Goal: Communication & Community: Answer question/provide support

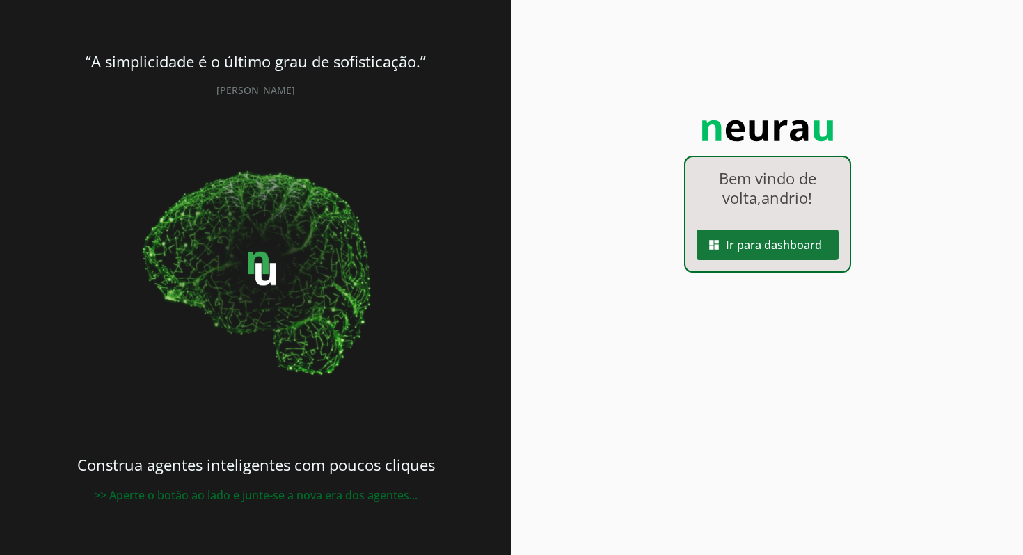
click at [790, 250] on span at bounding box center [767, 244] width 142 height 33
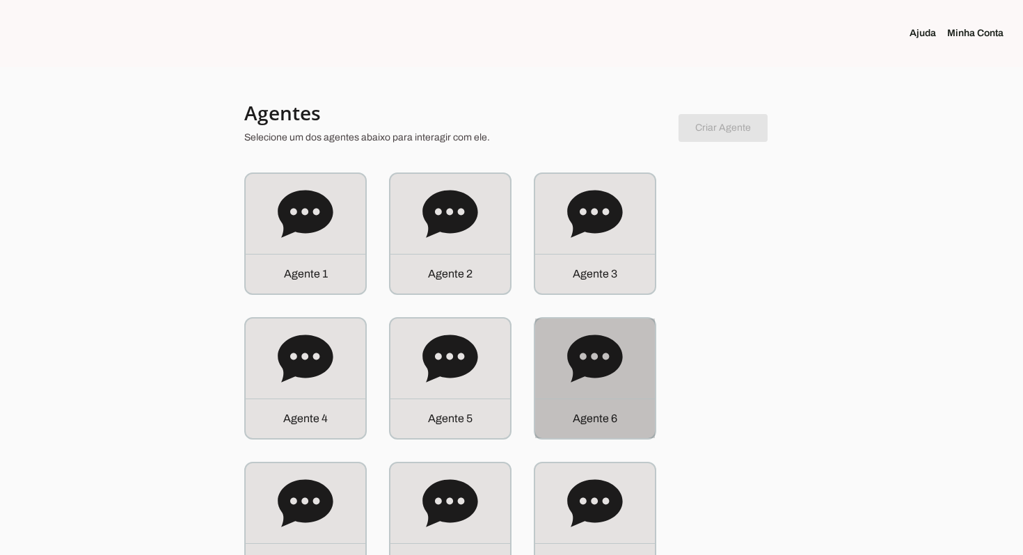
click at [608, 348] on icon at bounding box center [594, 358] width 55 height 47
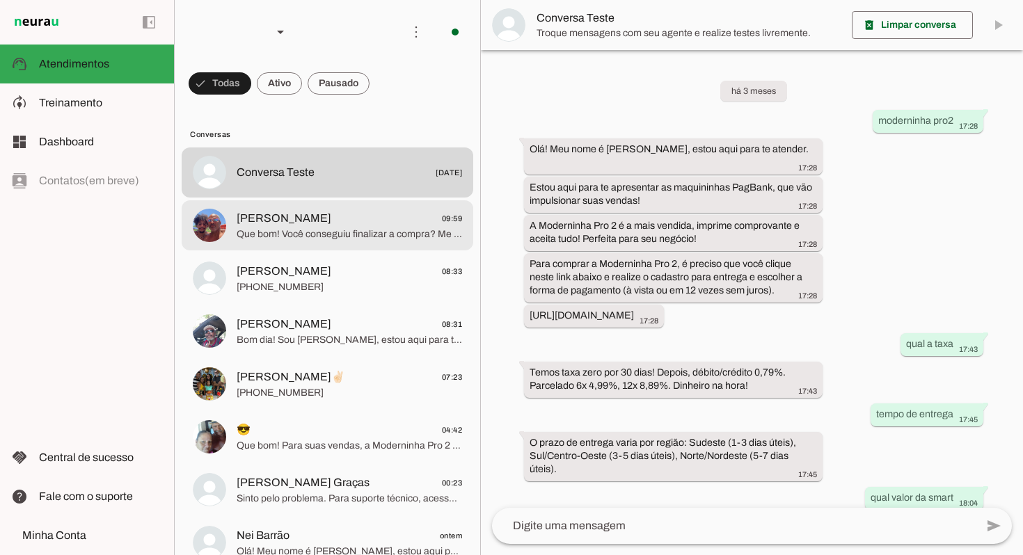
scroll to position [449, 0]
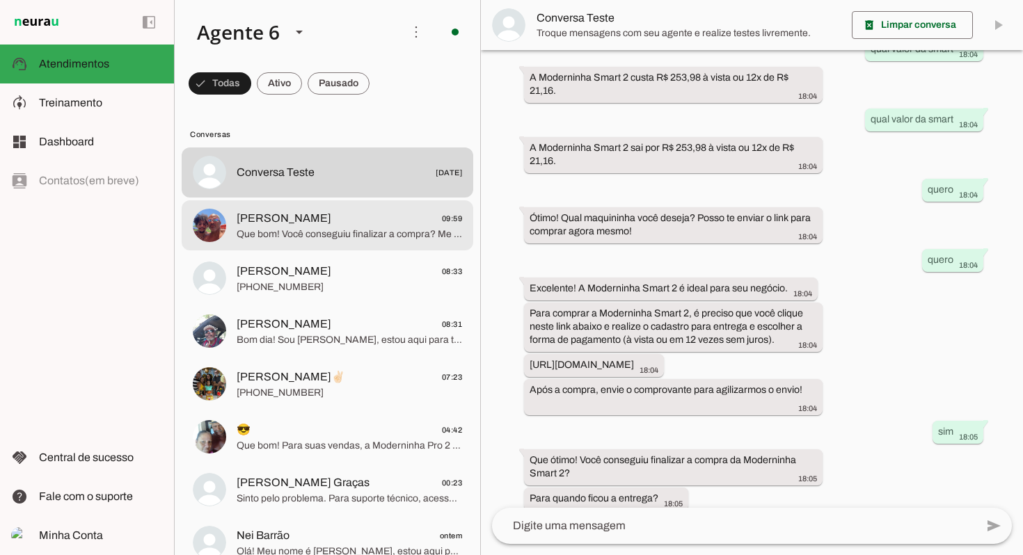
click at [409, 229] on span "Que bom! Você conseguiu finalizar a compra? Me envie o comprovante para agiliza…" at bounding box center [349, 235] width 225 height 14
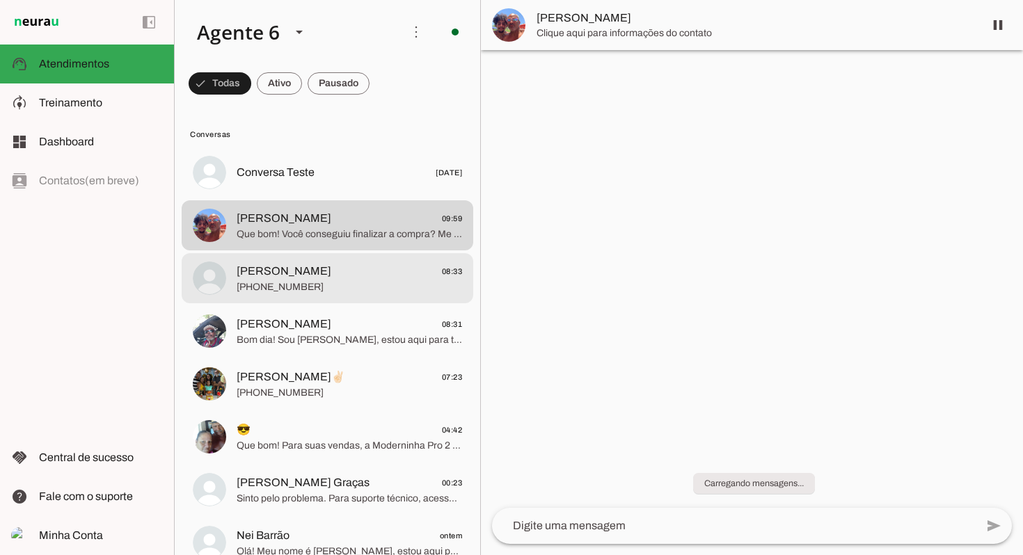
click at [377, 276] on span "[PERSON_NAME] 08:33" at bounding box center [349, 271] width 225 height 17
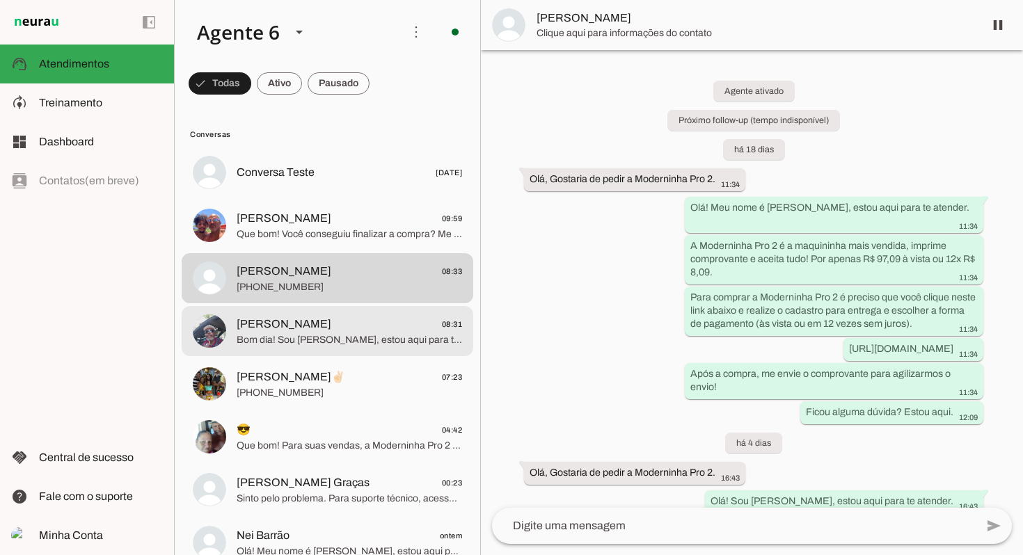
click at [415, 329] on span "[PERSON_NAME] 08:31" at bounding box center [349, 324] width 225 height 17
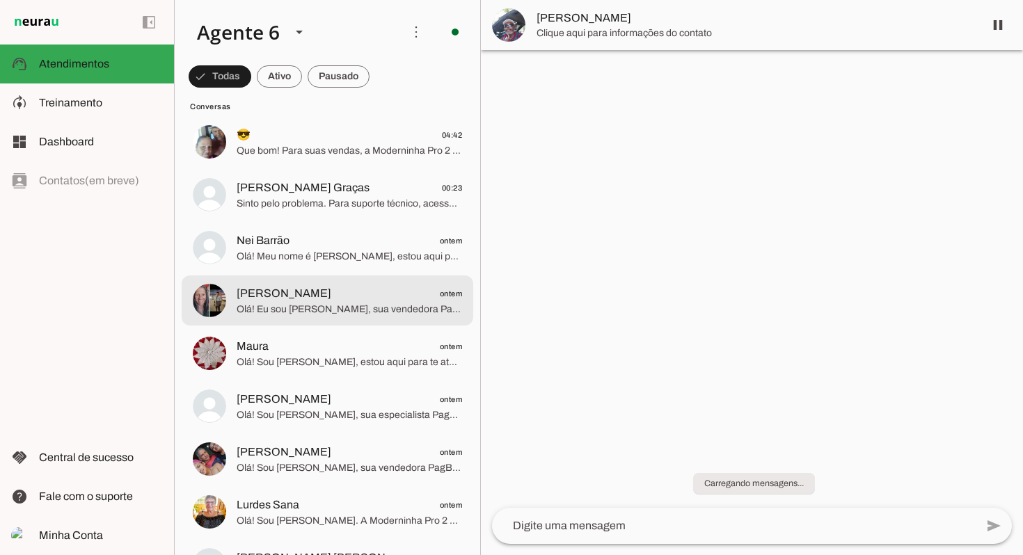
scroll to position [296, 0]
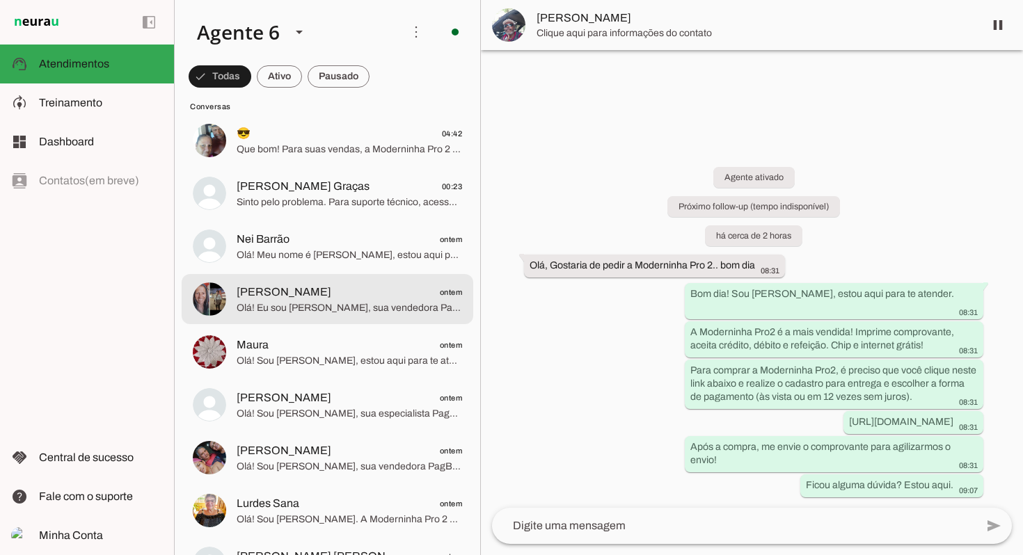
click at [402, 296] on span "[PERSON_NAME] ontem" at bounding box center [349, 292] width 225 height 17
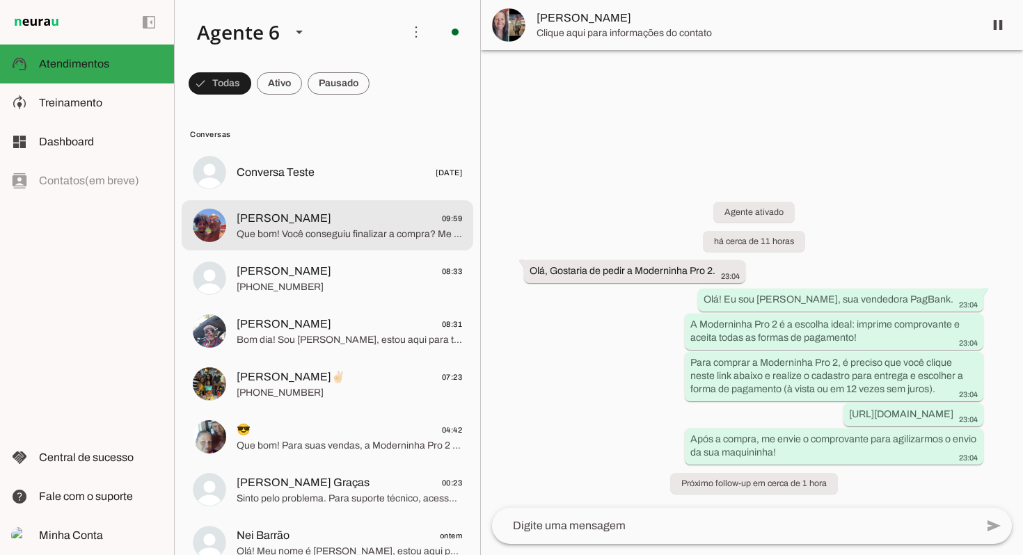
click at [351, 232] on span "Que bom! Você conseguiu finalizar a compra? Me envie o comprovante para agiliza…" at bounding box center [349, 235] width 225 height 14
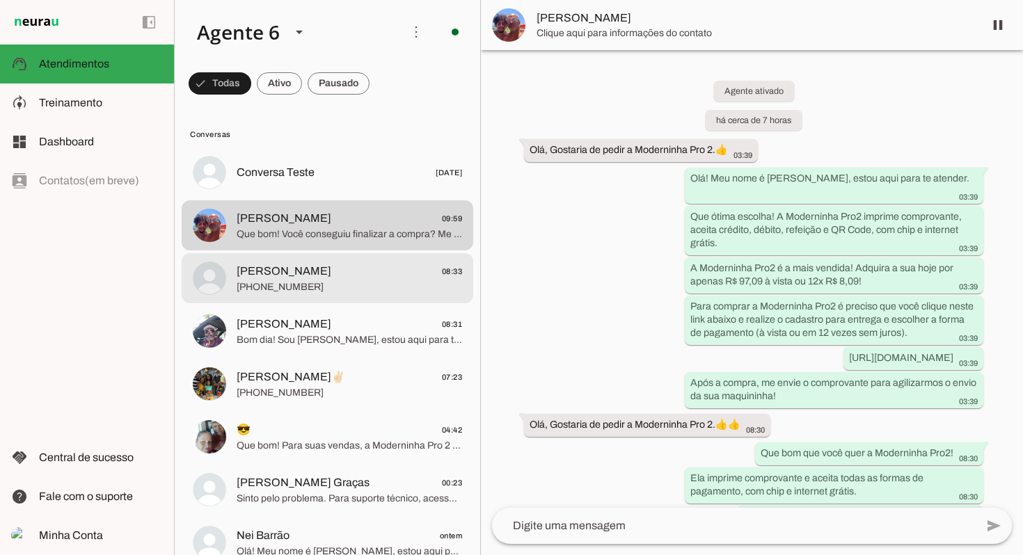
click at [328, 276] on span "[PERSON_NAME] 08:33" at bounding box center [349, 271] width 225 height 17
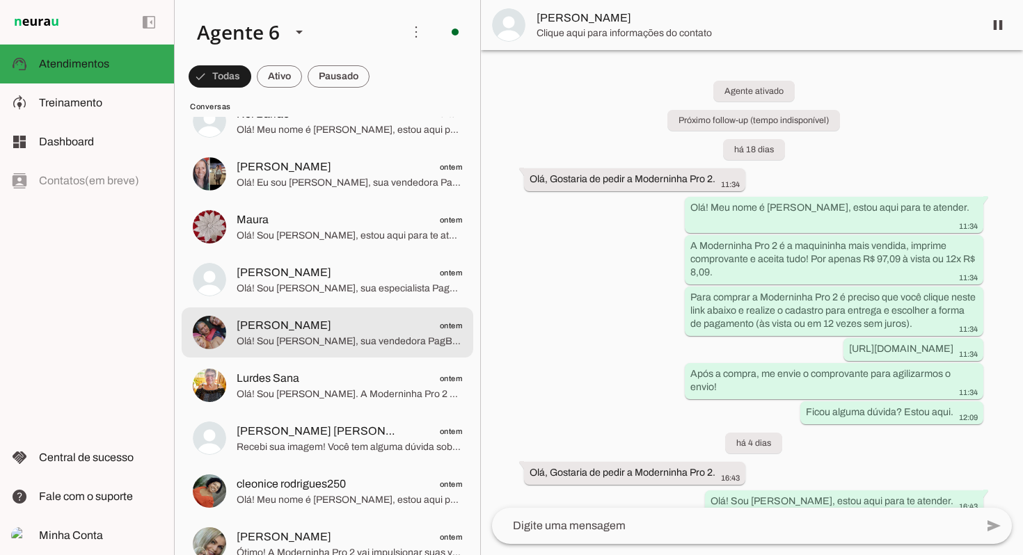
scroll to position [422, 0]
click at [348, 324] on span "[PERSON_NAME] ontem" at bounding box center [349, 325] width 225 height 17
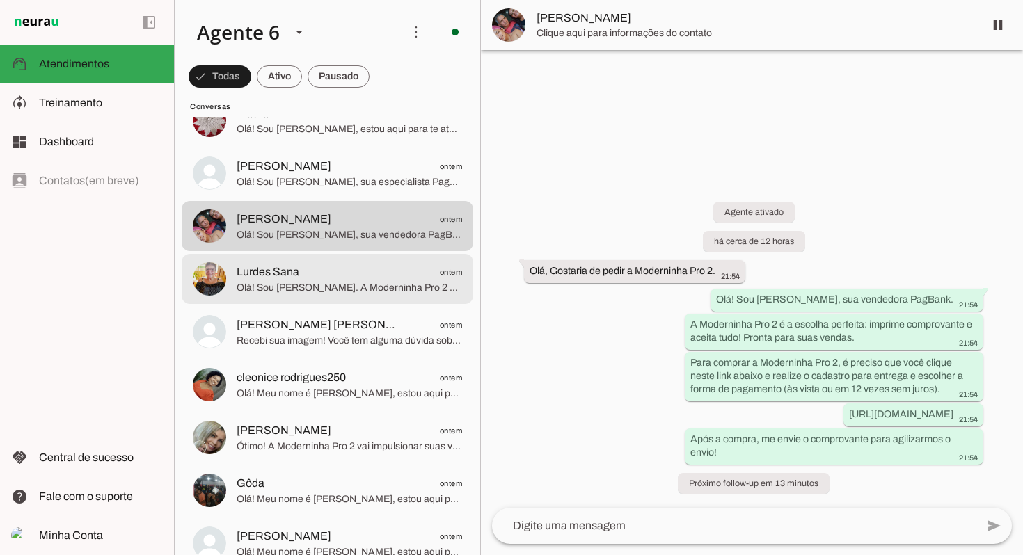
scroll to position [660, 0]
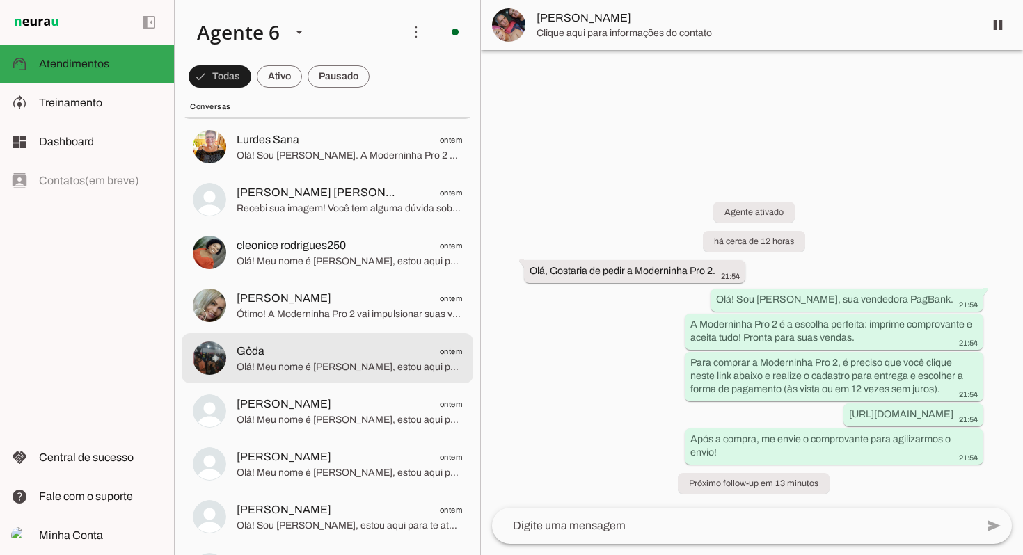
click at [345, 356] on span "Gôda ontem" at bounding box center [349, 351] width 225 height 17
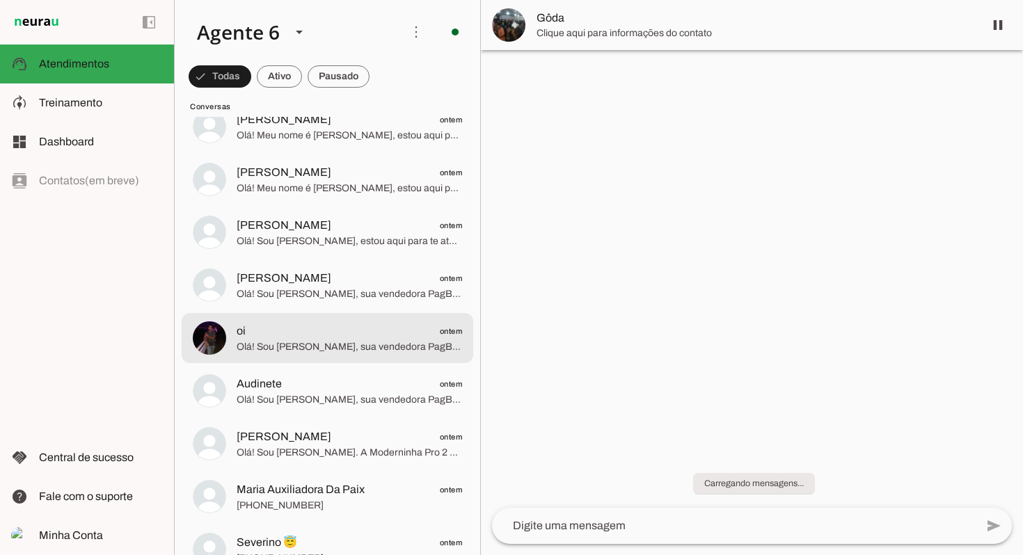
scroll to position [946, 0]
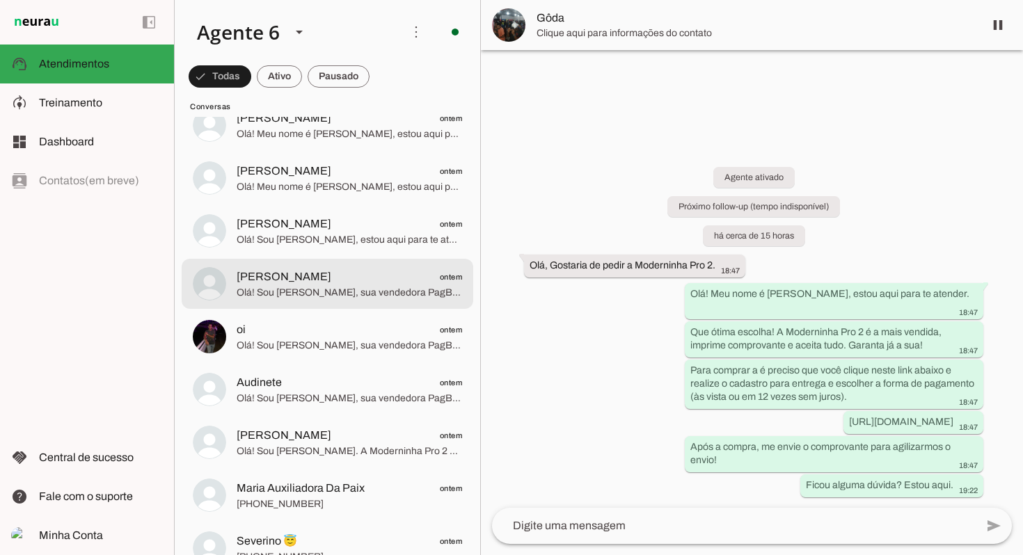
click at [376, 290] on span "Olá! Sou [PERSON_NAME], sua vendedora PagBank. A Moderninha Pro2 imprime compro…" at bounding box center [349, 293] width 225 height 14
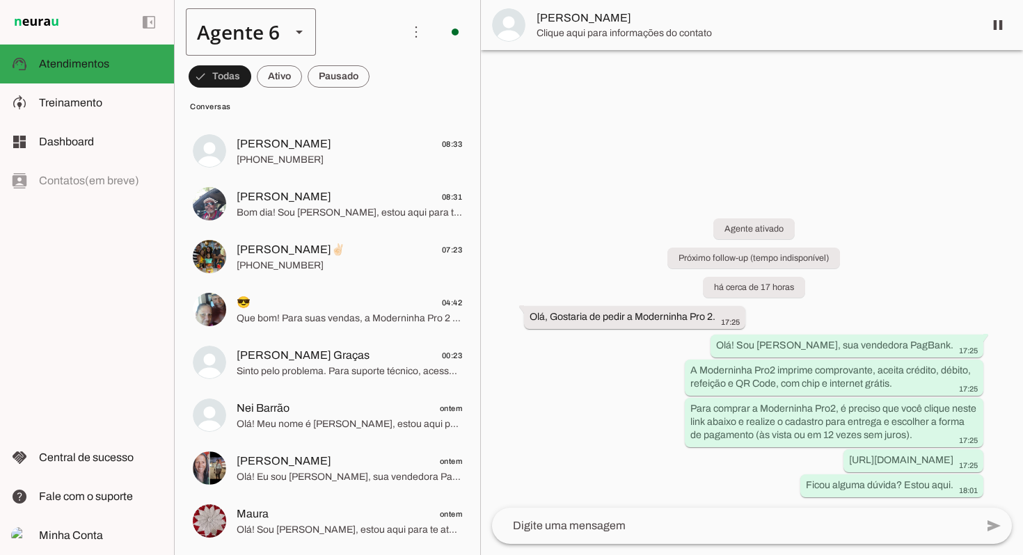
scroll to position [129, 0]
click at [276, 21] on div "Agente 6" at bounding box center [233, 31] width 94 height 47
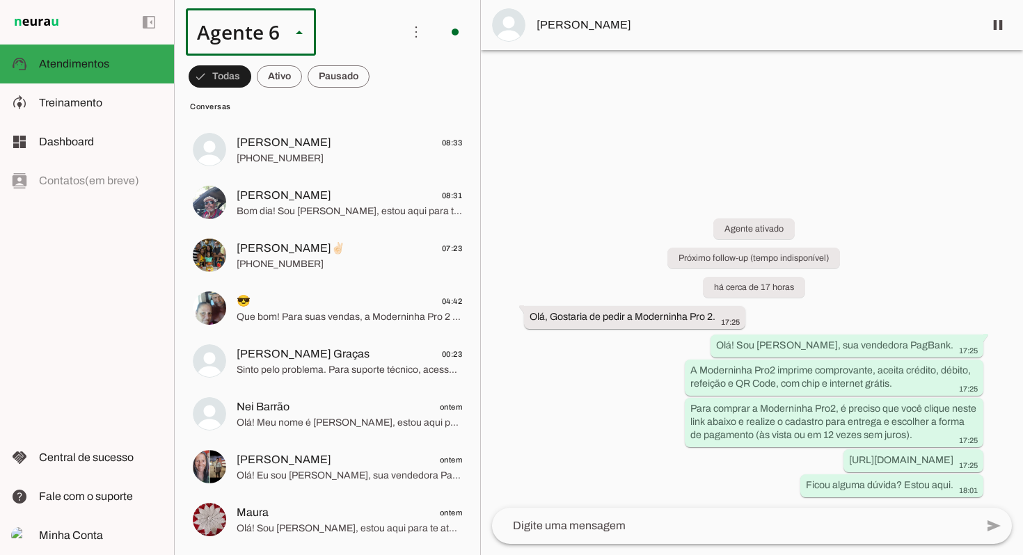
click at [372, 132] on md-item "Agente 2" at bounding box center [436, 128] width 129 height 39
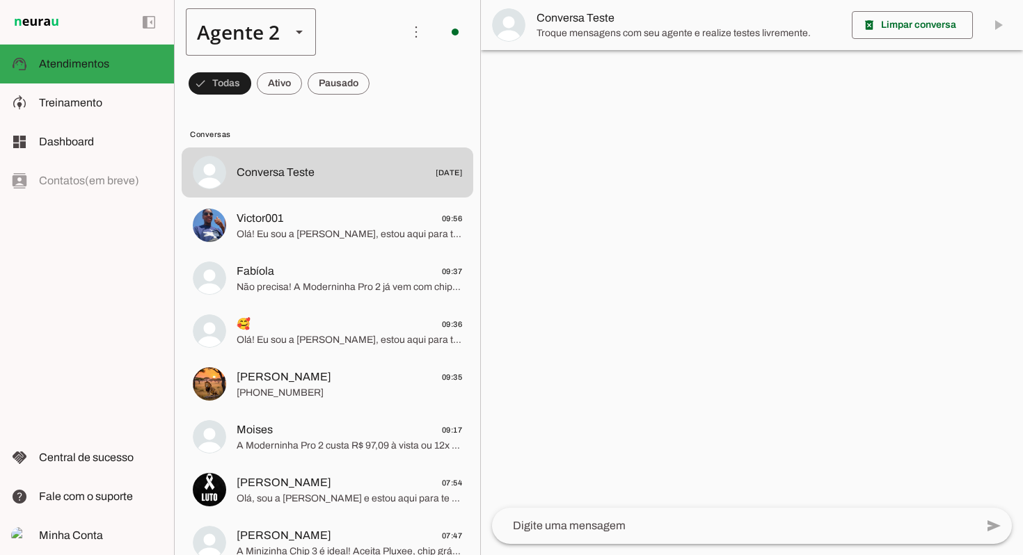
click at [237, 38] on div "Agente 2" at bounding box center [233, 31] width 94 height 47
click at [372, 284] on md-item "Agente 6" at bounding box center [436, 283] width 129 height 39
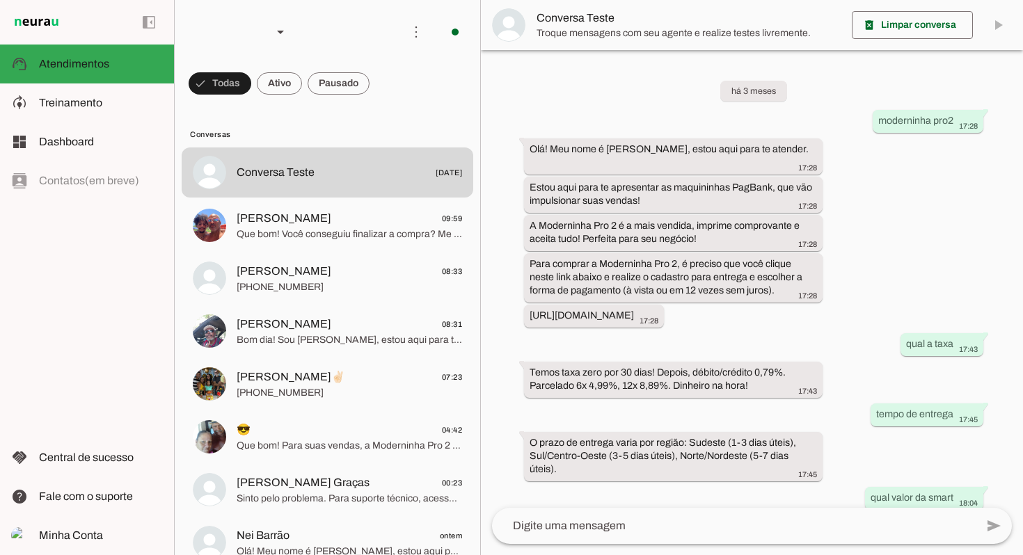
scroll to position [449, 0]
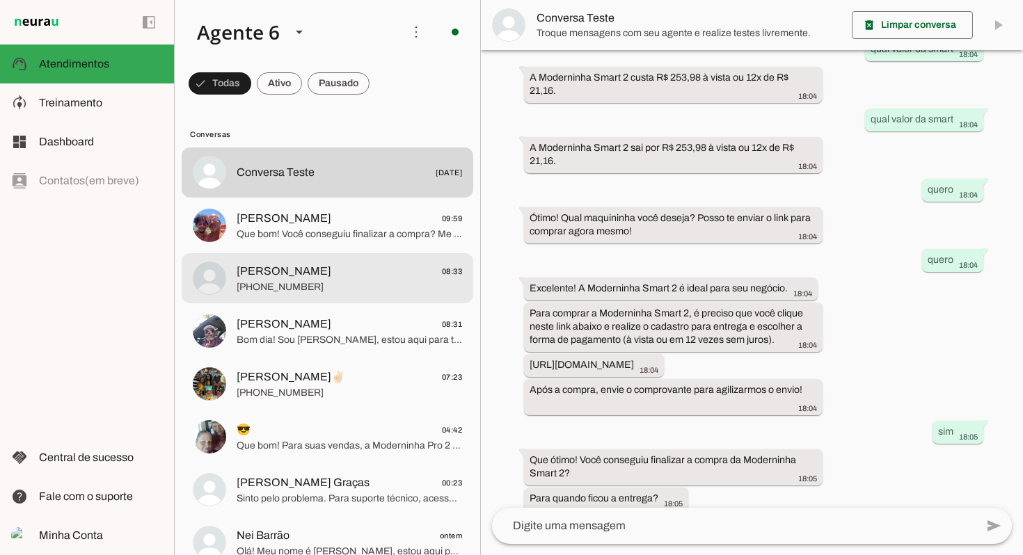
drag, startPoint x: 426, startPoint y: 281, endPoint x: 413, endPoint y: 278, distance: 13.5
click at [425, 281] on span "[PHONE_NUMBER]" at bounding box center [349, 287] width 225 height 14
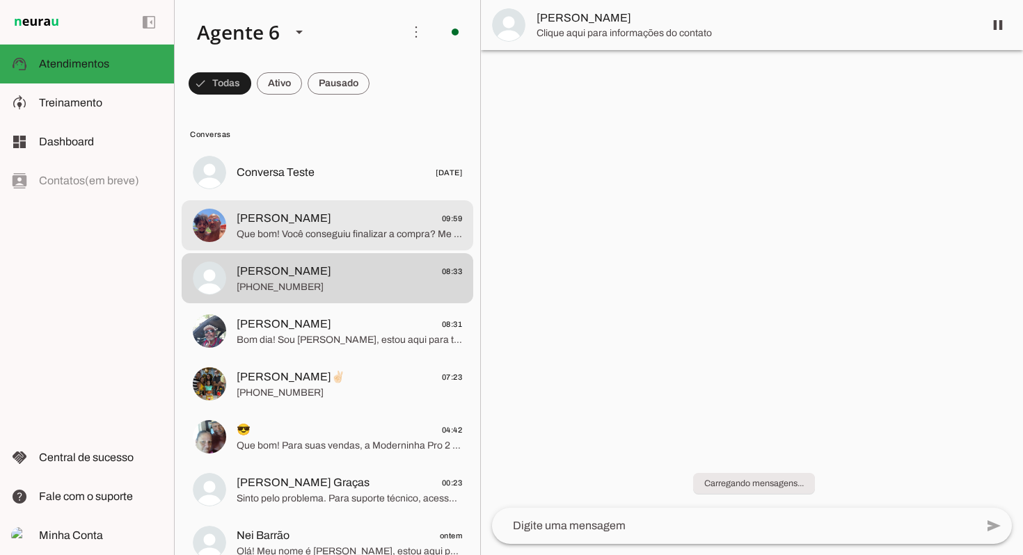
click at [397, 232] on span "Que bom! Você conseguiu finalizar a compra? Me envie o comprovante para agiliza…" at bounding box center [349, 235] width 225 height 14
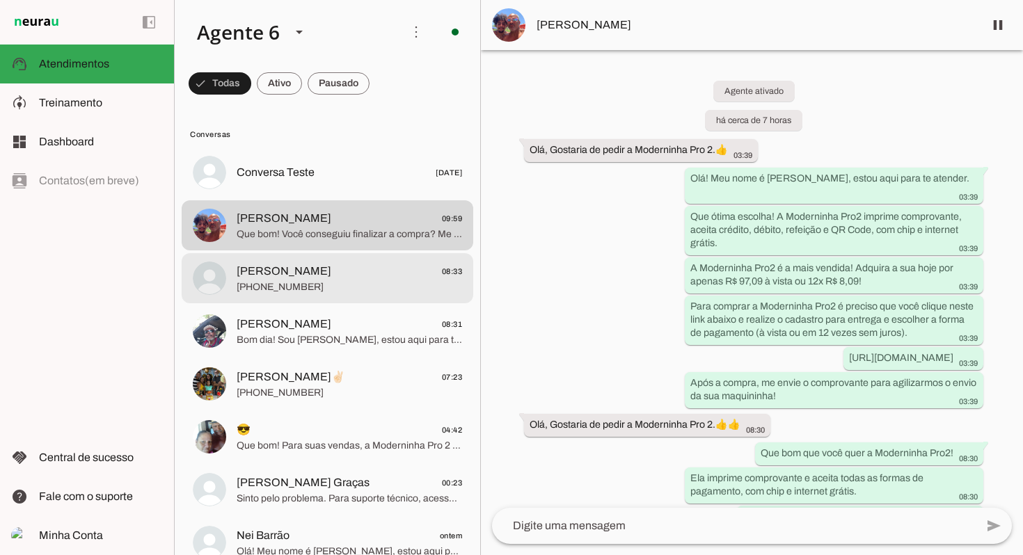
click at [380, 276] on span "[PERSON_NAME] 08:33" at bounding box center [349, 271] width 225 height 17
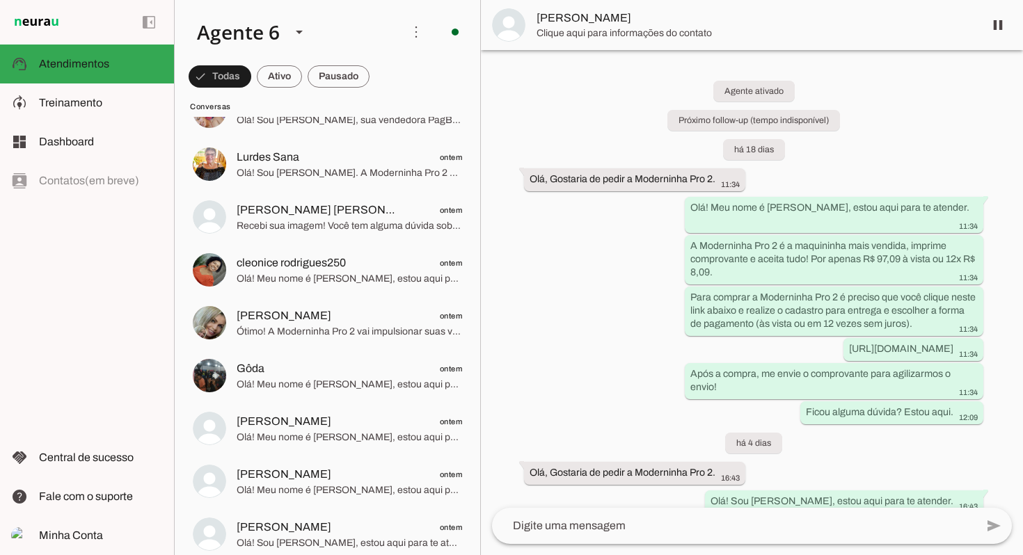
scroll to position [698, 0]
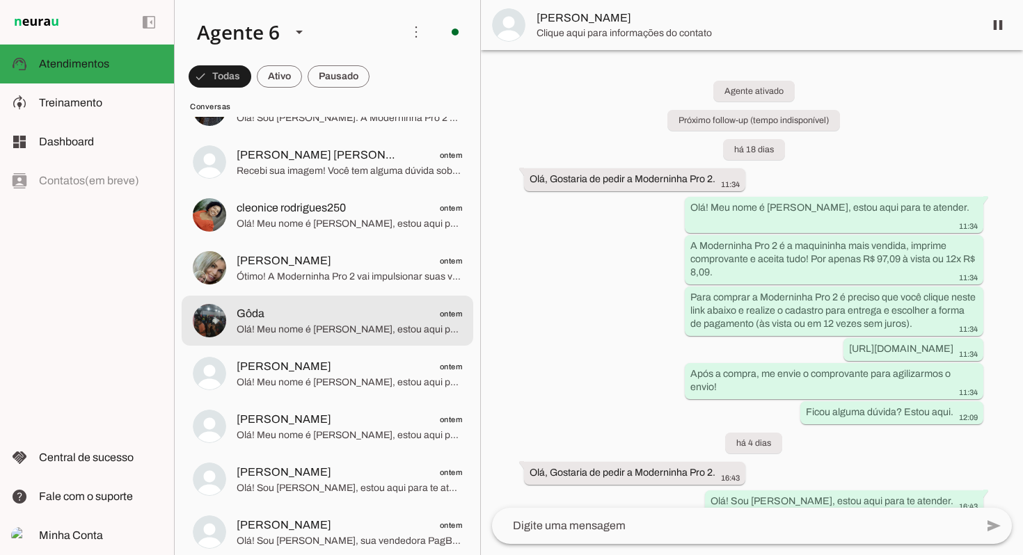
click at [350, 324] on span "Olá! Meu nome é [PERSON_NAME], estou aqui para te atender. Que ótima escolha! A…" at bounding box center [349, 330] width 225 height 14
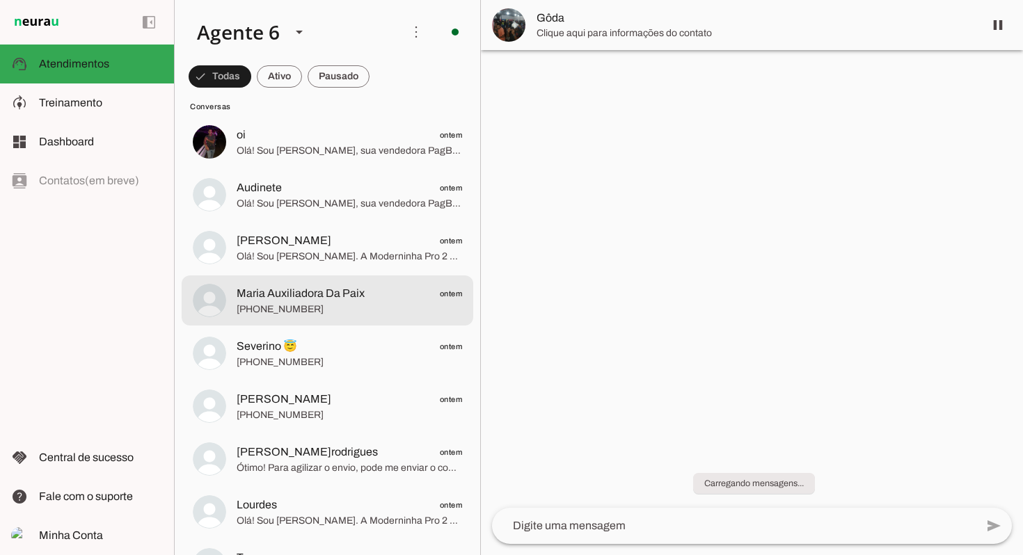
scroll to position [1172, 0]
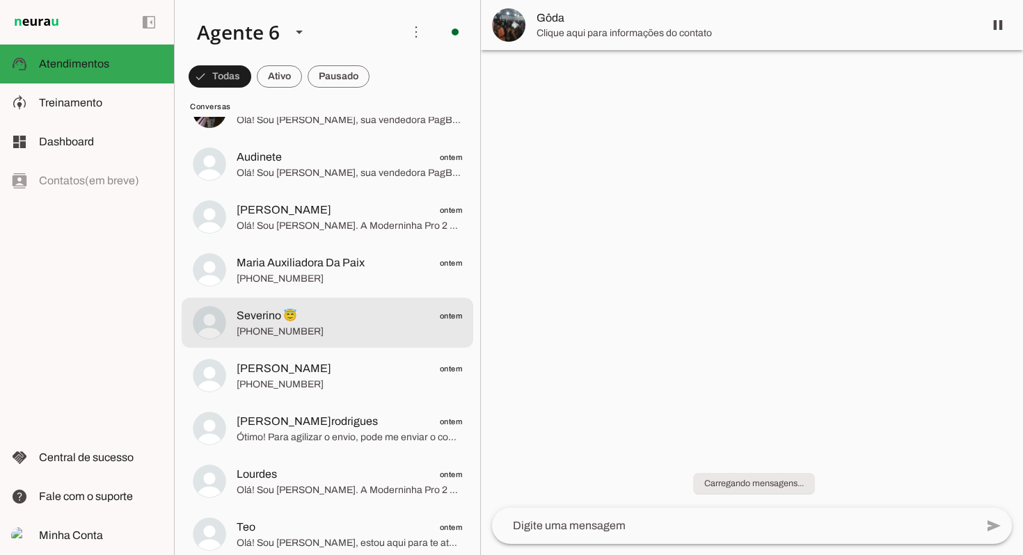
click at [350, 326] on span "[PHONE_NUMBER]" at bounding box center [349, 332] width 225 height 14
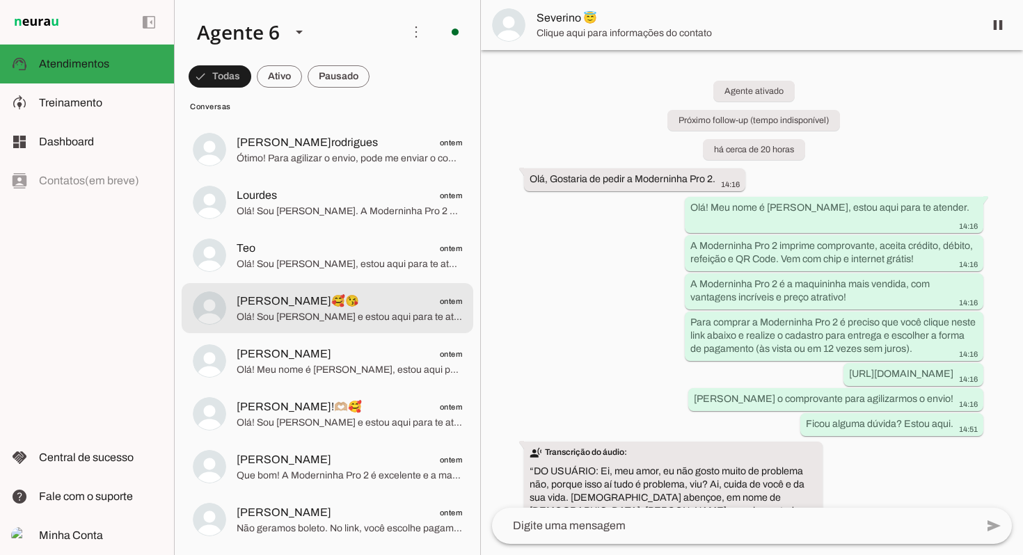
scroll to position [1629, 0]
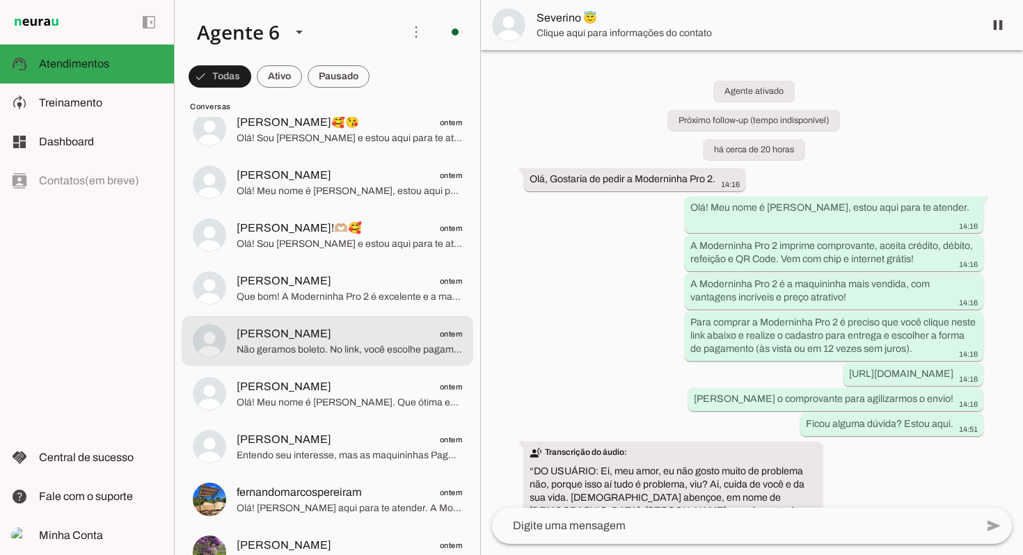
click at [351, 326] on span "[PERSON_NAME] ontem" at bounding box center [349, 334] width 225 height 17
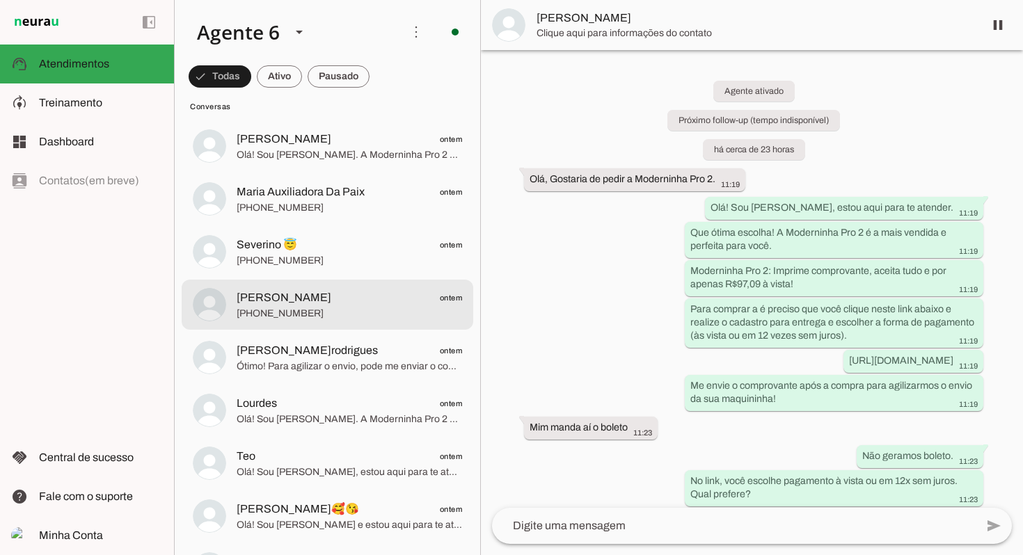
scroll to position [1232, 0]
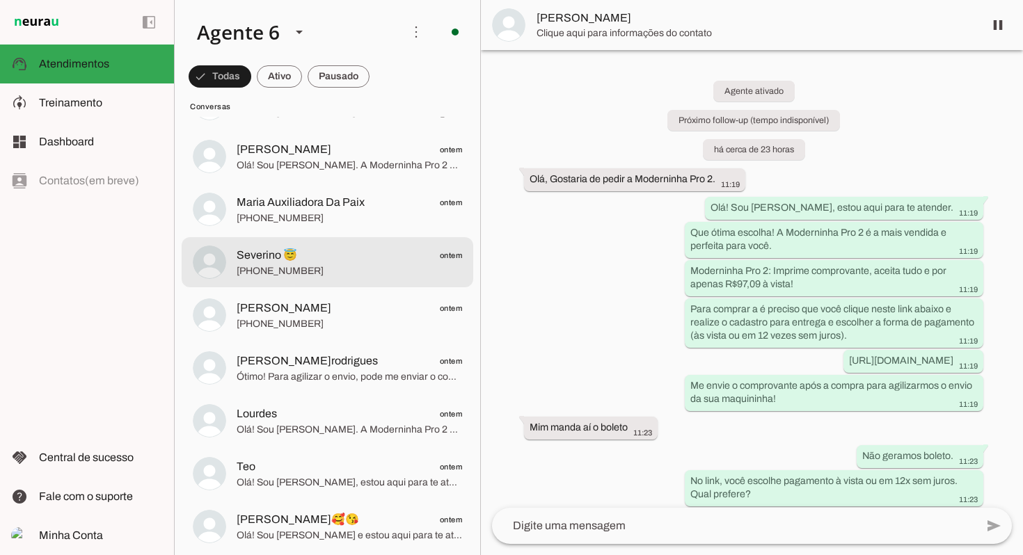
click at [359, 280] on md-item "Severino 😇 ontem [PHONE_NUMBER]" at bounding box center [328, 262] width 292 height 50
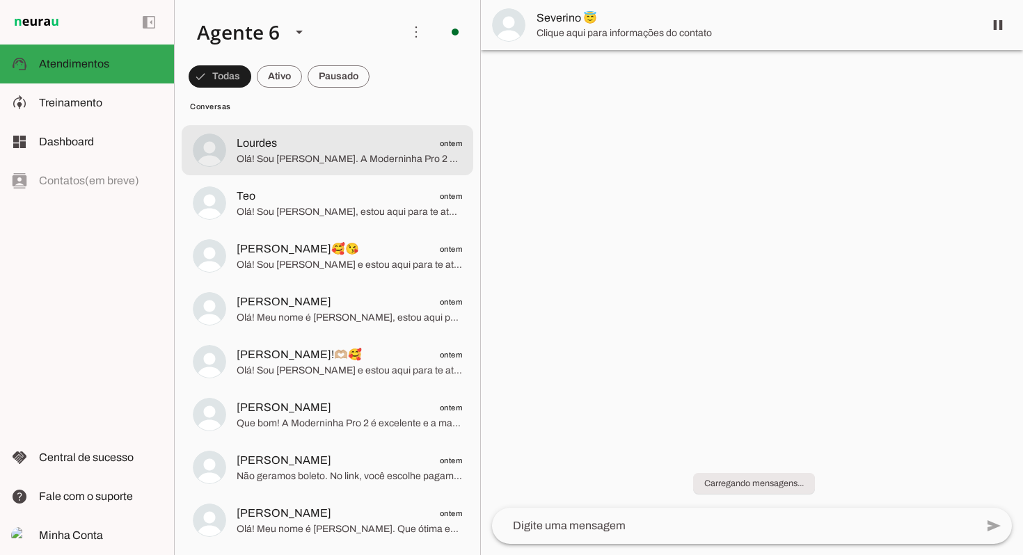
scroll to position [1510, 0]
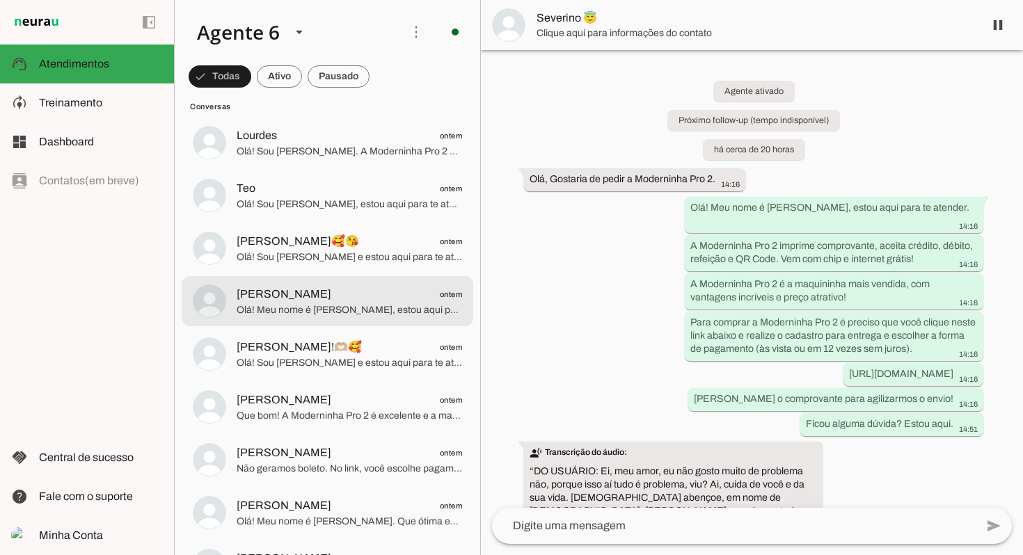
click at [348, 301] on span "[PERSON_NAME] ontem" at bounding box center [349, 294] width 225 height 17
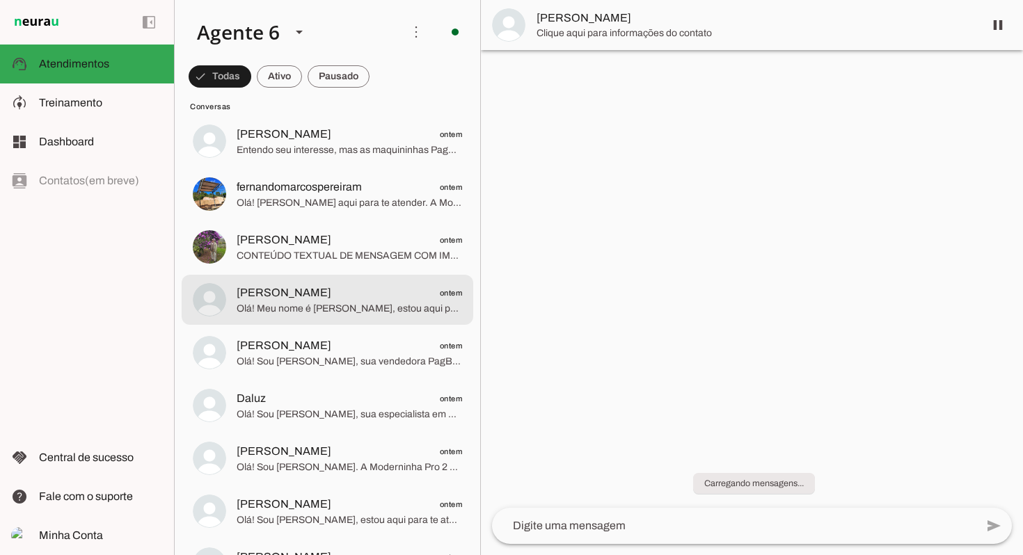
click at [347, 303] on span "Olá! Meu nome é [PERSON_NAME], estou aqui para te atender. Que ótima escolha! A…" at bounding box center [349, 309] width 225 height 14
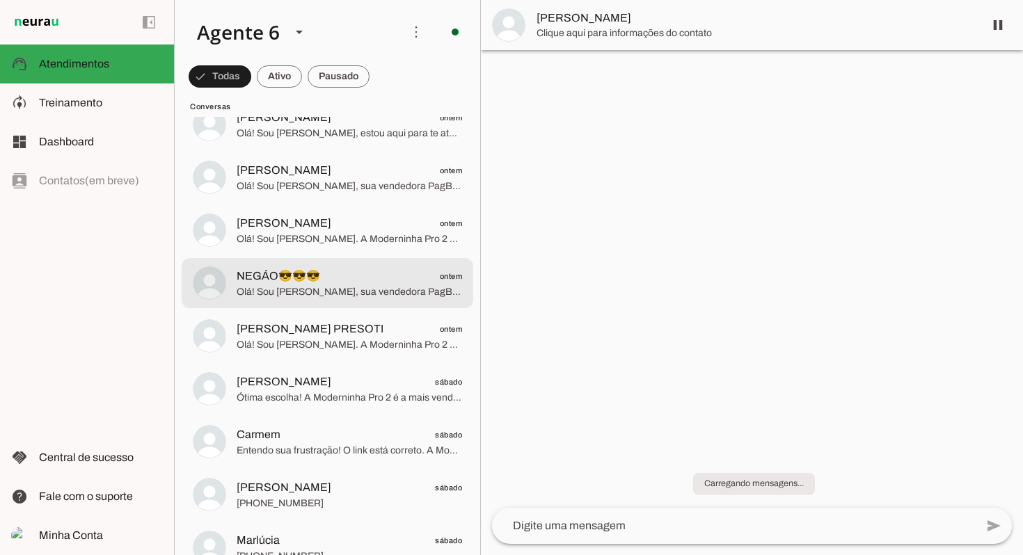
click at [346, 303] on md-item "NEGÁO😎😎😎 ontem Olá! Sou [PERSON_NAME], sua vendedora PagBank. A Moderninha Pro …" at bounding box center [328, 283] width 292 height 50
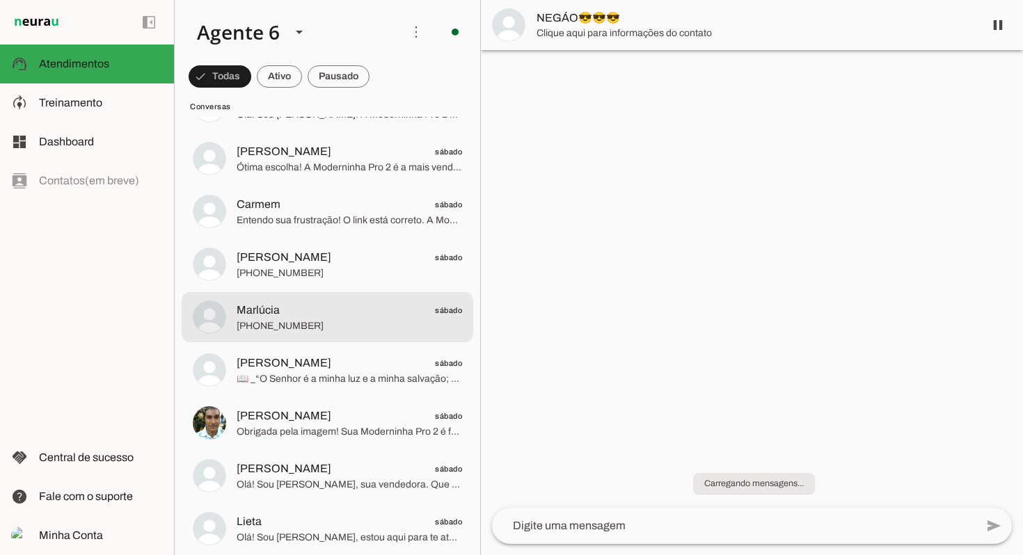
scroll to position [2553, 0]
click at [348, 301] on span "Marlúcia sábado" at bounding box center [349, 309] width 225 height 17
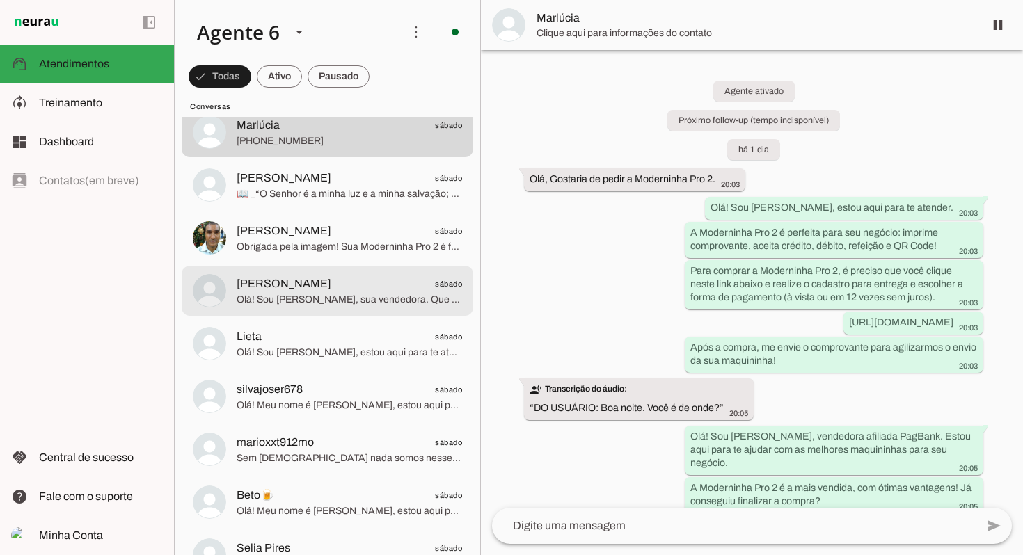
scroll to position [2738, 0]
click at [348, 301] on span "Olá! Sou [PERSON_NAME], sua vendedora. Que ótima escolha a Moderninha Pro 2! El…" at bounding box center [349, 299] width 225 height 14
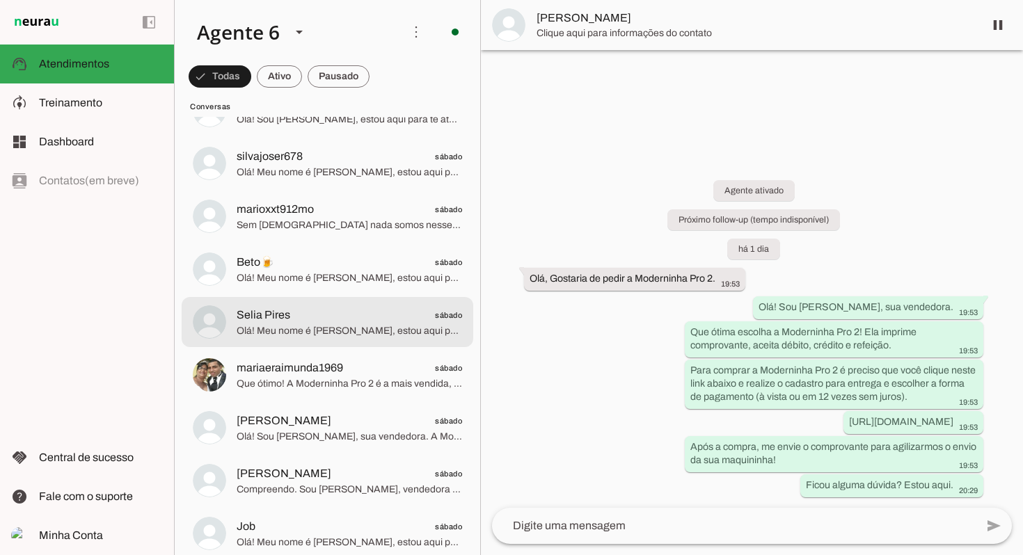
click at [348, 301] on md-item "Selia Pires sábado Olá! Meu nome é [PERSON_NAME], estou aqui para te atender. A…" at bounding box center [328, 322] width 292 height 50
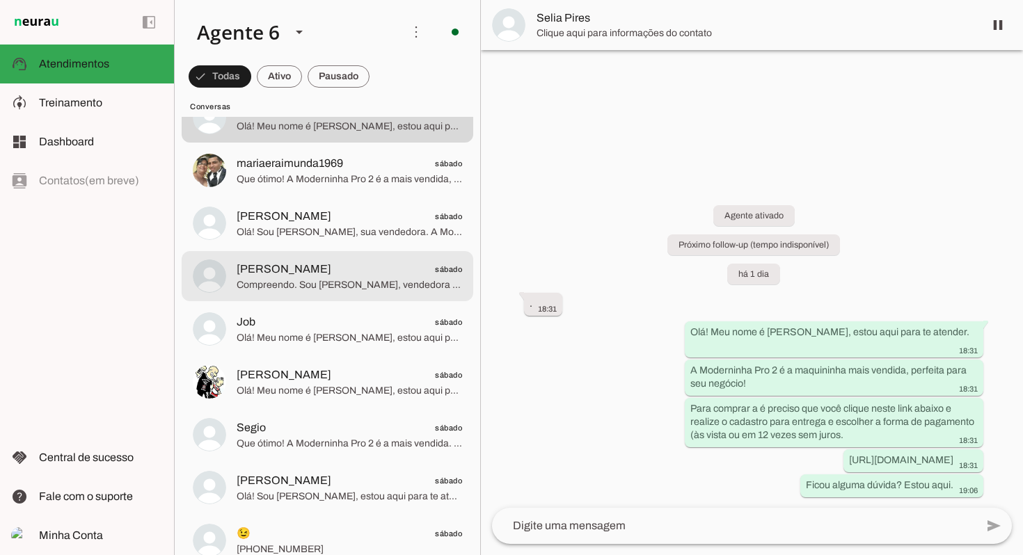
scroll to position [3172, 0]
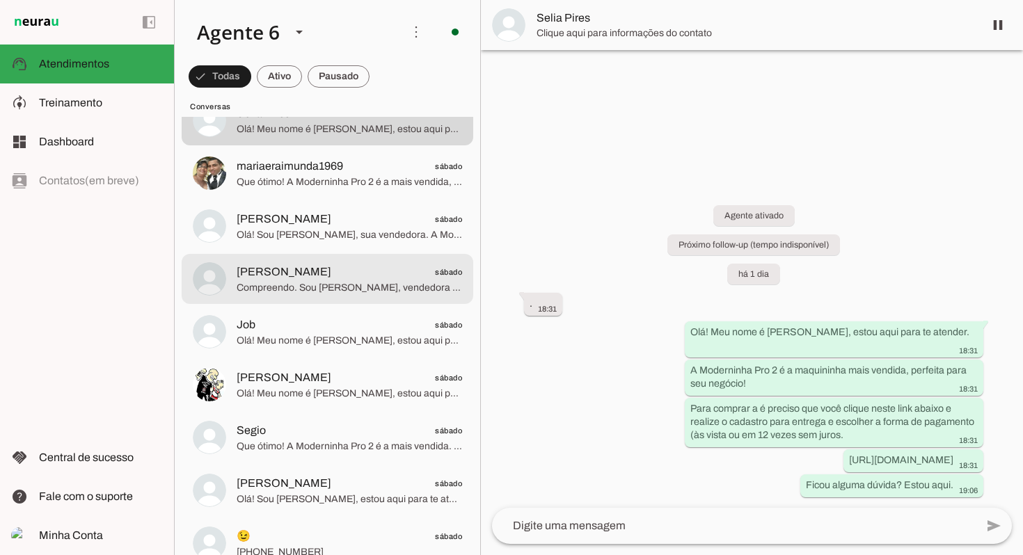
click at [347, 301] on md-item "[PERSON_NAME] sábado Compreendo. Sou [PERSON_NAME], vendedora PagBank. Se tiver…" at bounding box center [328, 279] width 292 height 50
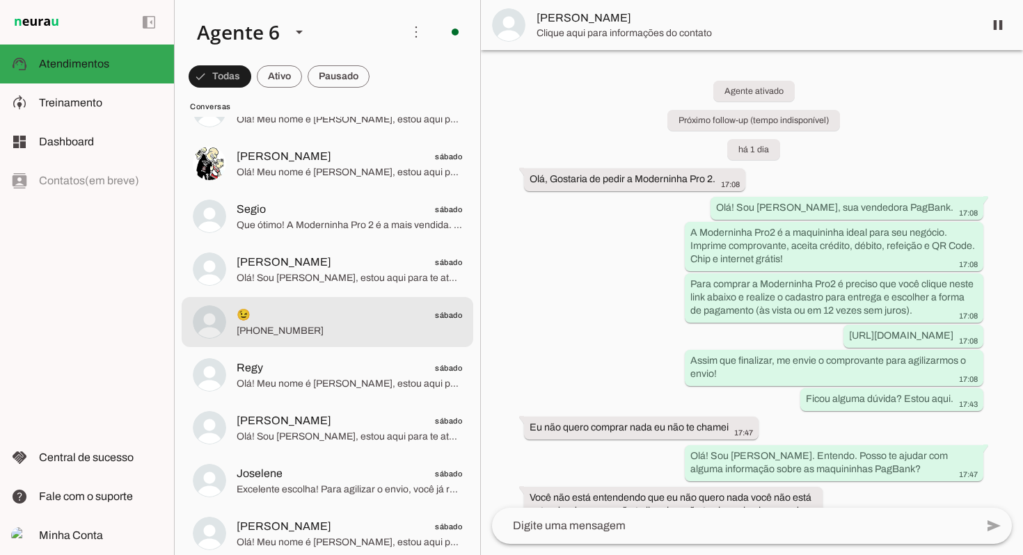
scroll to position [3399, 0]
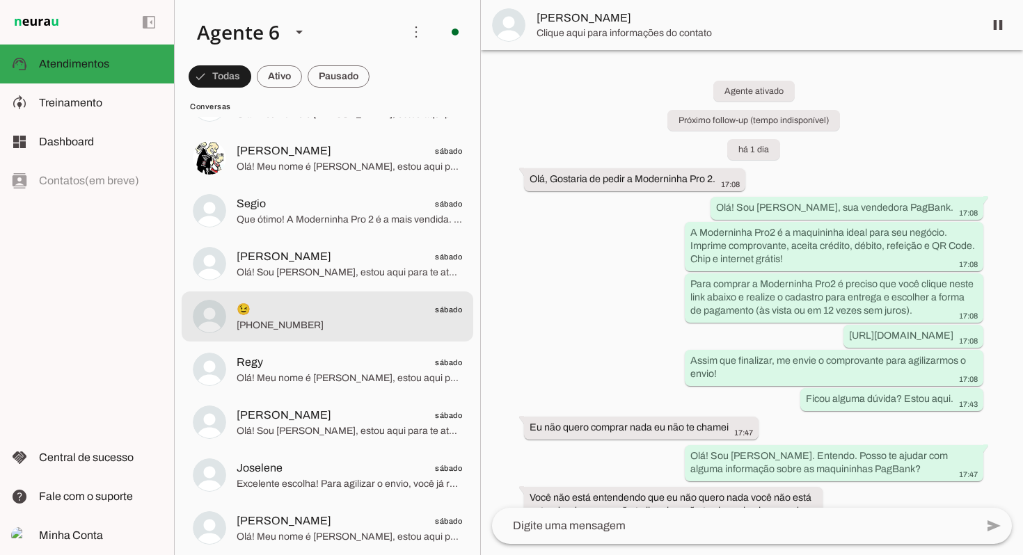
click at [347, 301] on span "😉 sábado" at bounding box center [349, 309] width 225 height 17
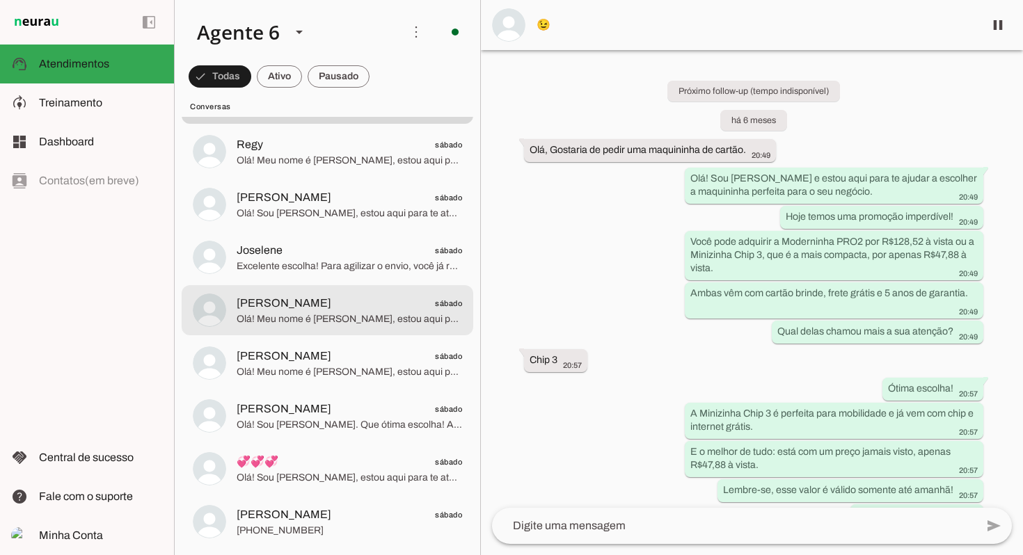
click at [347, 301] on span "[PERSON_NAME] sábado" at bounding box center [349, 303] width 225 height 17
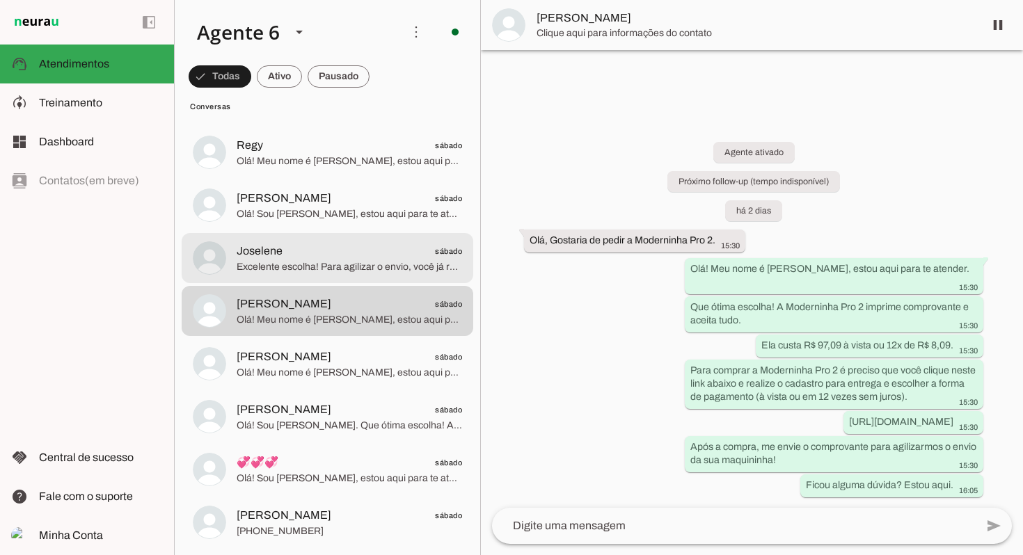
click at [379, 263] on span "Excelente escolha! Para agilizar o envio, você já realizou a compra pelo link? …" at bounding box center [349, 267] width 225 height 14
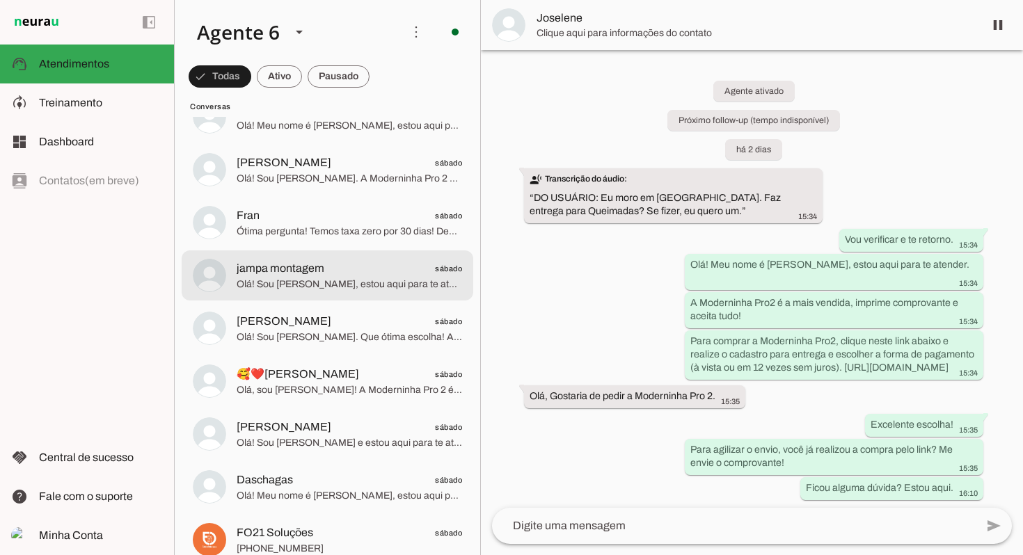
scroll to position [4139, 0]
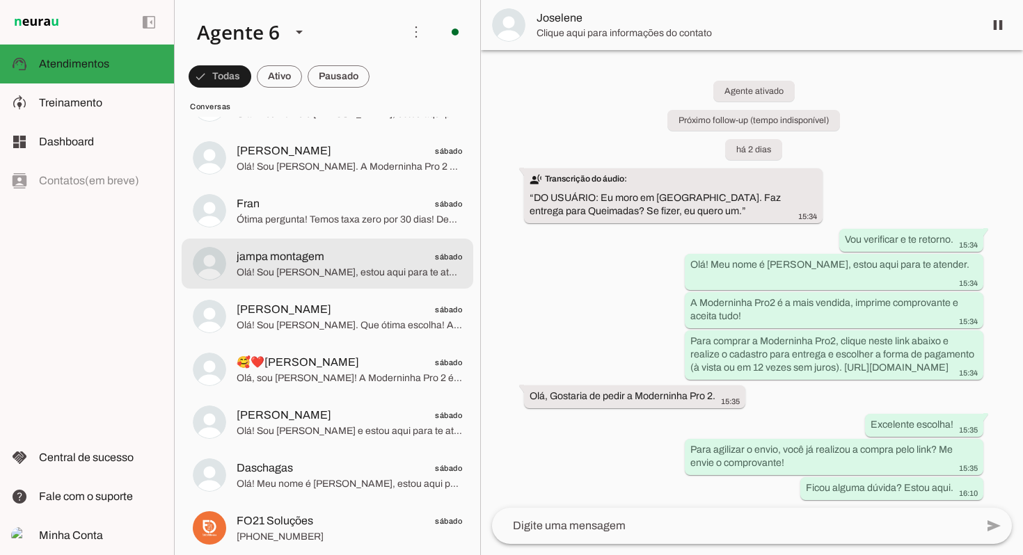
click at [375, 266] on span "Olá! Sou [PERSON_NAME], estou aqui para te atender. A Moderninha Pro 2 é perfei…" at bounding box center [349, 273] width 225 height 14
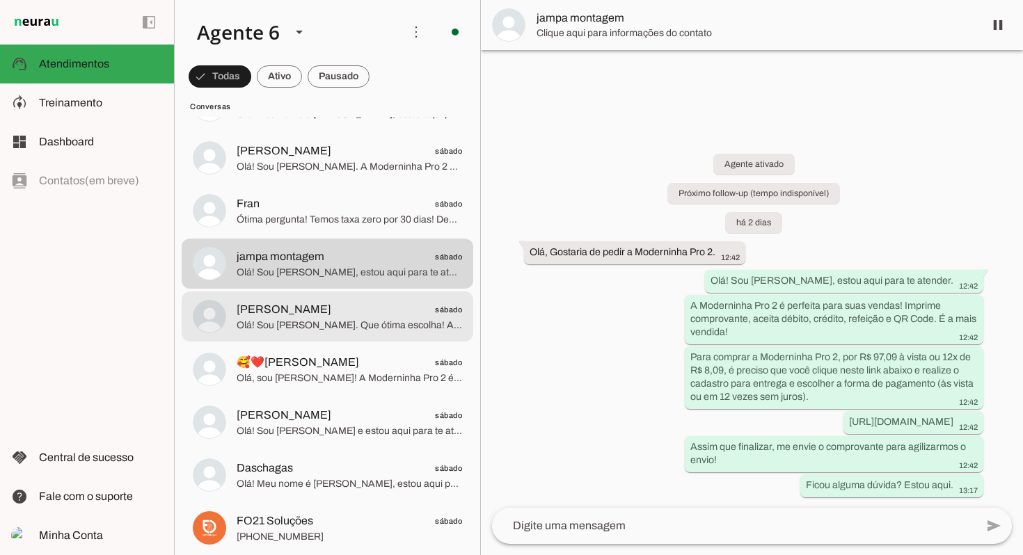
click at [337, 324] on span "Olá! Sou [PERSON_NAME]. Que ótima escolha! A Moderninha Pro 2 é a mais vendida,…" at bounding box center [349, 326] width 225 height 14
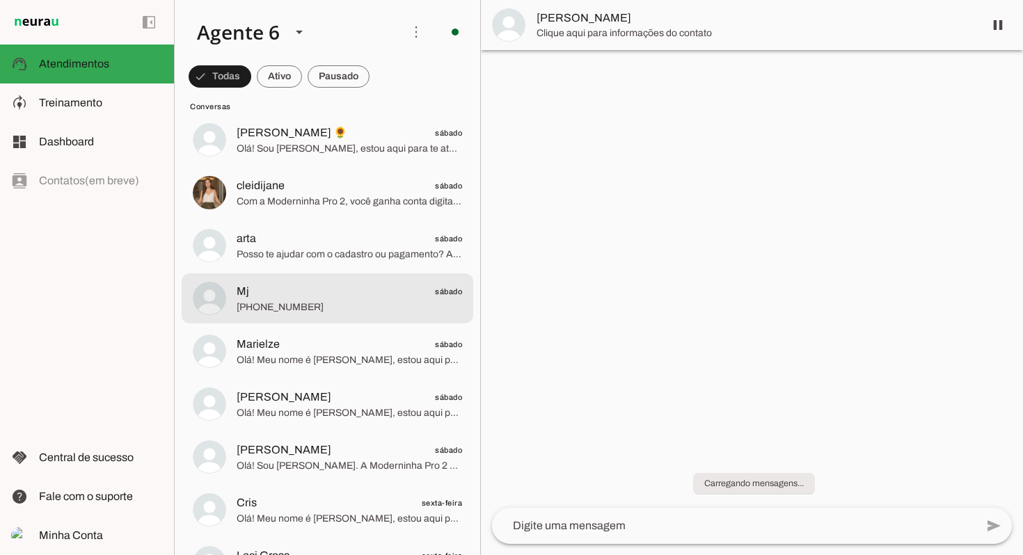
click at [337, 323] on md-item "Mj sábado [PHONE_NUMBER]" at bounding box center [328, 298] width 292 height 50
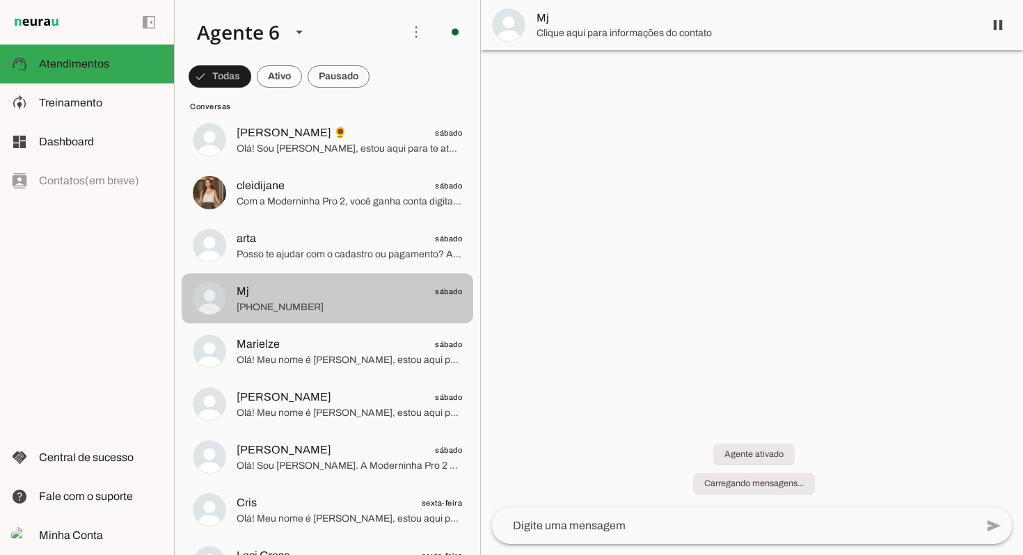
scroll to position [4737, 0]
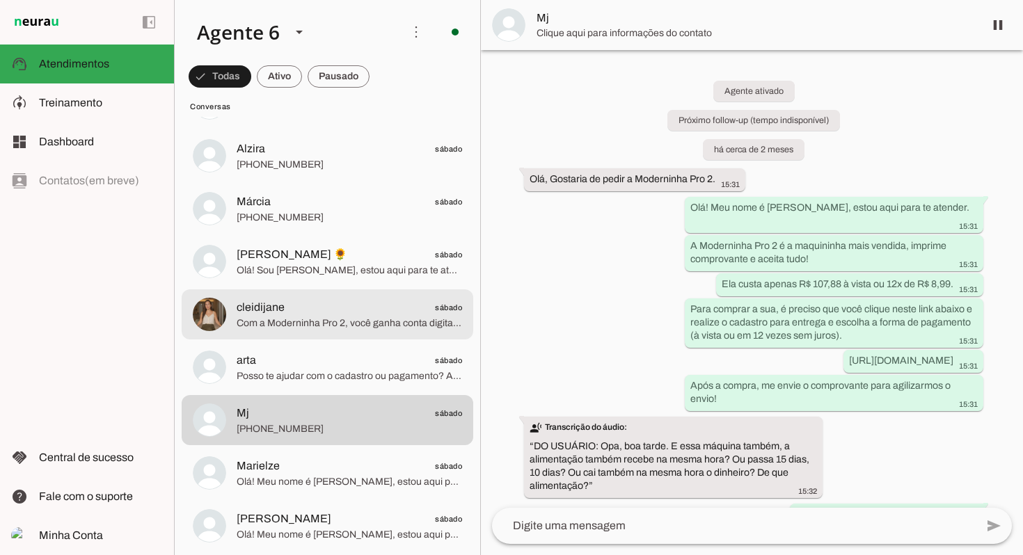
click at [337, 323] on span "Com a Moderninha Pro 2, você ganha conta digital grátis com o melhor rendimento!" at bounding box center [349, 324] width 225 height 14
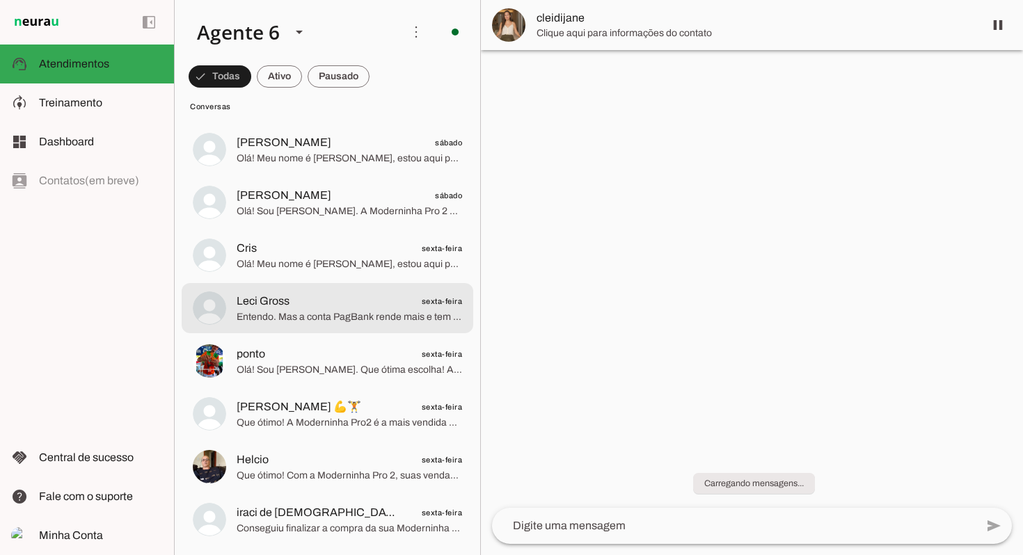
scroll to position [4996, 0]
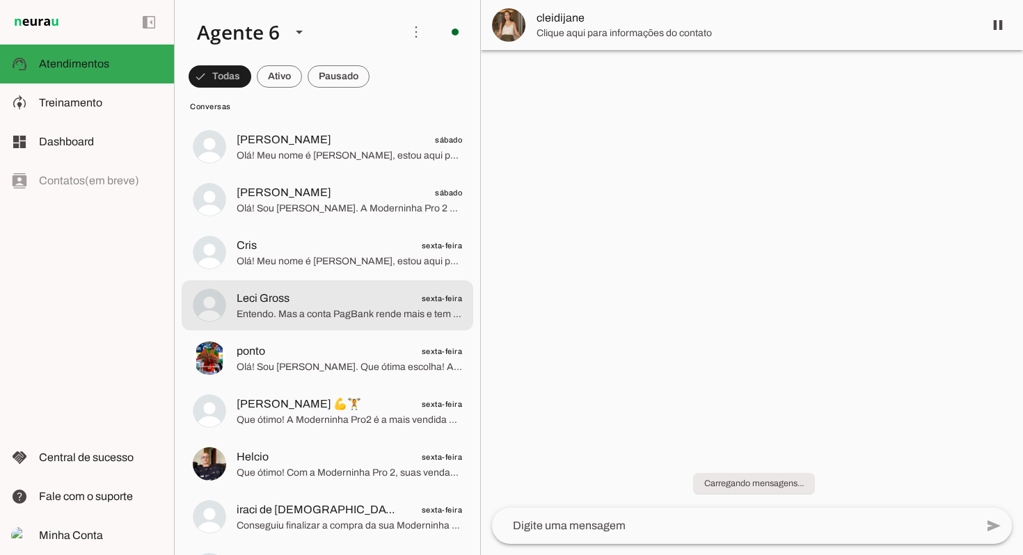
click at [337, 323] on md-item "Leci Gross sexta-feira Entendo. Mas a conta PagBank rende mais e tem cartão grá…" at bounding box center [328, 305] width 292 height 50
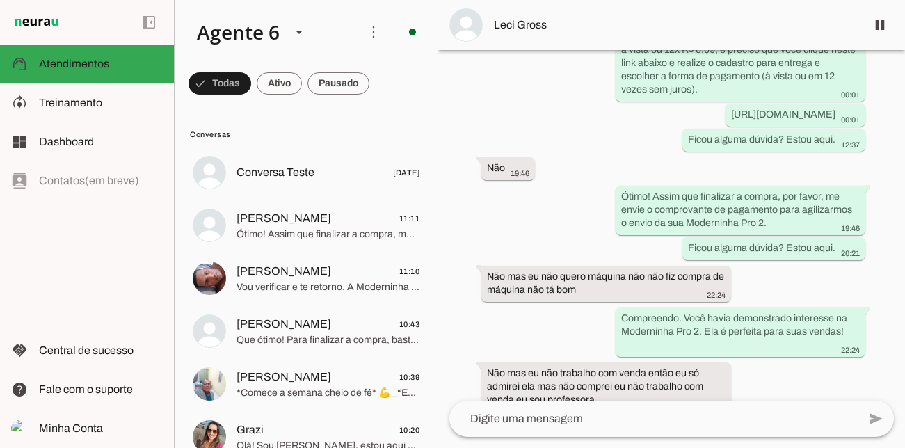
scroll to position [394, 0]
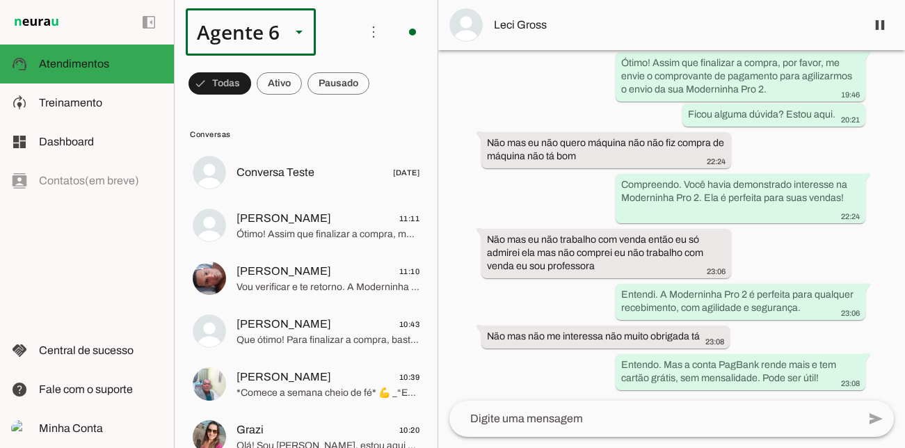
click at [281, 38] on div "Agente 6" at bounding box center [251, 31] width 130 height 47
click at [383, 120] on slot at bounding box center [436, 128] width 107 height 17
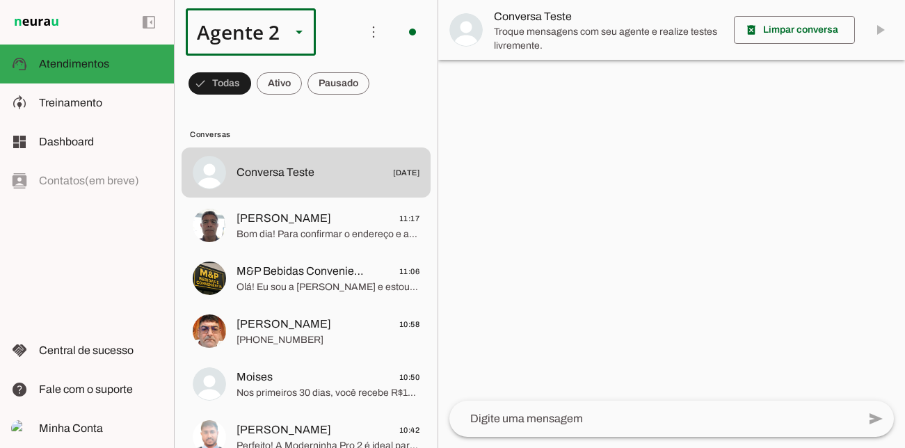
click at [303, 35] on slot at bounding box center [299, 32] width 17 height 17
click at [383, 279] on slot at bounding box center [436, 284] width 107 height 17
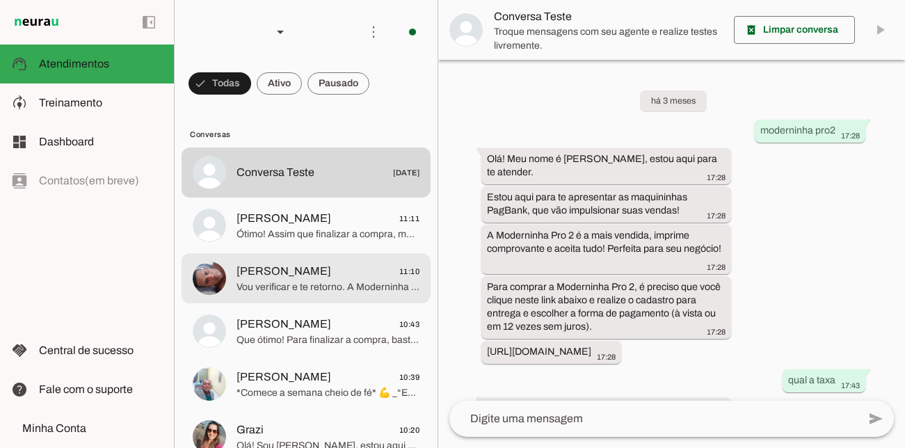
scroll to position [645, 0]
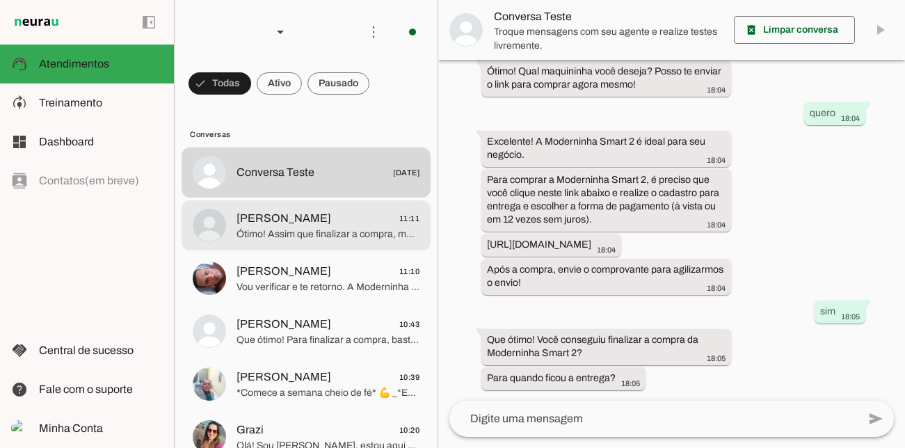
click at [372, 237] on span "Ótimo! Assim que finalizar a compra, me envie o comprovante para agilizar o env…" at bounding box center [328, 235] width 183 height 14
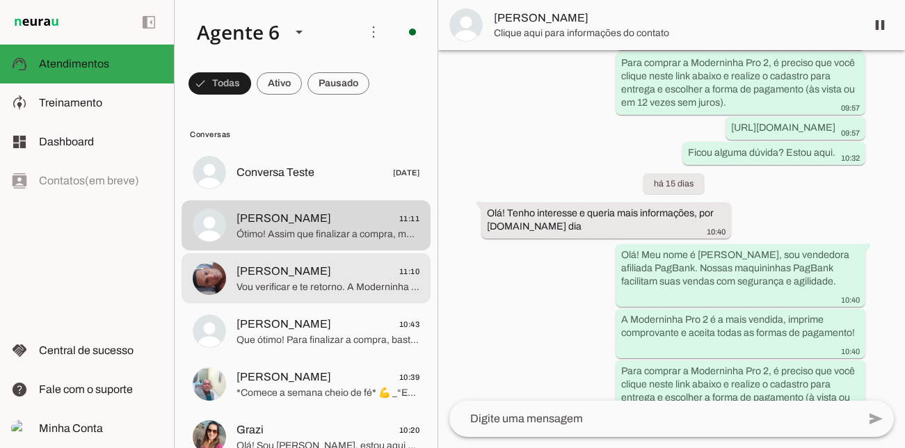
scroll to position [1952, 0]
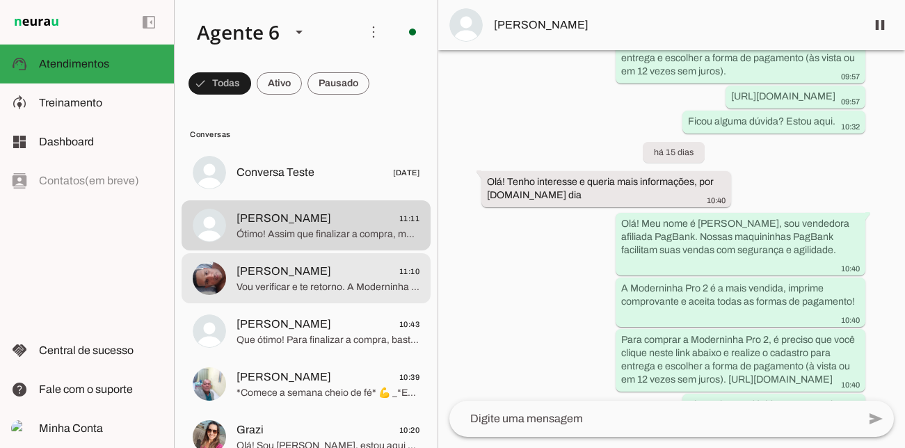
click at [336, 288] on span "Vou verificar e te retorno. A Moderninha Pro 2 é super completa e facilita muit…" at bounding box center [328, 287] width 183 height 14
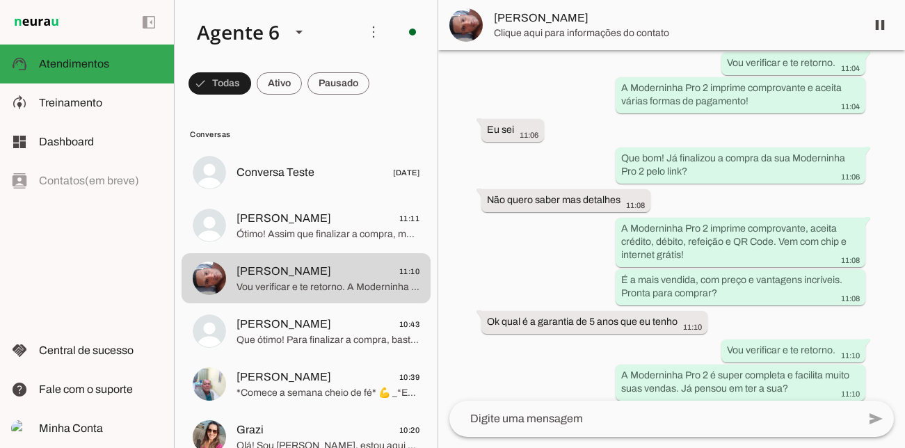
scroll to position [504, 0]
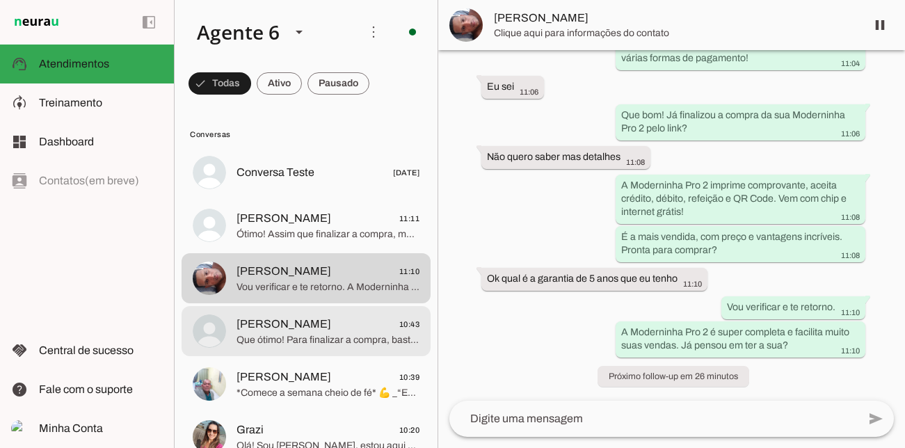
click at [308, 322] on span "[PERSON_NAME] 10:43" at bounding box center [328, 324] width 183 height 17
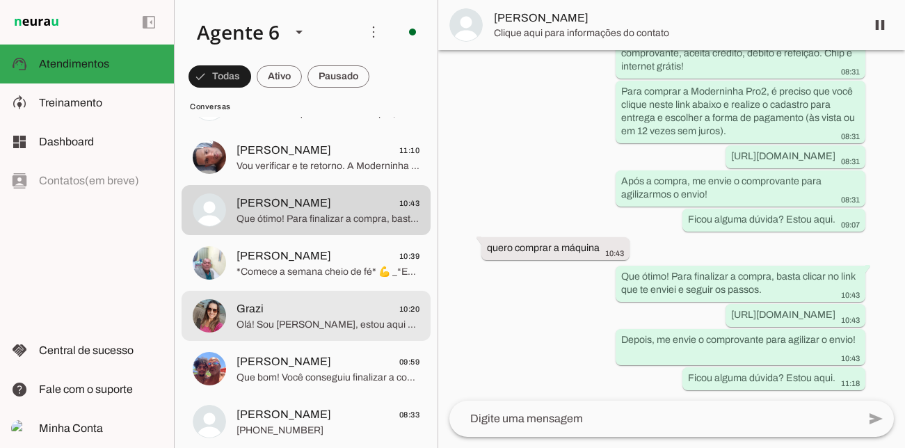
scroll to position [123, 0]
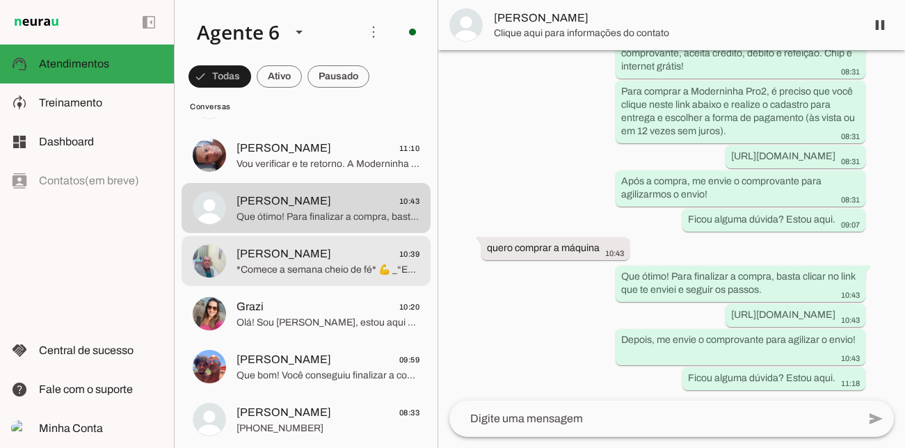
click at [324, 272] on span "*Comece a semana cheio de fé* 💪 _“Este é o dia que o Senhor fez; regozijemo-nos…" at bounding box center [328, 270] width 183 height 14
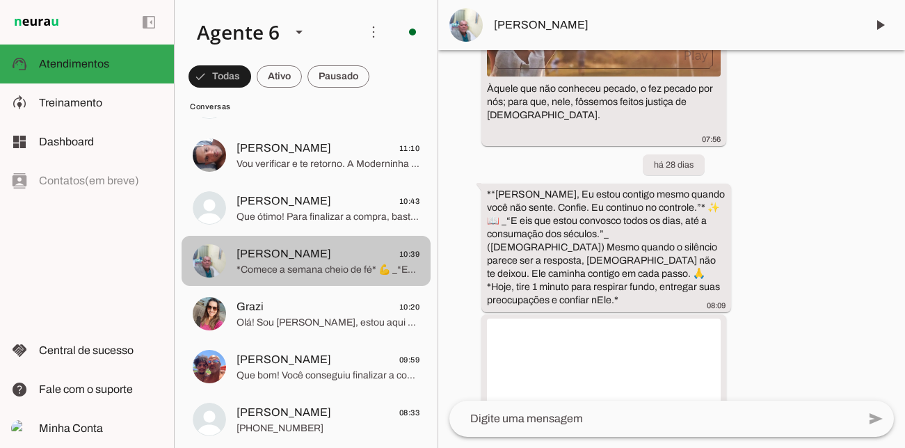
scroll to position [4234, 0]
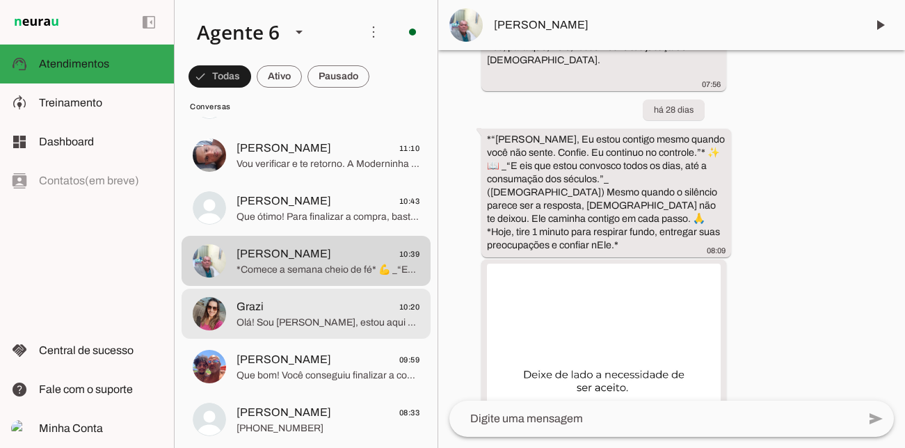
click at [305, 319] on span "Olá! Sou [PERSON_NAME], estou aqui para te atender. A Moderninha Pro 2 é a esco…" at bounding box center [328, 323] width 183 height 14
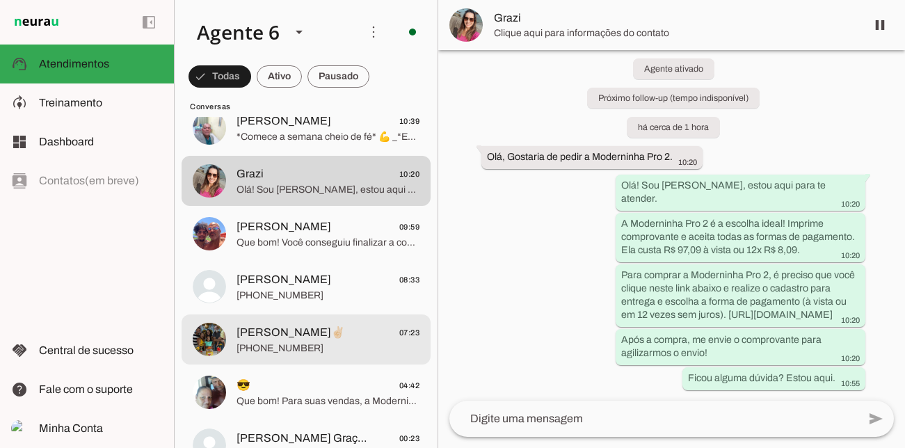
scroll to position [266, 0]
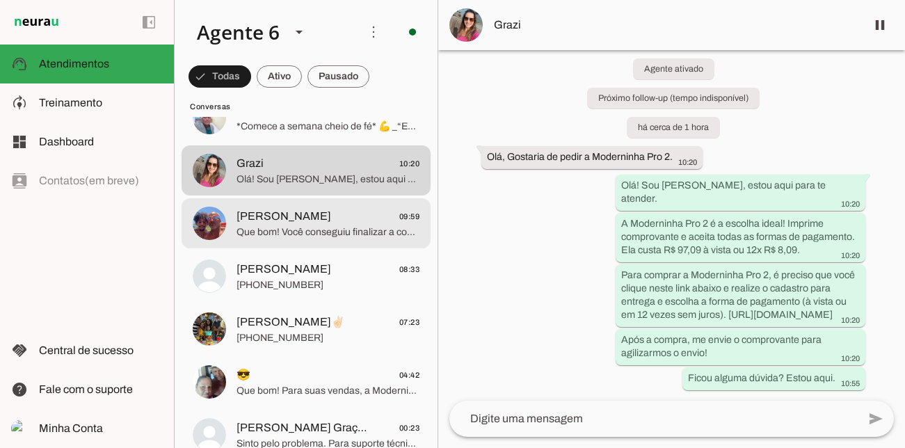
click at [316, 229] on span "Que bom! Você conseguiu finalizar a compra? Me envie o comprovante para agiliza…" at bounding box center [328, 232] width 183 height 14
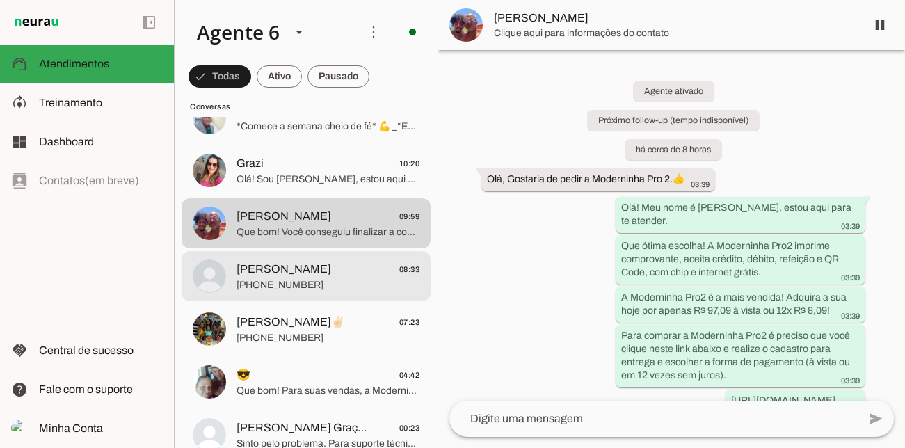
click at [291, 271] on span "[PERSON_NAME] 08:33" at bounding box center [328, 269] width 183 height 17
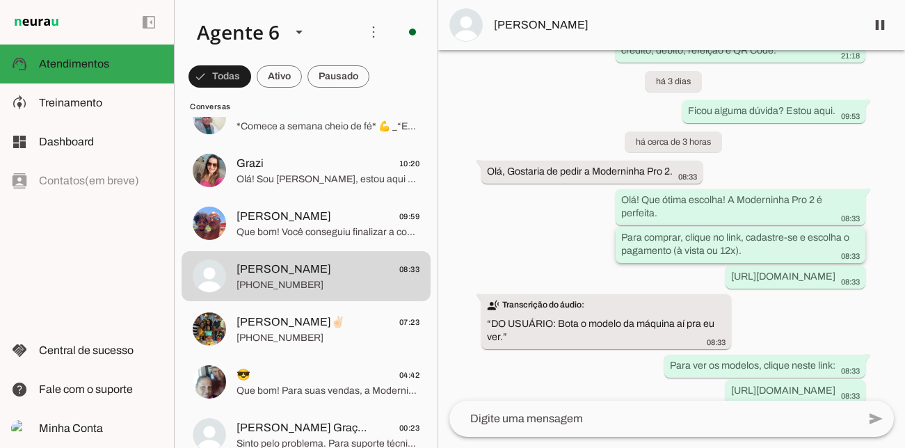
scroll to position [1372, 0]
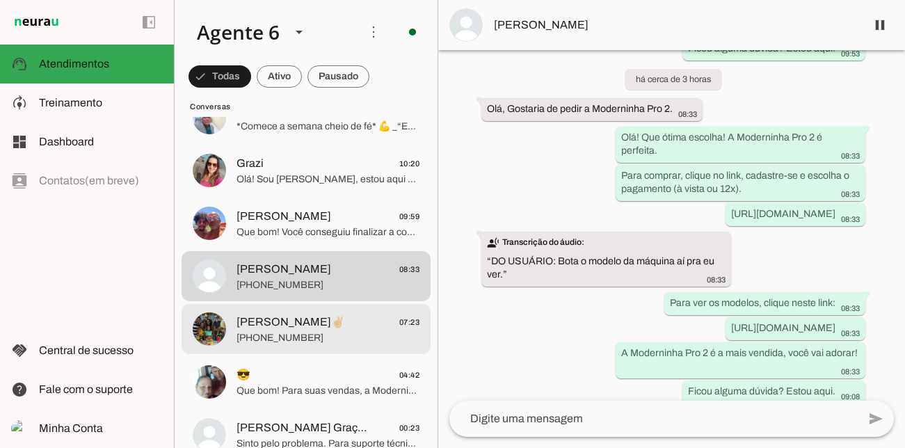
click at [278, 324] on span "[PERSON_NAME]✌🏻" at bounding box center [291, 322] width 109 height 17
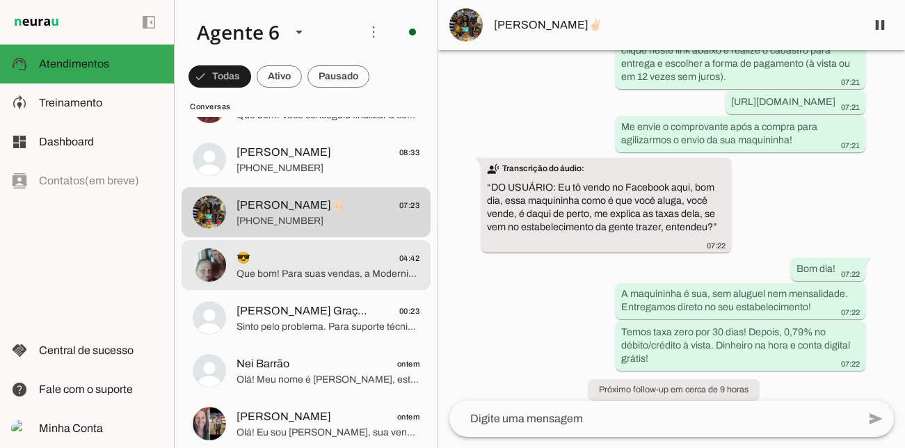
scroll to position [388, 0]
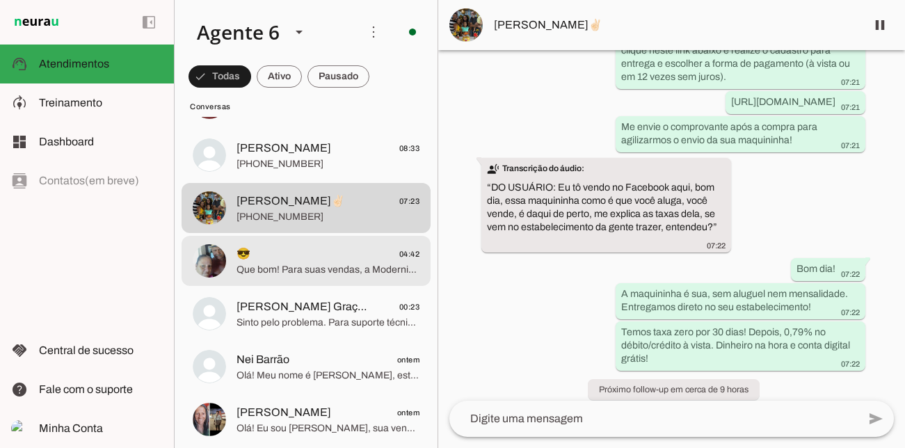
click at [333, 267] on span "Que bom! Para suas vendas, a Moderninha Pro 2 é a melhor melodia para o seu neg…" at bounding box center [328, 270] width 183 height 14
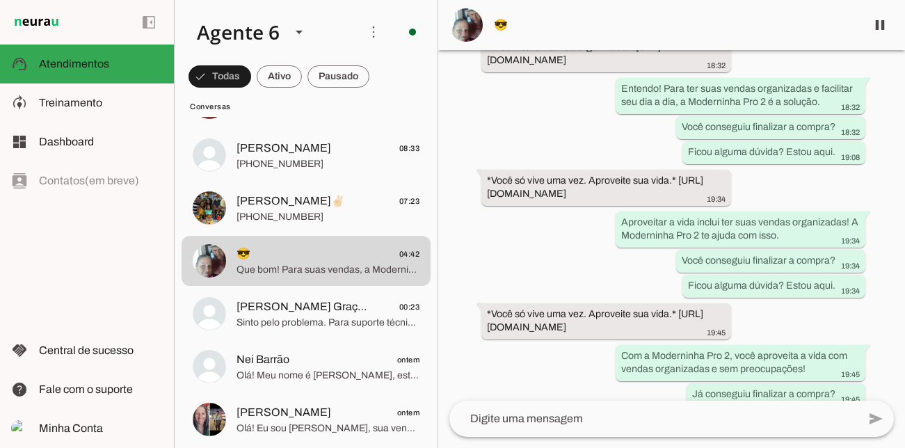
scroll to position [906, 0]
click at [882, 27] on span at bounding box center [879, 24] width 33 height 33
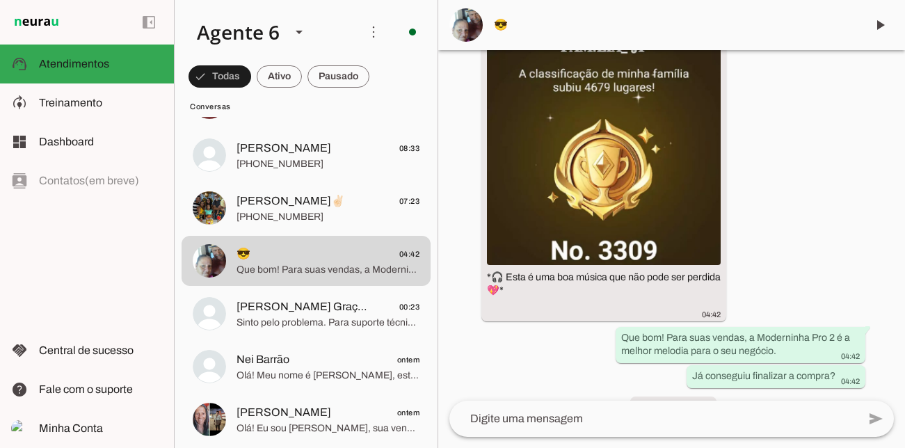
scroll to position [2992, 0]
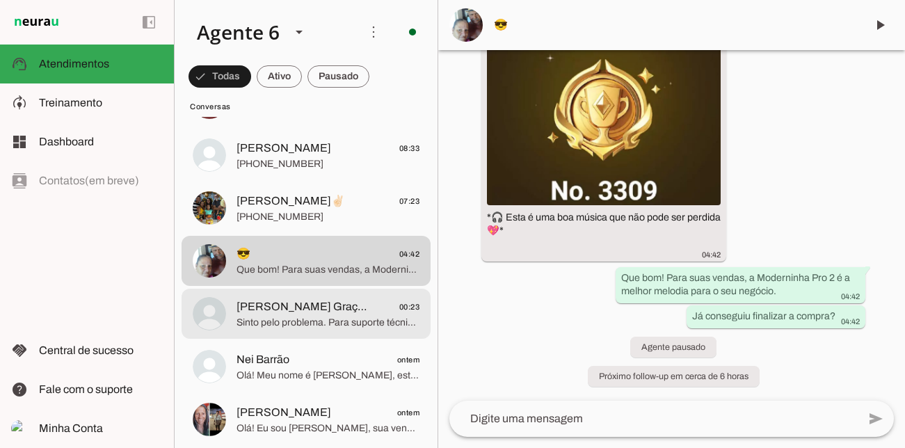
click at [349, 311] on span "[PERSON_NAME] Graças 00:23" at bounding box center [328, 306] width 183 height 17
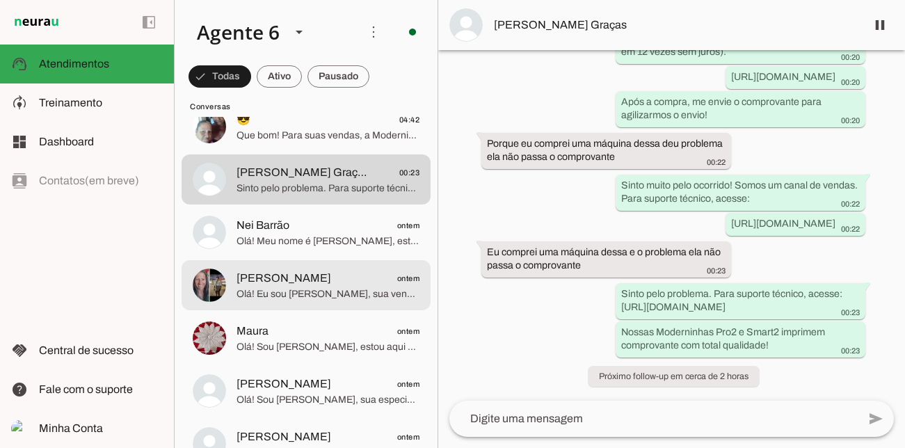
scroll to position [526, 0]
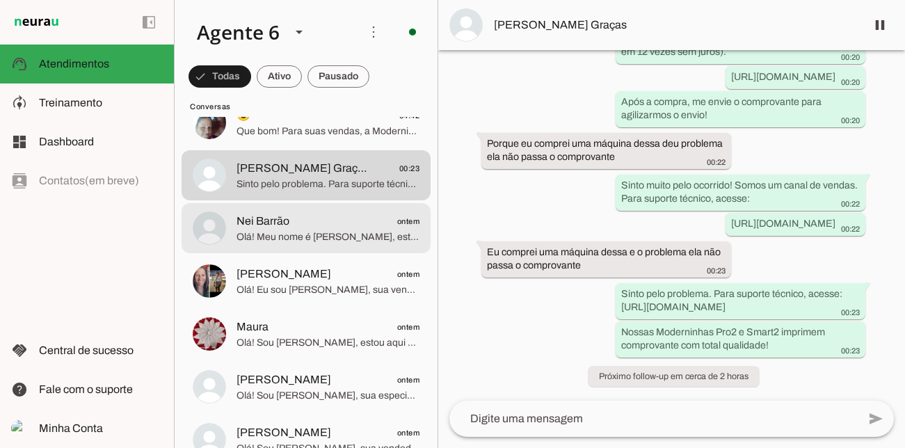
click at [301, 235] on span "Olá! Meu nome é [PERSON_NAME], estou aqui para te atender. Excelente escolha! A…" at bounding box center [328, 237] width 183 height 14
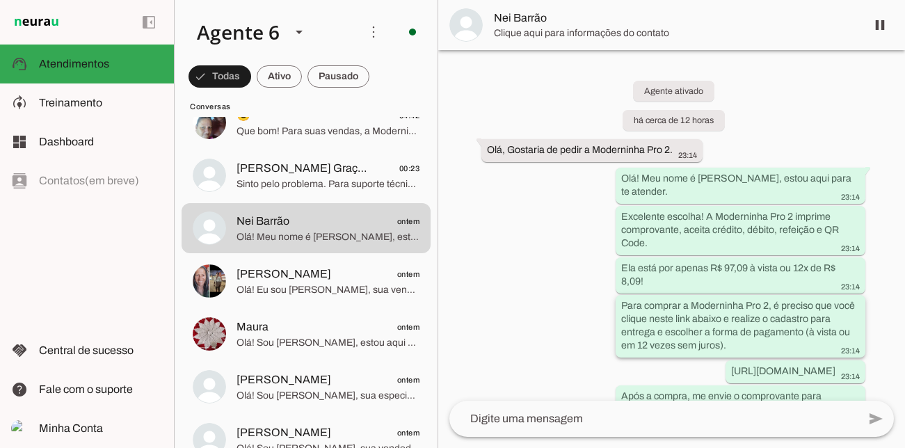
scroll to position [64, 0]
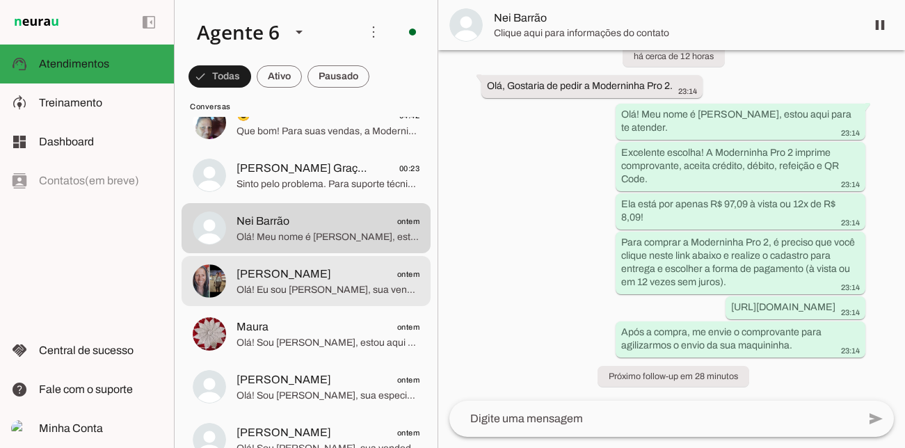
click at [266, 276] on span "[PERSON_NAME] ontem" at bounding box center [328, 274] width 183 height 17
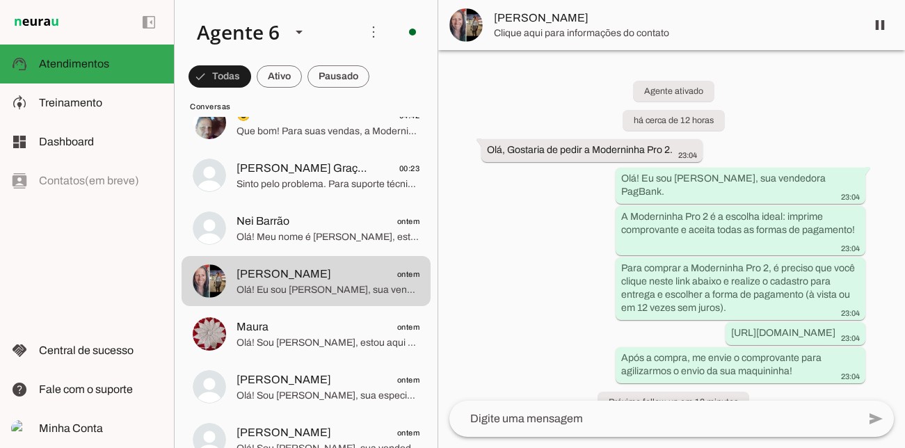
scroll to position [26, 0]
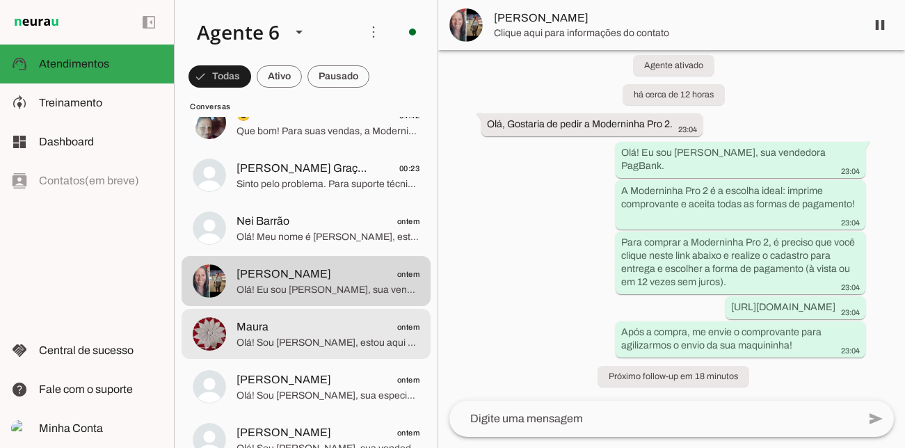
click at [343, 319] on span "Maura ontem" at bounding box center [328, 327] width 183 height 17
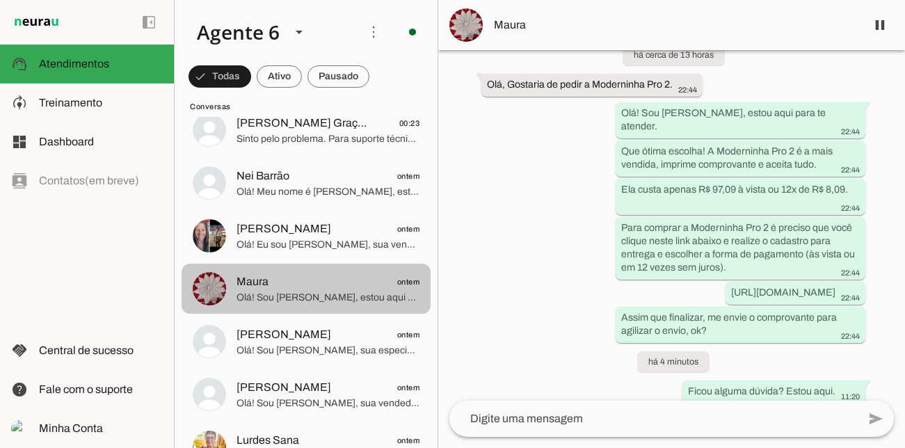
scroll to position [621, 0]
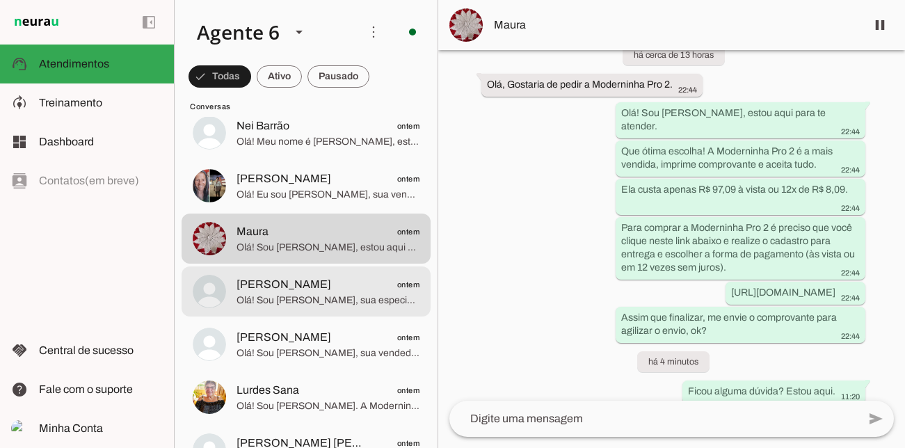
click at [360, 287] on span "[PERSON_NAME] ontem" at bounding box center [328, 284] width 183 height 17
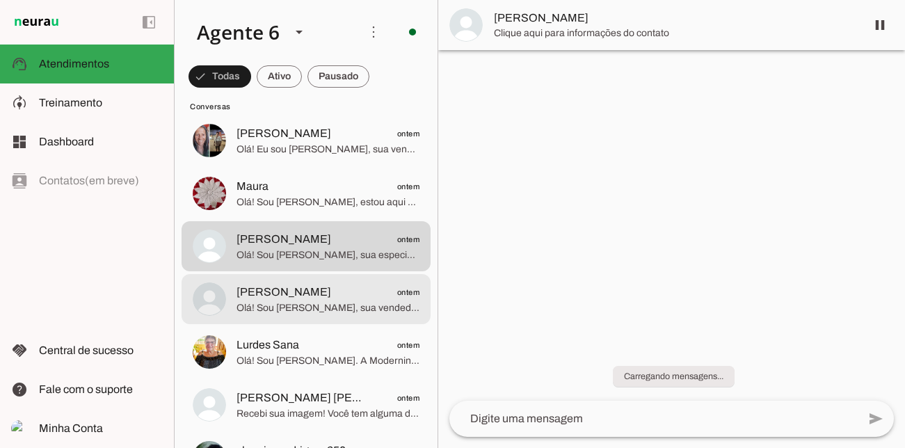
scroll to position [673, 0]
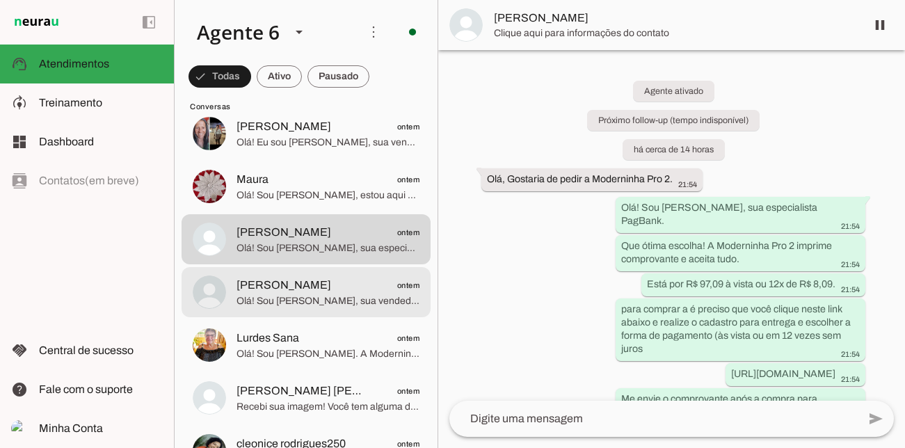
click at [353, 289] on span "[PERSON_NAME] ontem" at bounding box center [328, 285] width 183 height 17
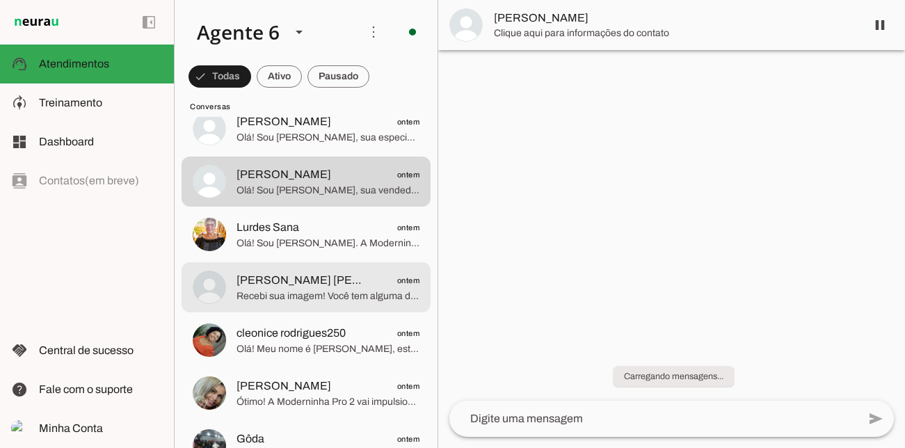
scroll to position [789, 0]
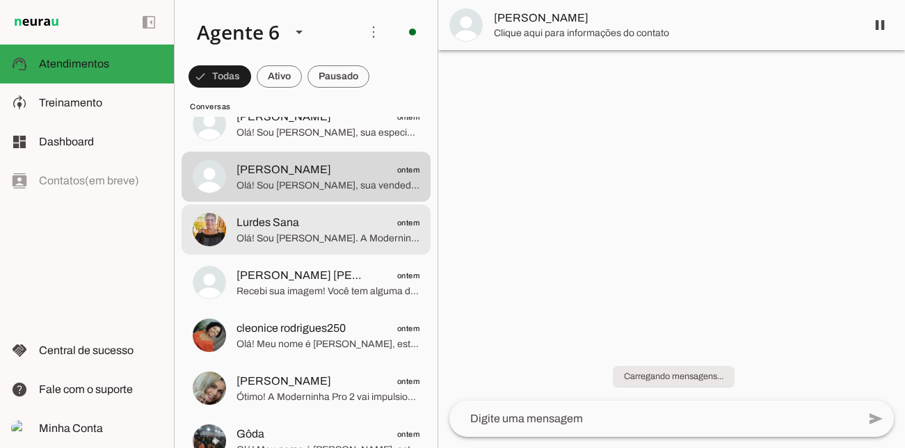
click at [357, 226] on span "Lurdes Sana ontem" at bounding box center [328, 222] width 183 height 17
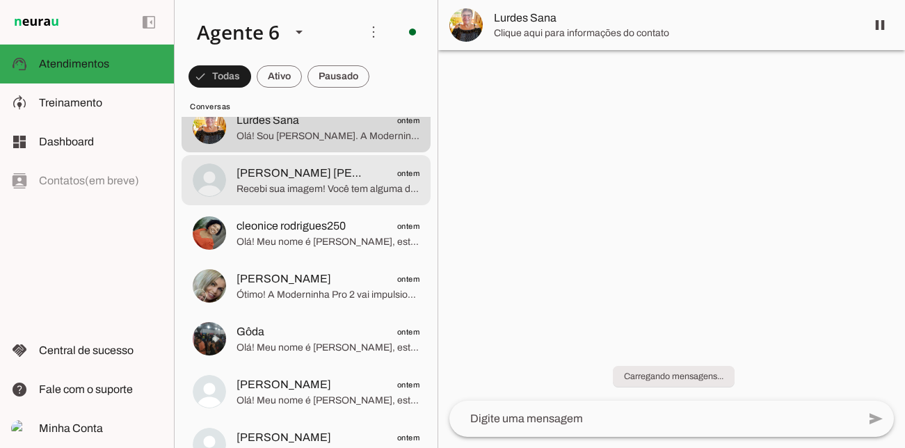
click at [365, 201] on md-item "[PERSON_NAME] [PERSON_NAME]🥰🥰🥰🥰 ontem Recebi sua imagem! Você tem alguma dúvida…" at bounding box center [306, 180] width 249 height 50
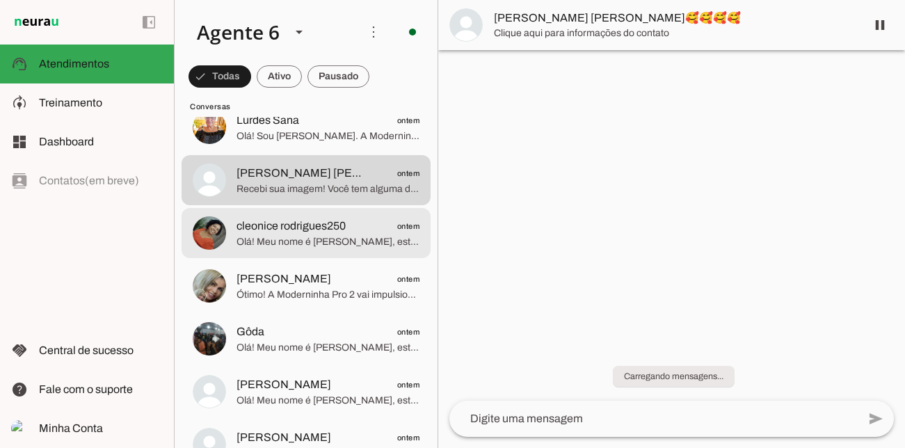
scroll to position [943, 0]
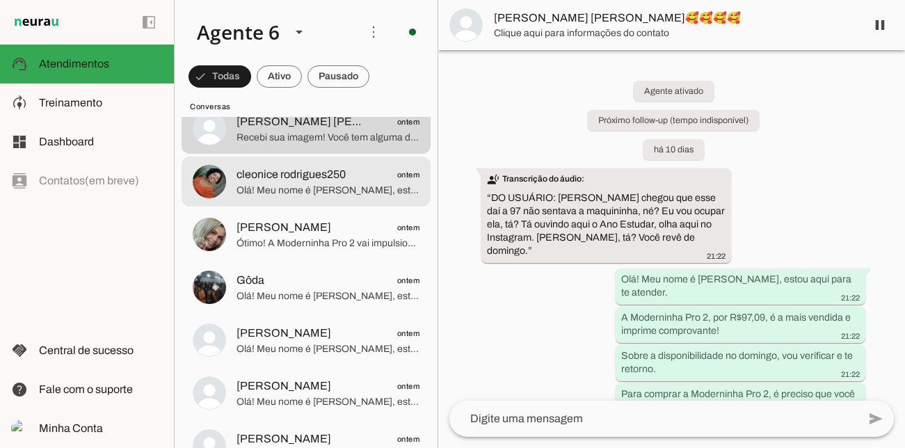
click at [367, 176] on span "cleonice rodrigues250 ontem" at bounding box center [328, 174] width 183 height 17
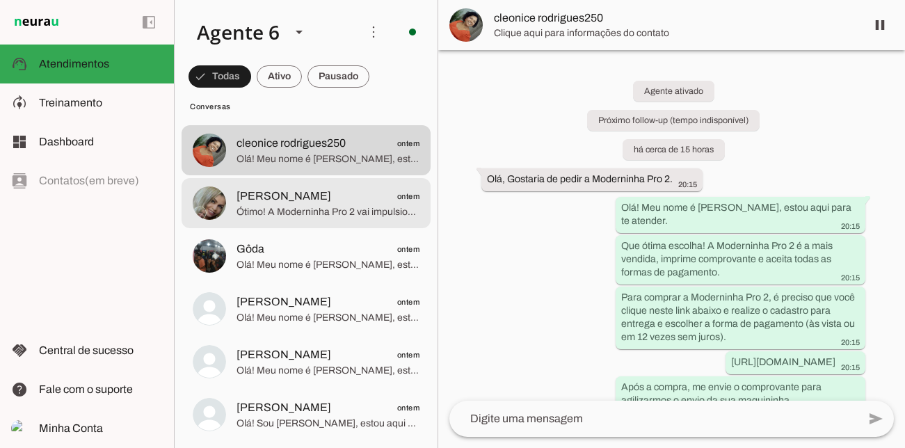
scroll to position [982, 0]
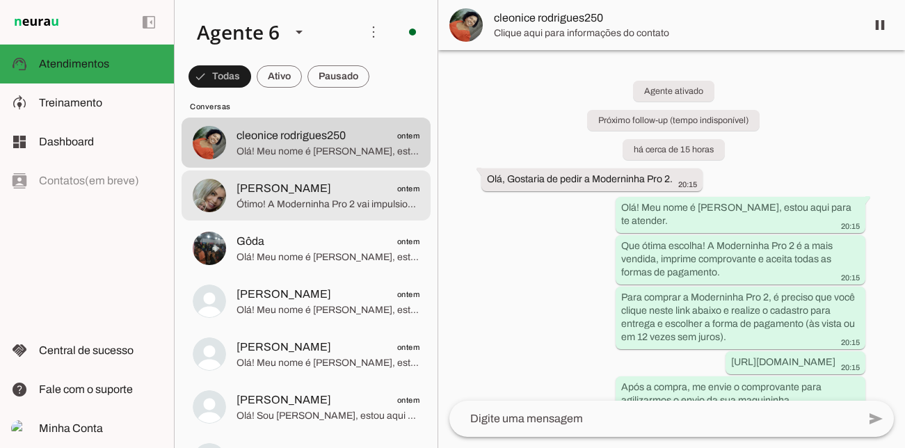
click at [351, 187] on span "[PERSON_NAME] ontem" at bounding box center [328, 188] width 183 height 17
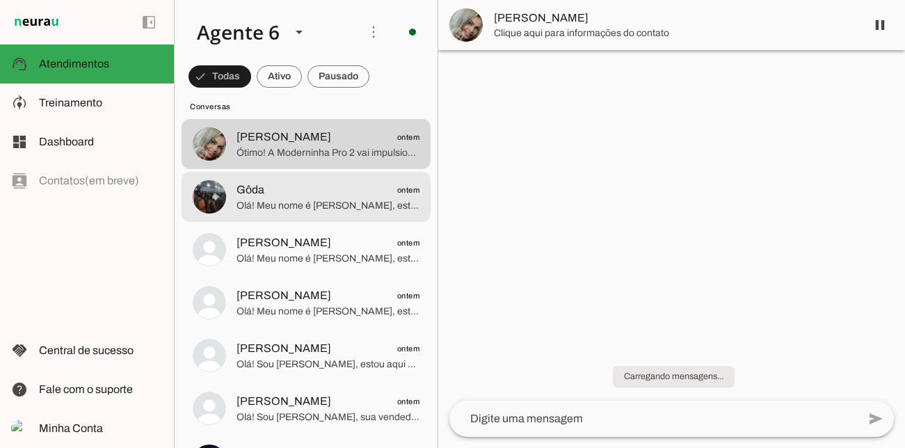
click at [308, 218] on md-item "Gôda ontem Olá! Meu nome é [PERSON_NAME], estou aqui para te atender. Que ótima…" at bounding box center [306, 197] width 249 height 50
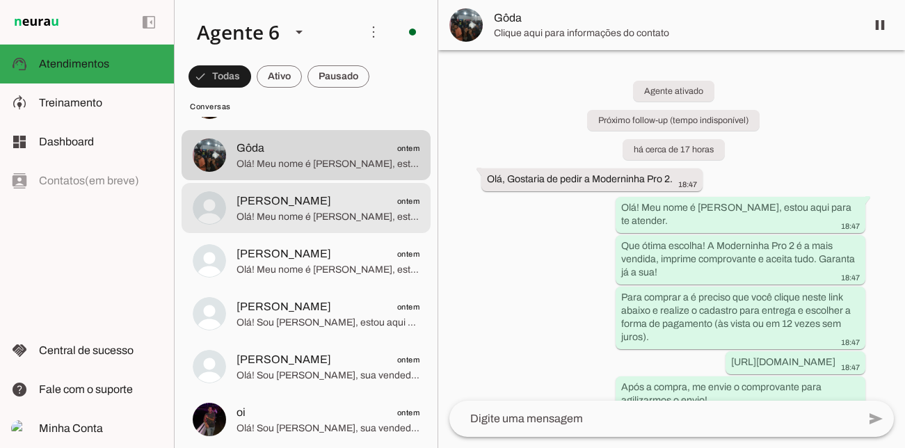
scroll to position [1086, 0]
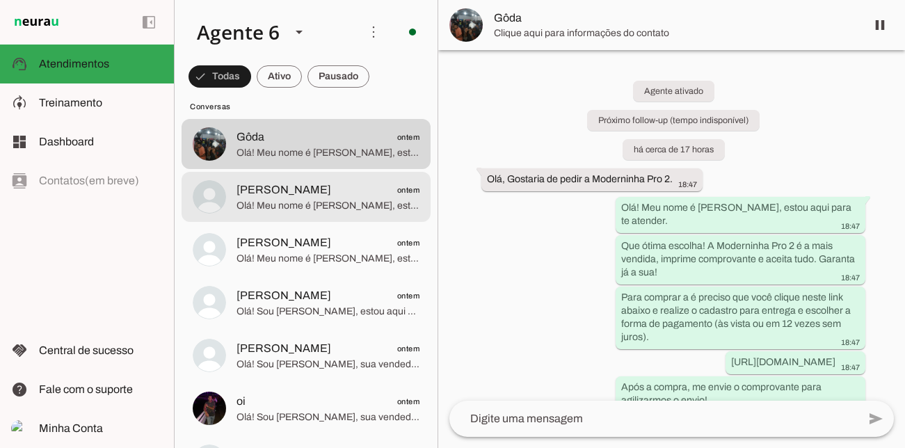
click at [317, 199] on span "Olá! Meu nome é [PERSON_NAME], estou aqui para te atender. Que ótima escolha! A…" at bounding box center [328, 206] width 183 height 14
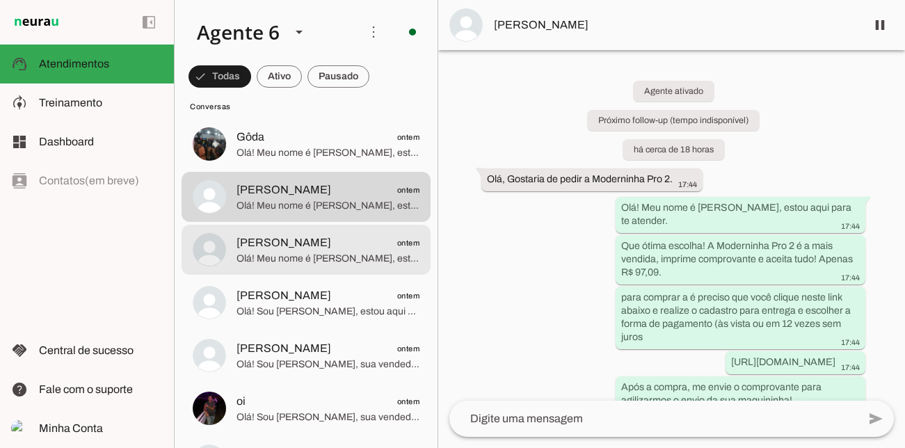
click at [337, 255] on span "Olá! Meu nome é [PERSON_NAME], estou aqui para te atender. A Moderninha Pro 2 é…" at bounding box center [328, 259] width 183 height 14
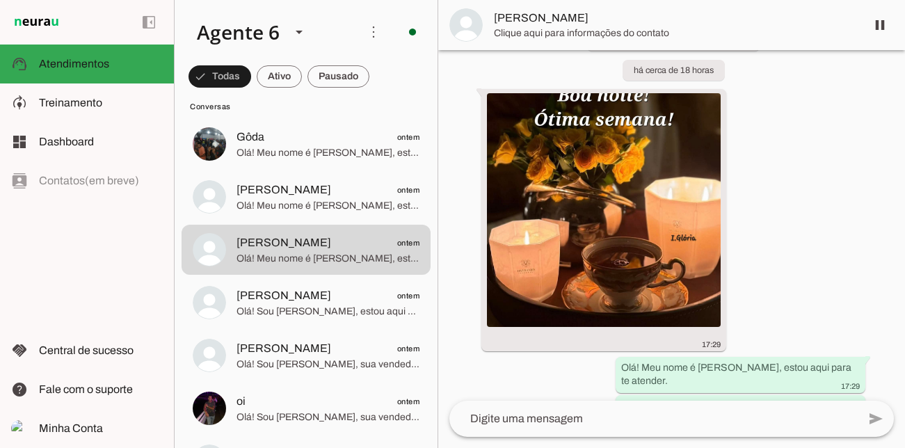
scroll to position [91, 0]
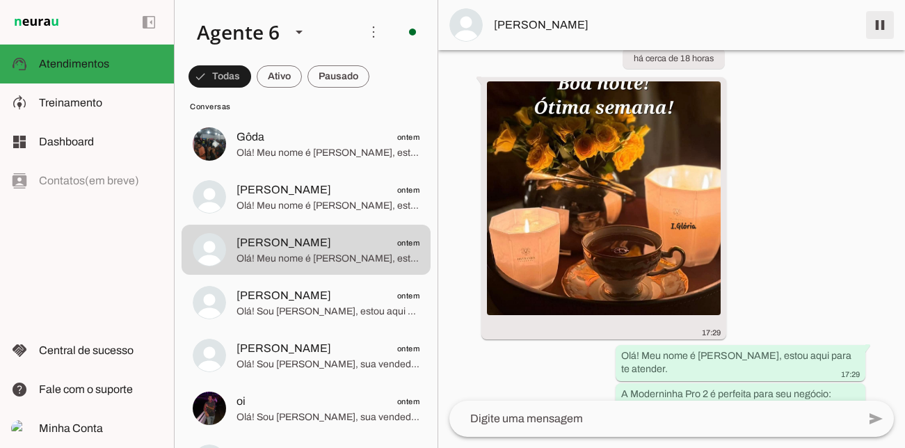
click at [879, 19] on span at bounding box center [879, 24] width 33 height 33
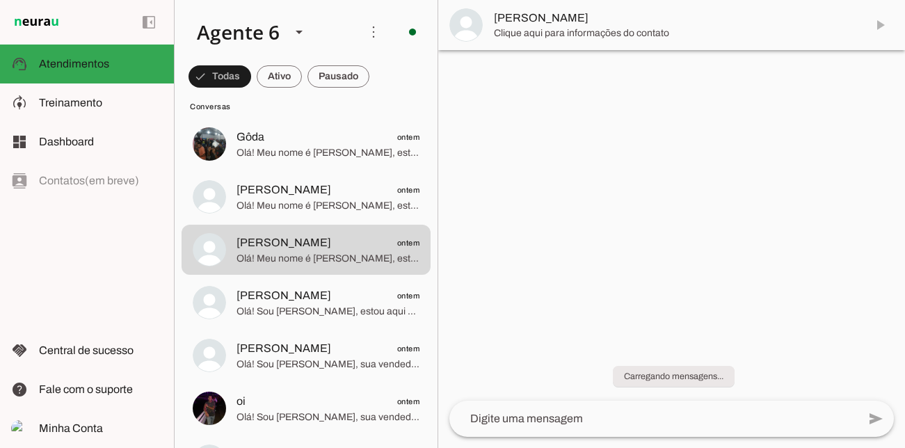
scroll to position [0, 0]
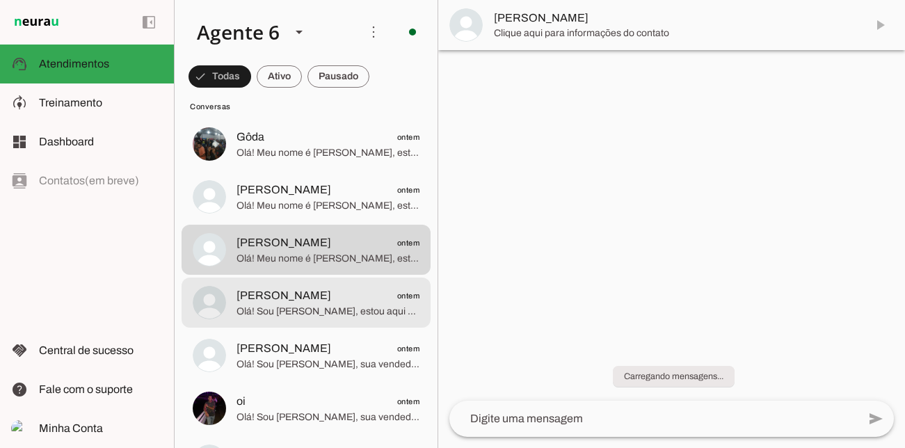
click at [358, 292] on span "[PERSON_NAME] ontem" at bounding box center [328, 295] width 183 height 17
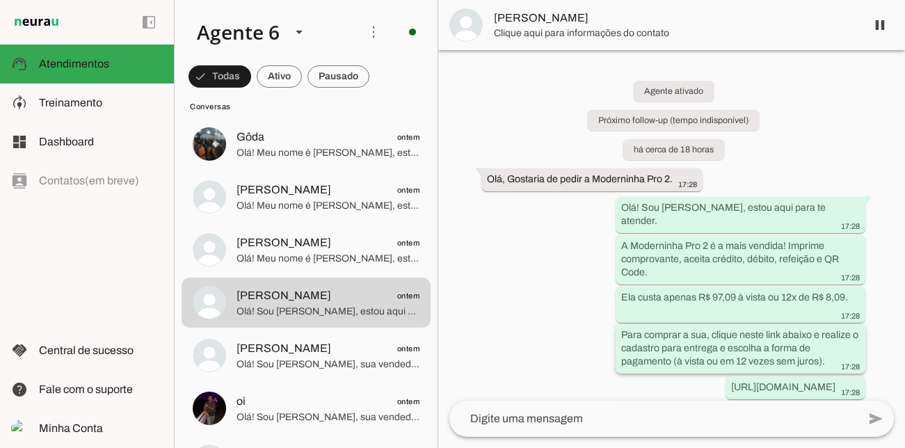
scroll to position [59, 0]
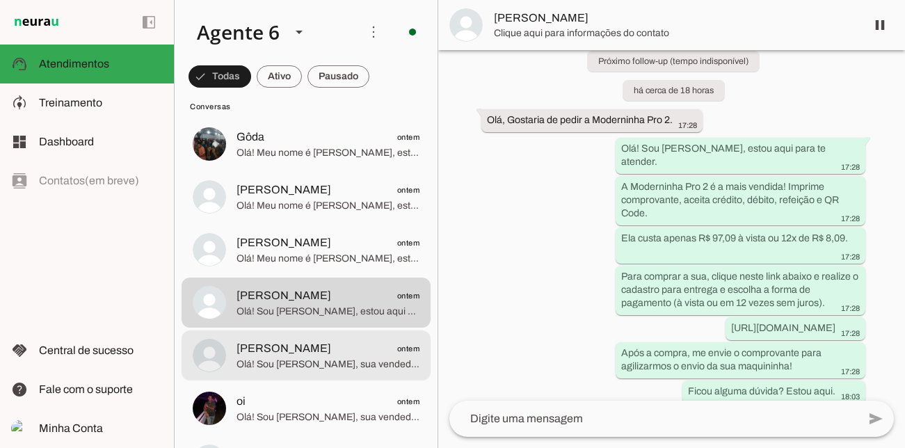
click at [337, 363] on span "Olá! Sou [PERSON_NAME], sua vendedora PagBank. A Moderninha Pro2 imprime compro…" at bounding box center [328, 365] width 183 height 14
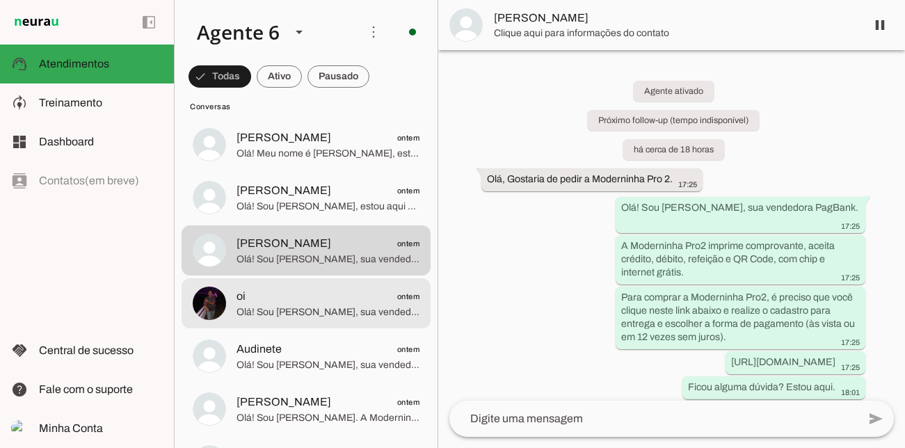
scroll to position [1195, 0]
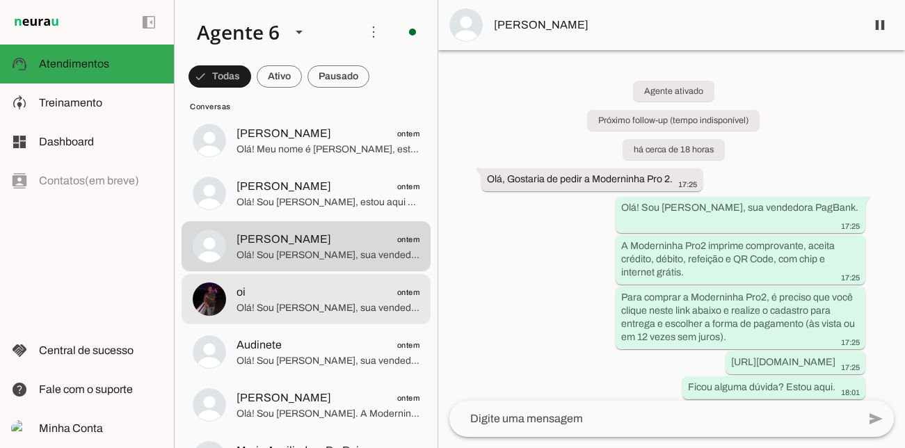
click at [344, 308] on span "Olá! Sou [PERSON_NAME], sua vendedora PagBank. A Moderninha Pro 2 é a escolha i…" at bounding box center [328, 308] width 183 height 14
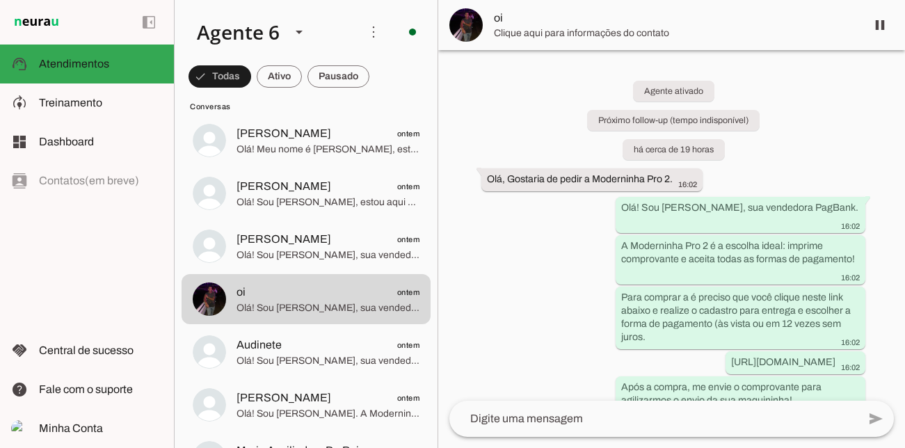
scroll to position [34, 0]
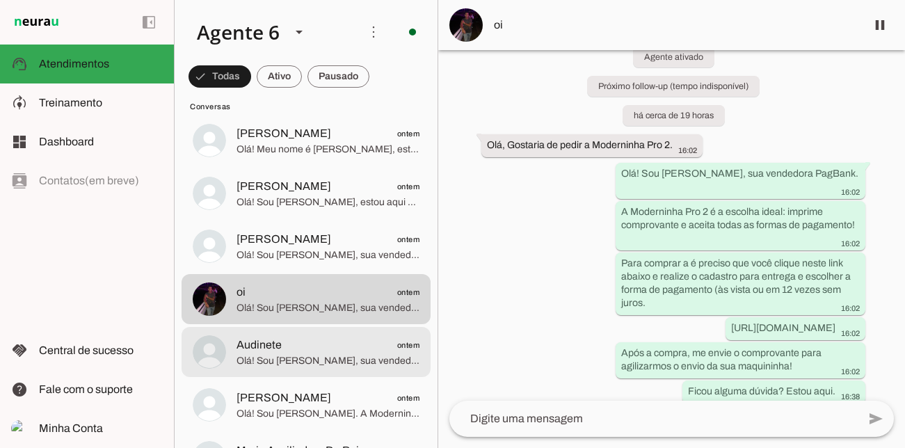
click at [288, 351] on span "Audinete ontem" at bounding box center [328, 345] width 183 height 17
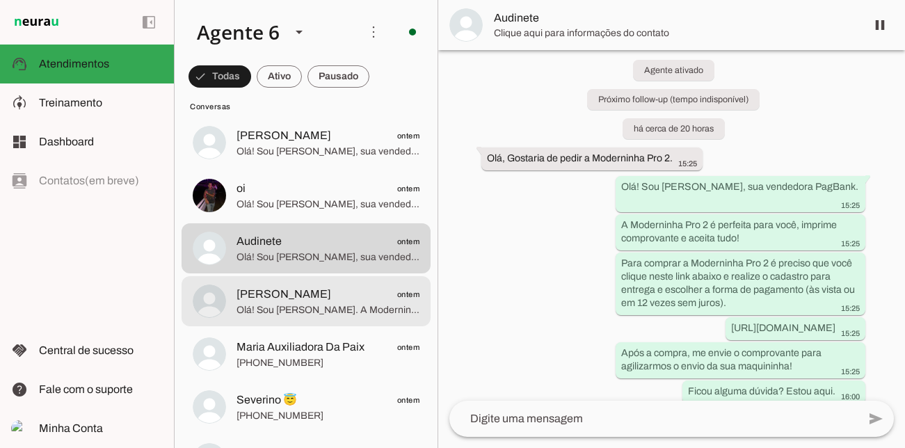
scroll to position [1303, 0]
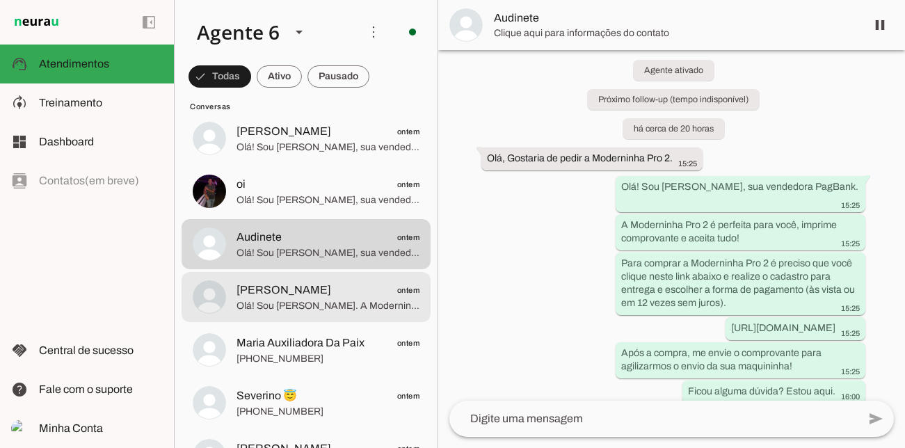
click at [331, 295] on span "[PERSON_NAME]" at bounding box center [284, 290] width 95 height 17
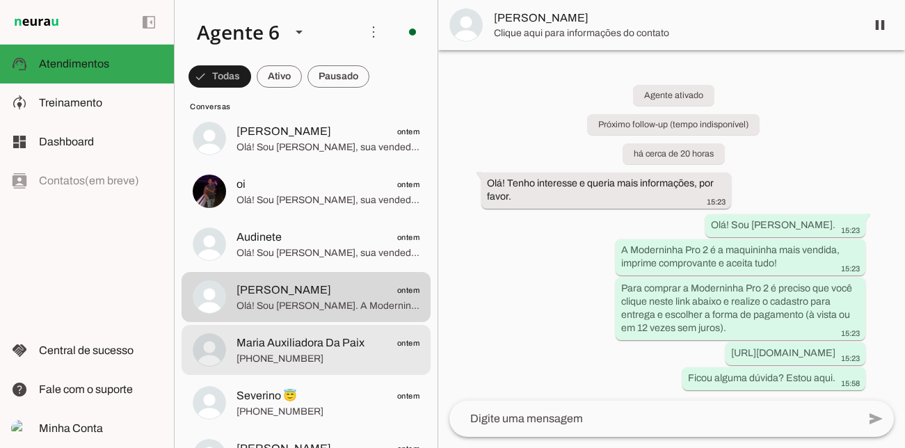
click at [378, 336] on span "Maria Auxiliadora Da Paix ontem" at bounding box center [328, 343] width 183 height 17
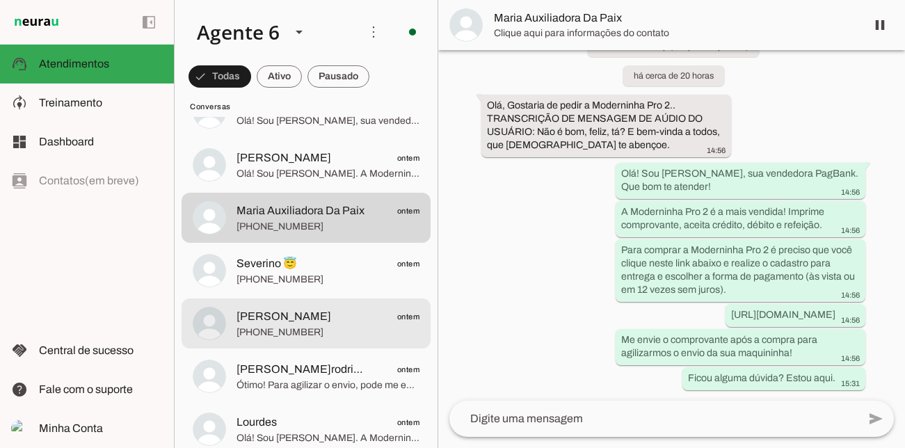
scroll to position [1437, 0]
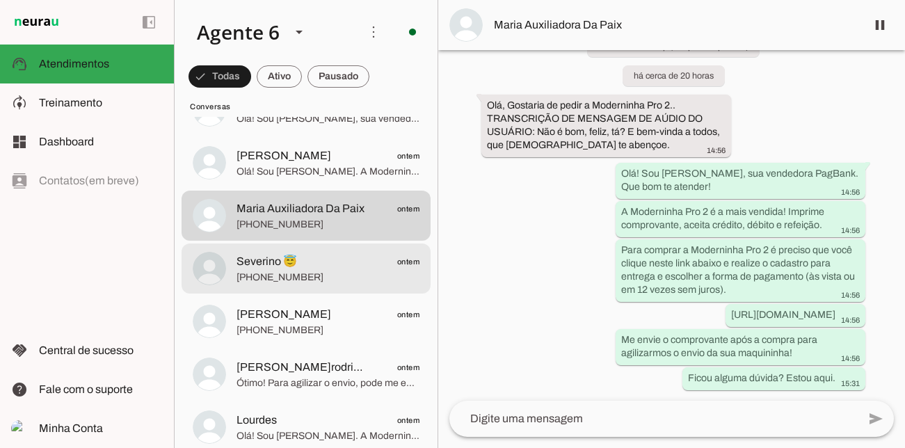
click at [317, 271] on span "[PHONE_NUMBER]" at bounding box center [328, 278] width 183 height 14
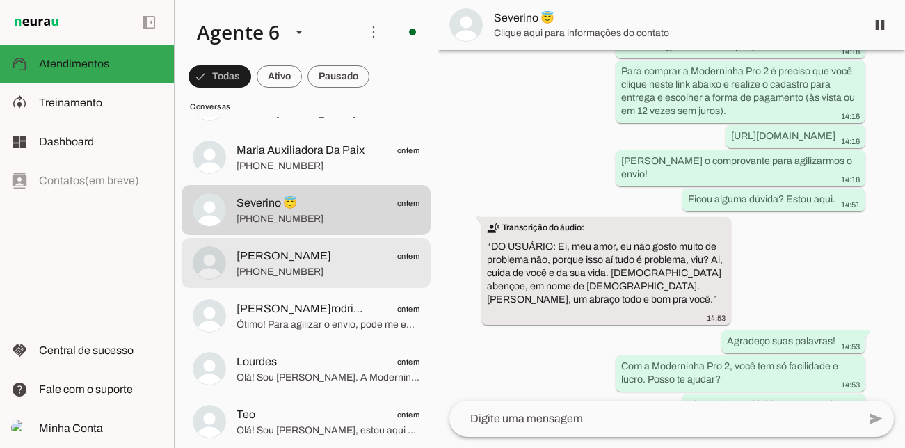
scroll to position [1500, 0]
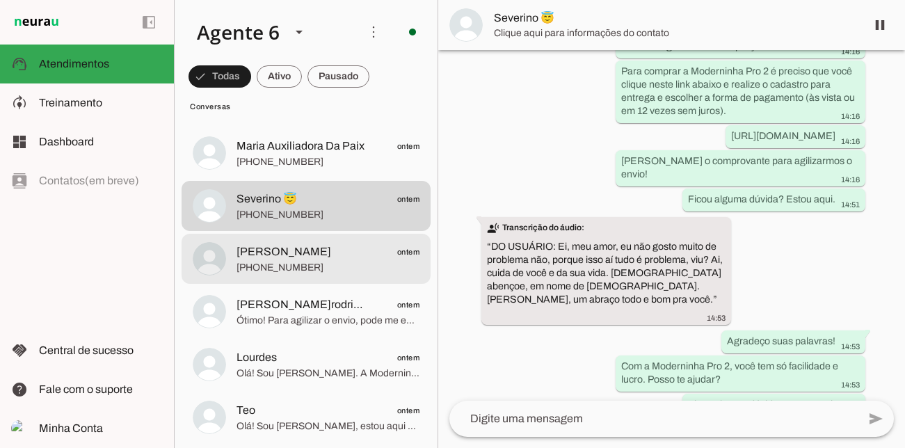
click at [348, 269] on span "[PHONE_NUMBER]" at bounding box center [328, 268] width 183 height 14
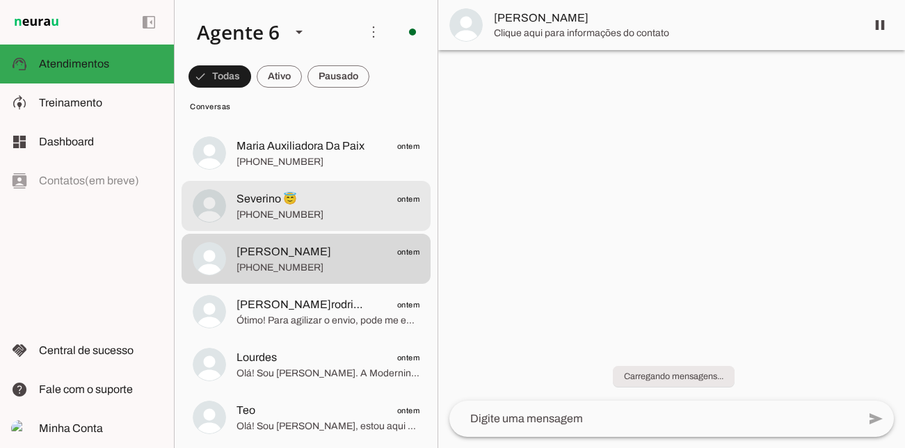
click at [344, 205] on span "Severino 😇 ontem" at bounding box center [328, 199] width 183 height 17
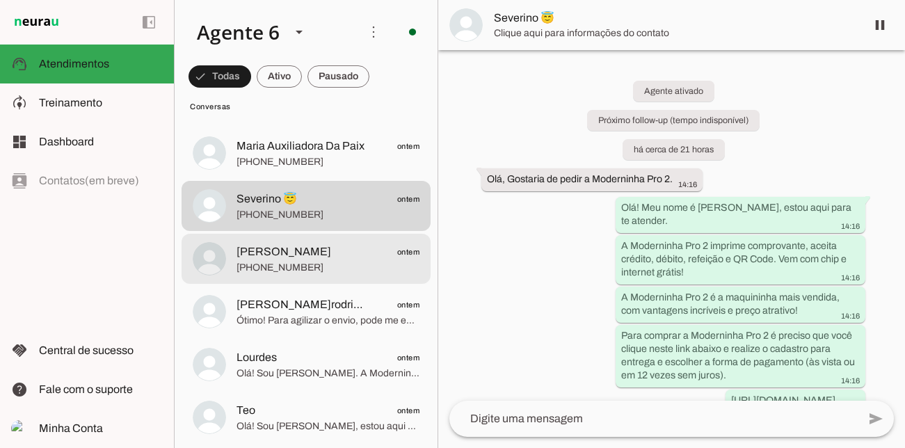
click at [294, 244] on span "[PERSON_NAME] ontem" at bounding box center [328, 252] width 183 height 17
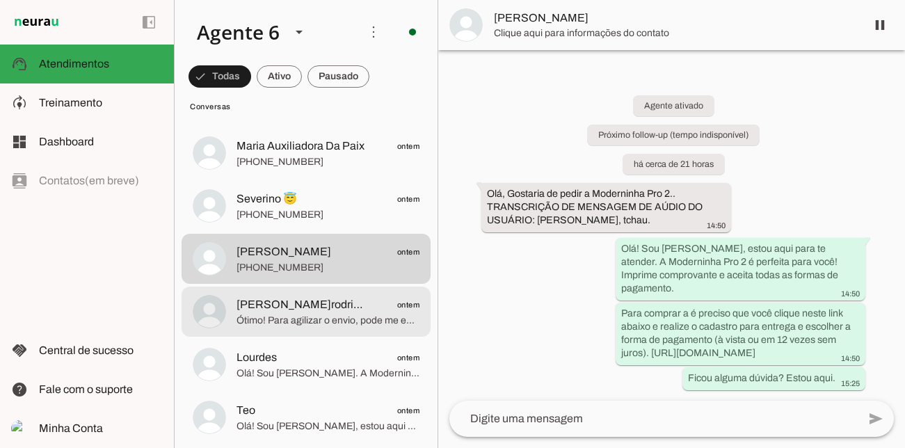
click at [311, 320] on span "Ótimo! Para agilizar o envio, pode me enviar o comprovante? Para quando ficou a…" at bounding box center [328, 321] width 183 height 14
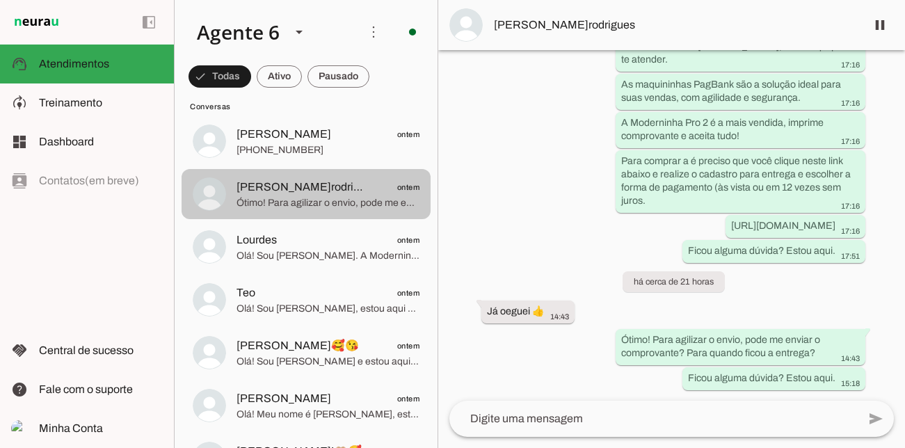
scroll to position [1629, 0]
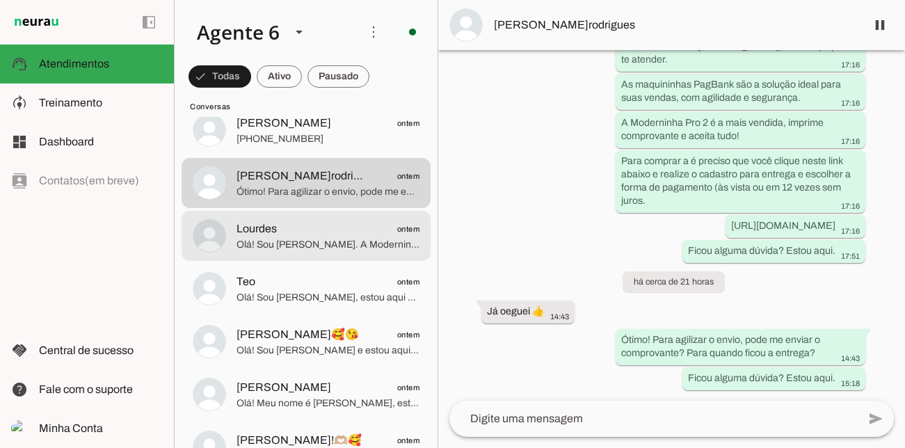
click at [337, 230] on span "Lourdes ontem" at bounding box center [328, 229] width 183 height 17
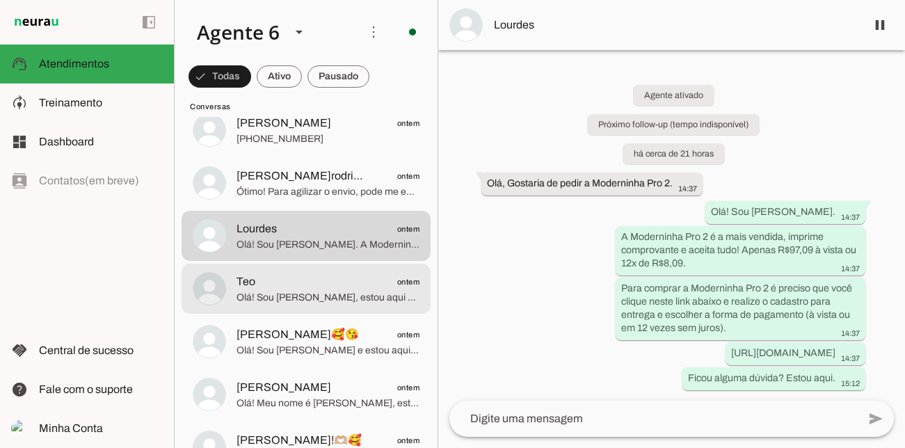
click at [337, 292] on span "Olá! Sou [PERSON_NAME], estou aqui para te atender. A Moderninha Pro 2 é perfei…" at bounding box center [328, 298] width 183 height 14
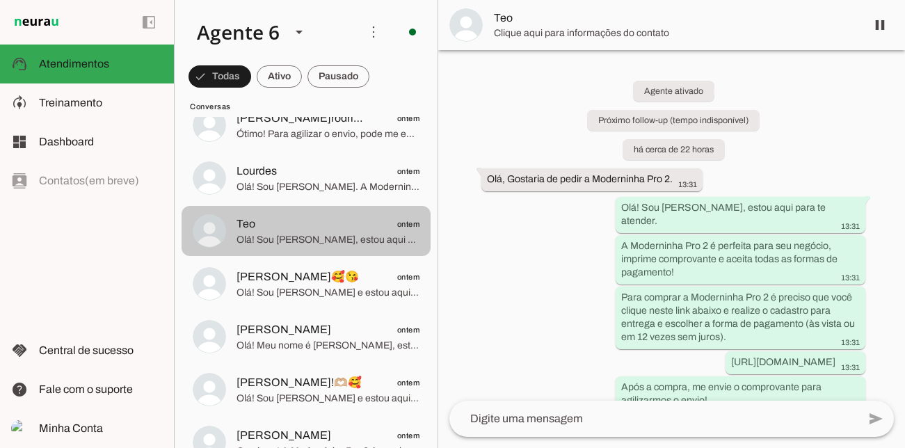
scroll to position [1702, 0]
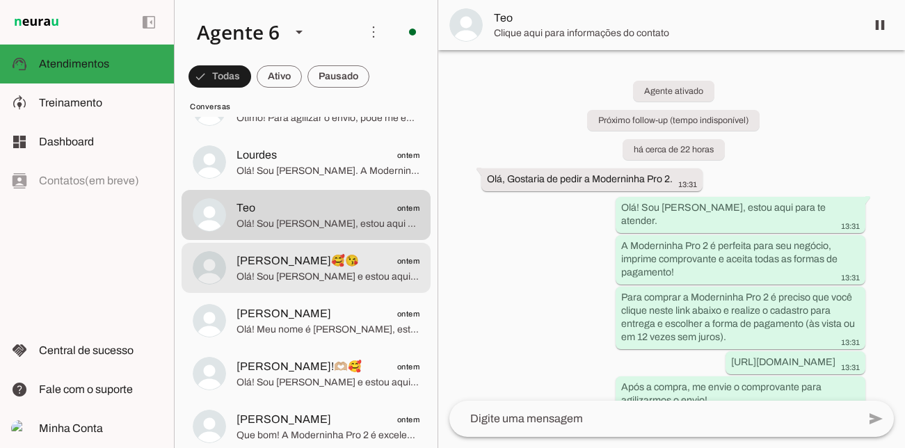
click at [323, 273] on span "Olá! Sou [PERSON_NAME] e estou aqui para te atender. A Moderninha Pro 2 é a mai…" at bounding box center [328, 277] width 183 height 14
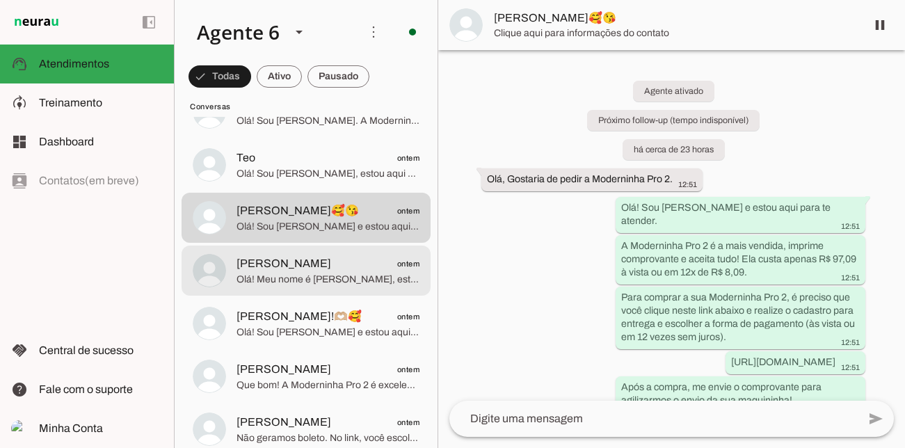
click at [330, 271] on span "[PERSON_NAME] ontem" at bounding box center [328, 263] width 183 height 17
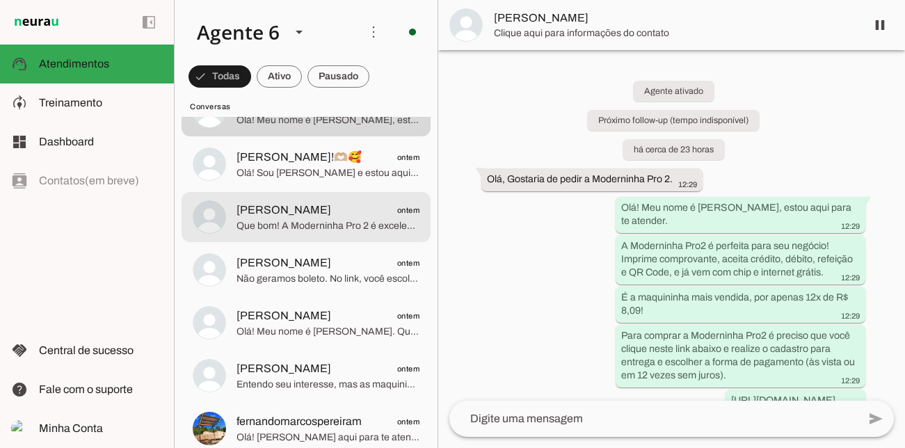
scroll to position [1914, 0]
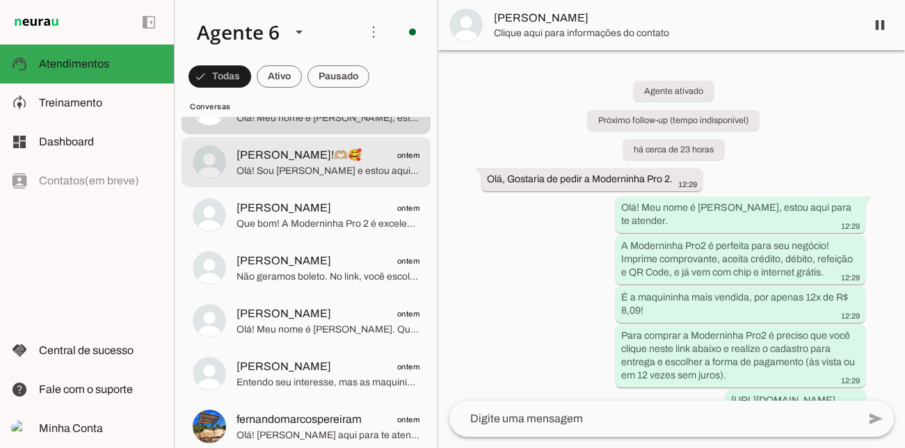
click at [357, 169] on span "Olá! Sou [PERSON_NAME] e estou aqui para te atender. A Moderninha Pro 2 é a maq…" at bounding box center [328, 171] width 183 height 14
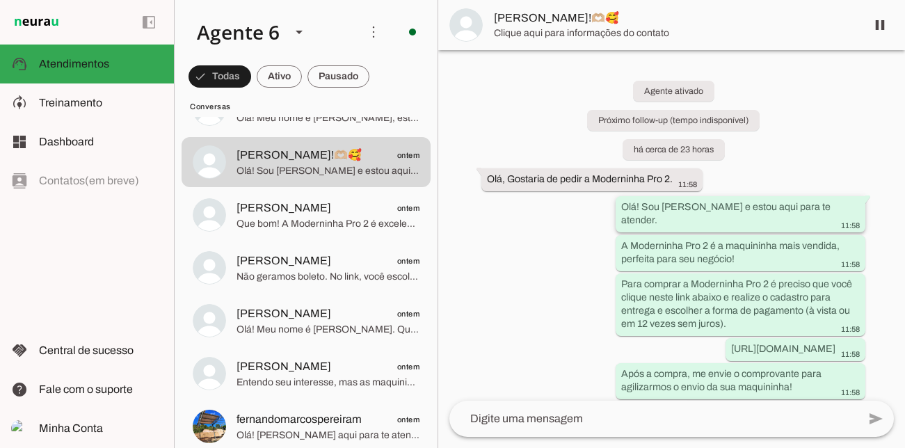
scroll to position [21, 0]
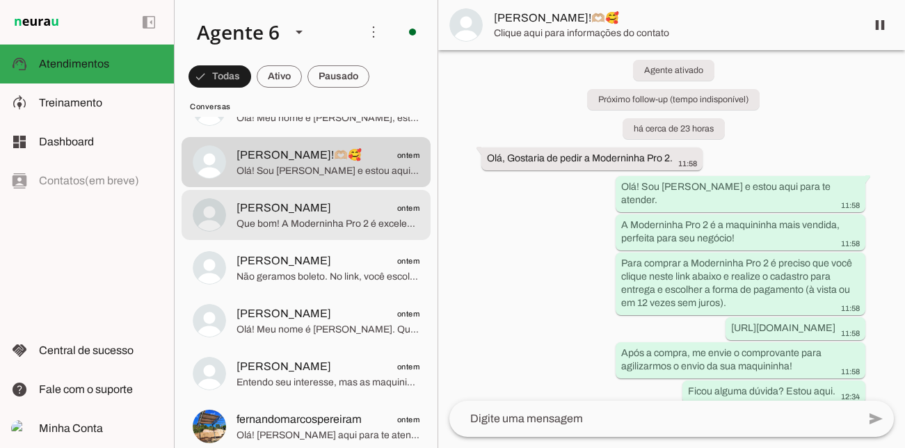
click at [319, 218] on span "Que bom! A Moderninha Pro 2 é excelente e a mais vendida. Para comprar, clique …" at bounding box center [328, 224] width 183 height 14
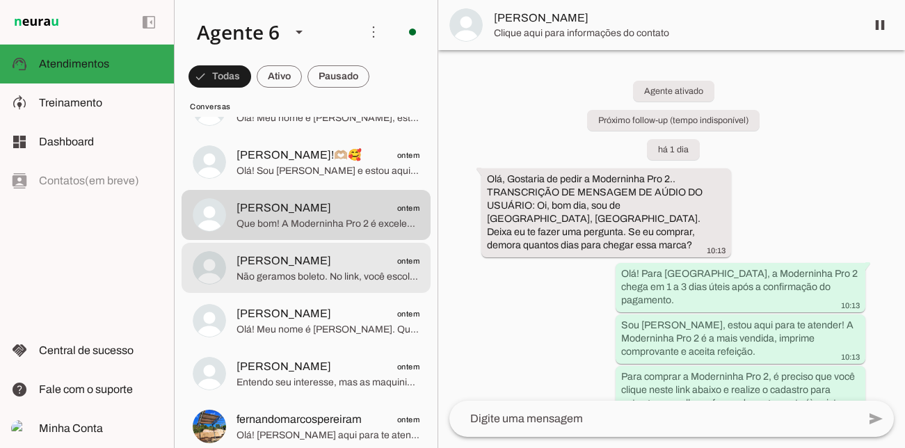
click at [347, 262] on span "[PERSON_NAME] ontem" at bounding box center [328, 261] width 183 height 17
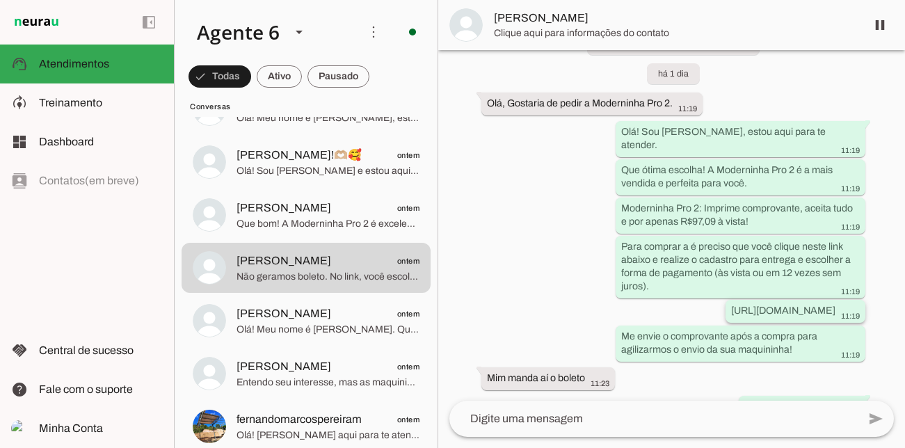
scroll to position [154, 0]
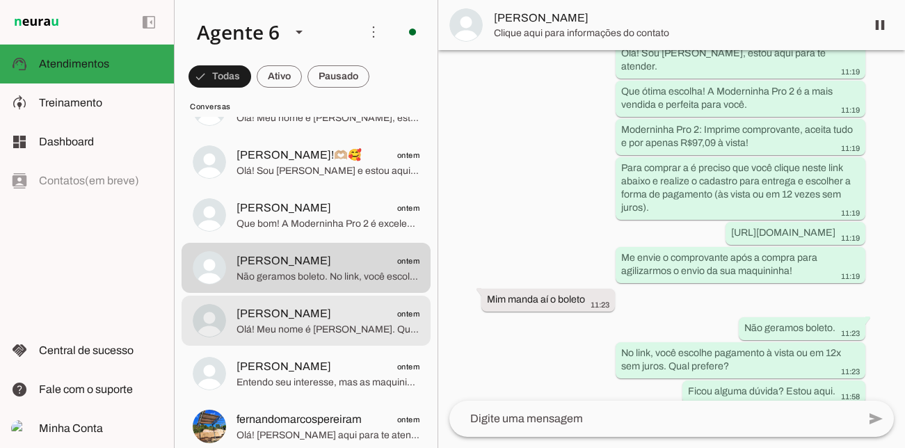
click at [293, 325] on span "Olá! Meu nome é [PERSON_NAME]. Que ótima escolha! A Moderninha Pro 2 é a mais v…" at bounding box center [328, 330] width 183 height 14
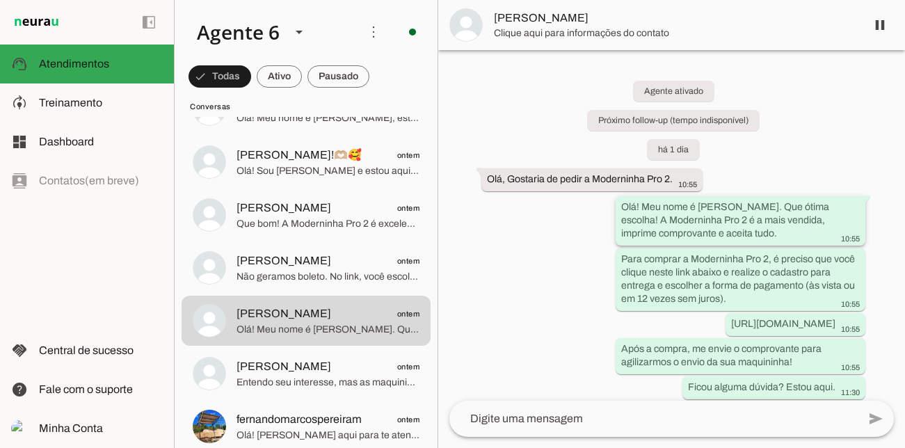
scroll to position [9, 0]
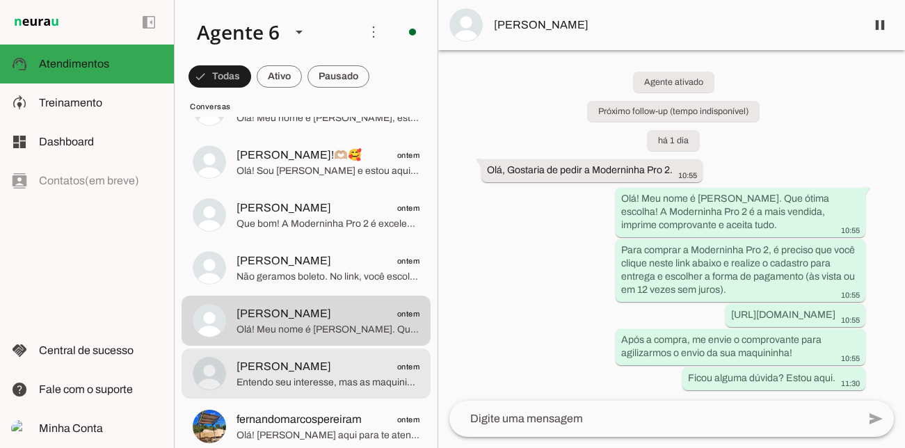
click at [272, 368] on span "[PERSON_NAME]" at bounding box center [284, 366] width 95 height 17
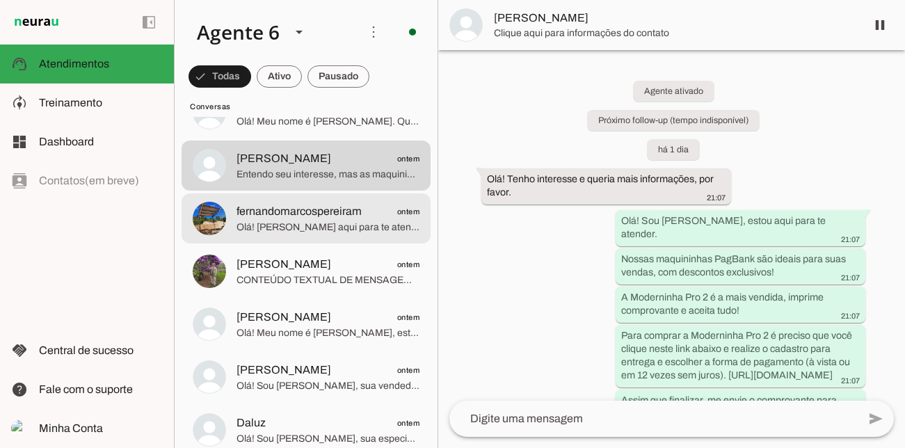
scroll to position [2124, 0]
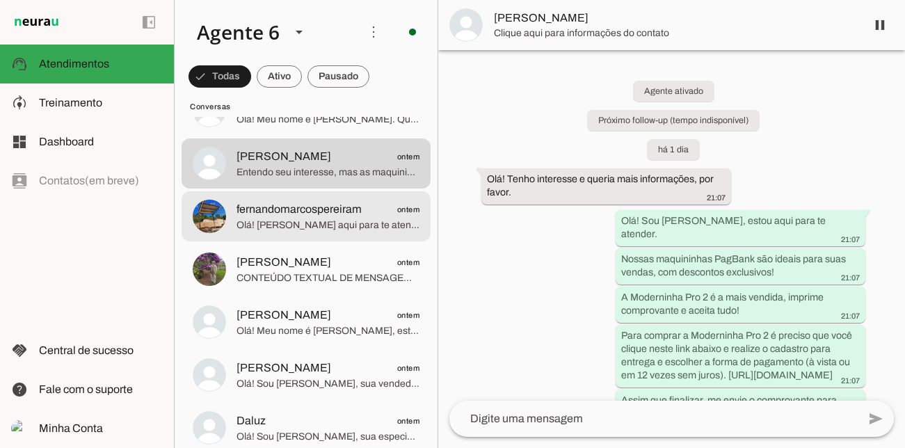
click at [314, 220] on span "Olá! [PERSON_NAME] aqui para te atender. A Moderninha Pro 2 é a escolha ideal, …" at bounding box center [328, 225] width 183 height 14
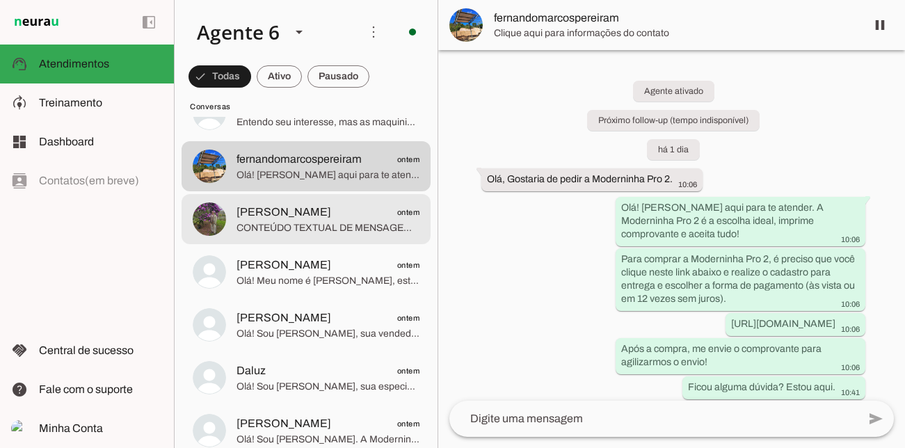
click at [314, 219] on span "[PERSON_NAME] ontem" at bounding box center [328, 212] width 183 height 17
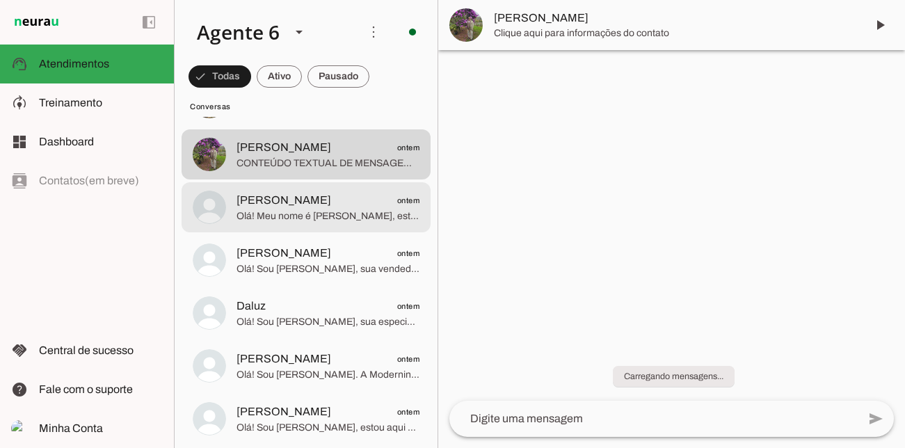
scroll to position [2240, 0]
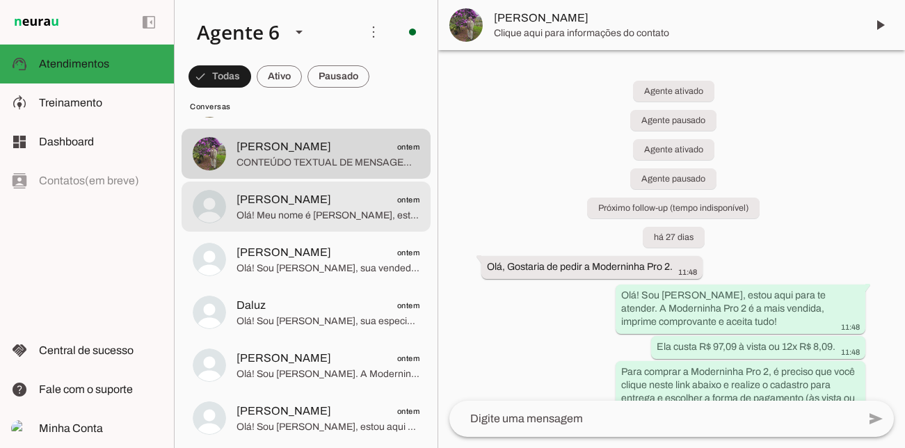
click at [336, 216] on span "Olá! Meu nome é [PERSON_NAME], estou aqui para te atender. Que ótima escolha! A…" at bounding box center [328, 216] width 183 height 14
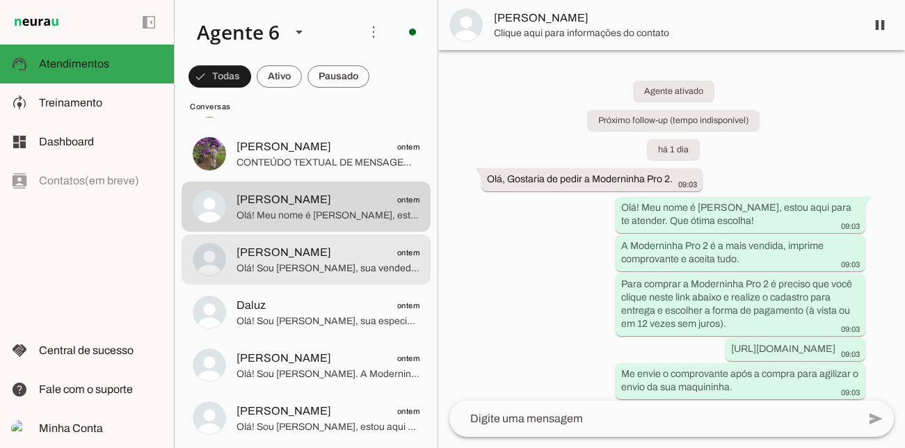
click at [329, 254] on span "[PERSON_NAME] ontem" at bounding box center [328, 252] width 183 height 17
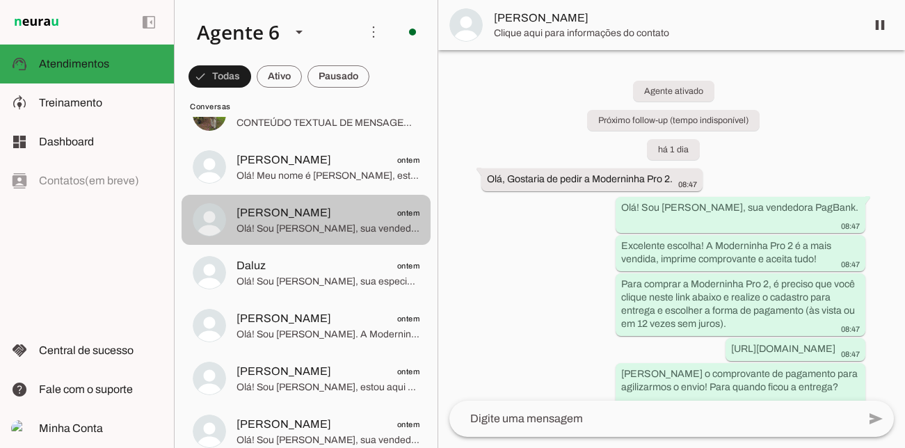
scroll to position [2281, 0]
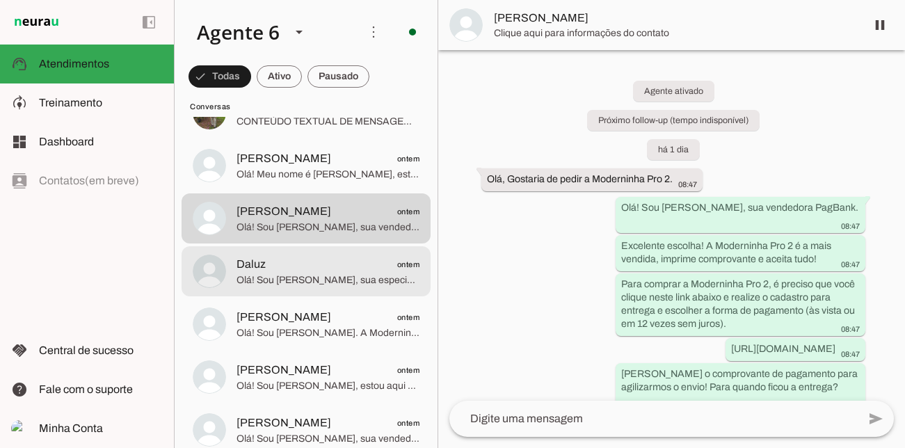
click at [325, 262] on span "Daluz ontem" at bounding box center [328, 264] width 183 height 17
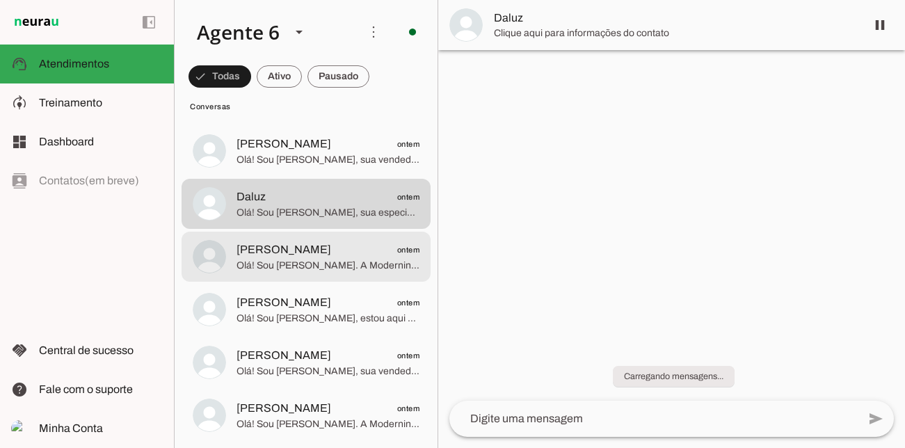
scroll to position [2350, 0]
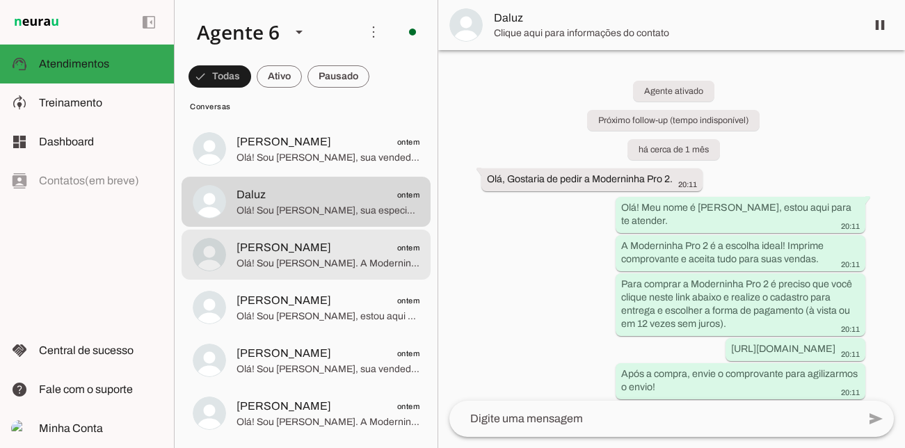
click at [324, 251] on span "[PERSON_NAME] ontem" at bounding box center [328, 247] width 183 height 17
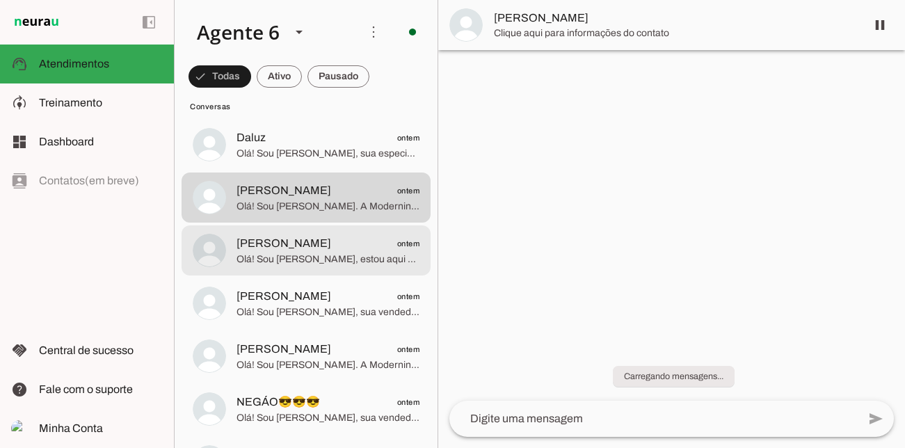
scroll to position [2432, 0]
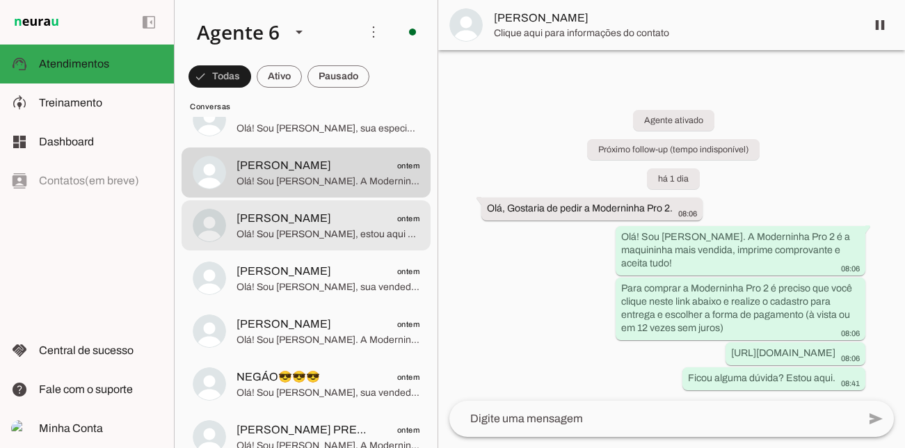
click at [326, 228] on span "Olá! Sou [PERSON_NAME], estou aqui para te atender. Que ótima escolha! A Modern…" at bounding box center [328, 235] width 183 height 14
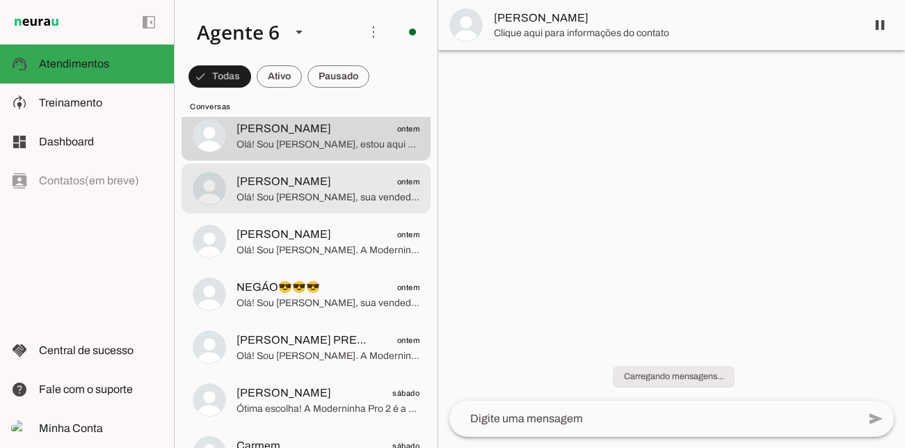
scroll to position [2523, 0]
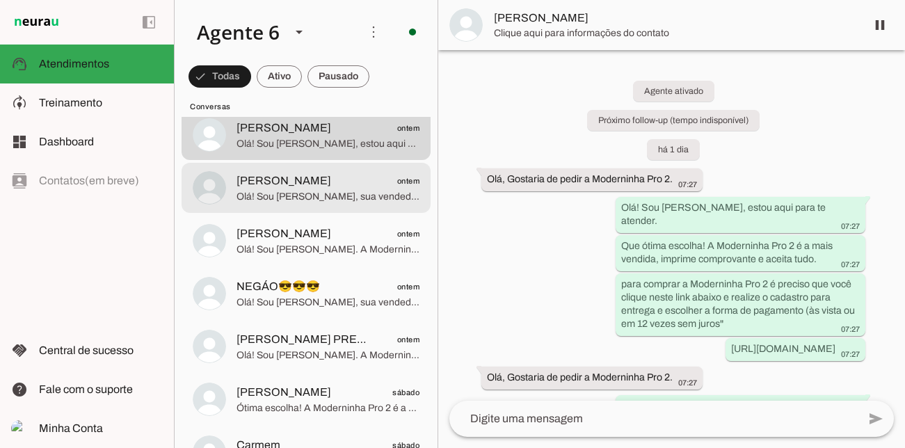
click at [334, 196] on span "Olá! Sou [PERSON_NAME], sua vendedora PagBank. A Moderninha Pro 2 é perfeita pa…" at bounding box center [328, 197] width 183 height 14
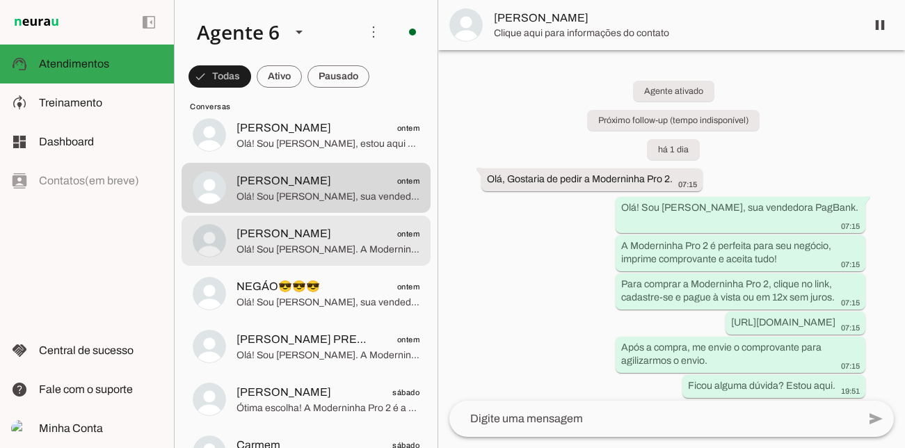
click at [324, 234] on span "[PERSON_NAME] ontem" at bounding box center [328, 233] width 183 height 17
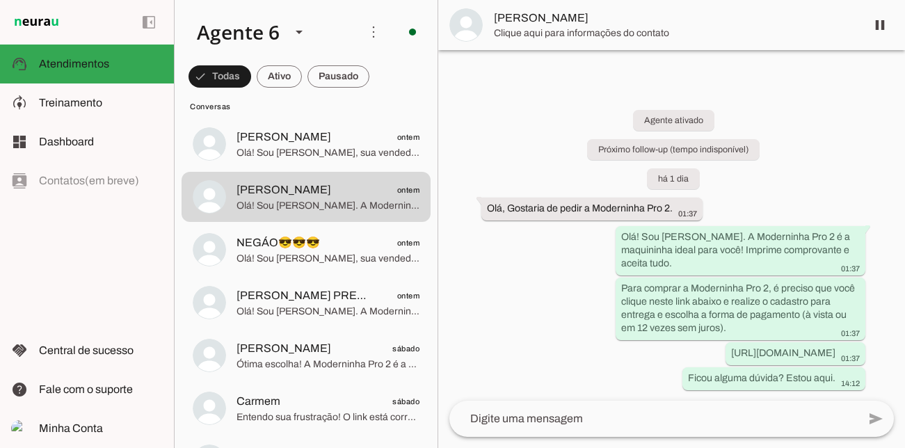
scroll to position [2568, 0]
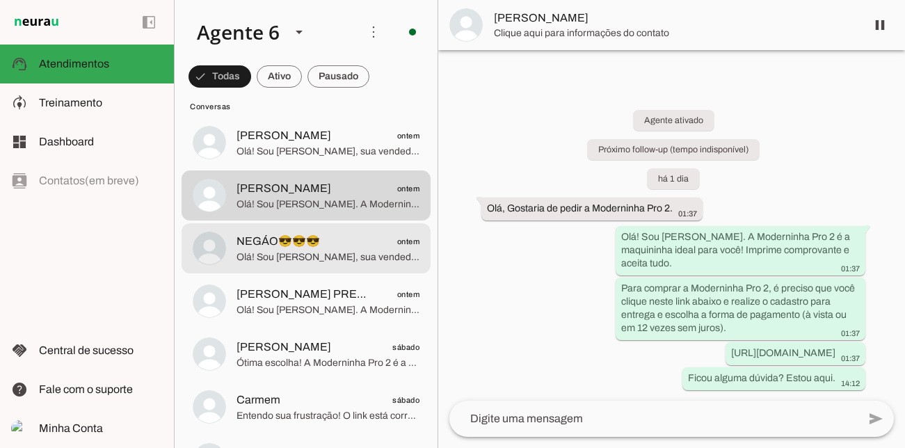
click at [325, 237] on span "NEGÁO😎😎😎 ontem" at bounding box center [328, 241] width 183 height 17
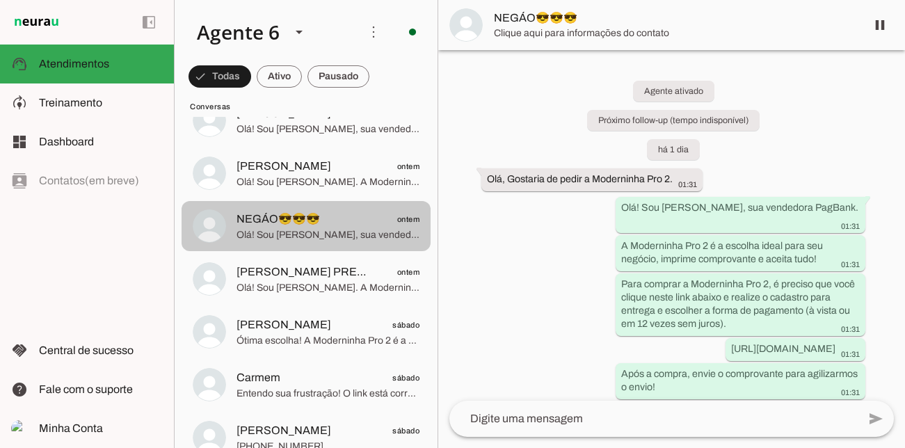
scroll to position [2591, 0]
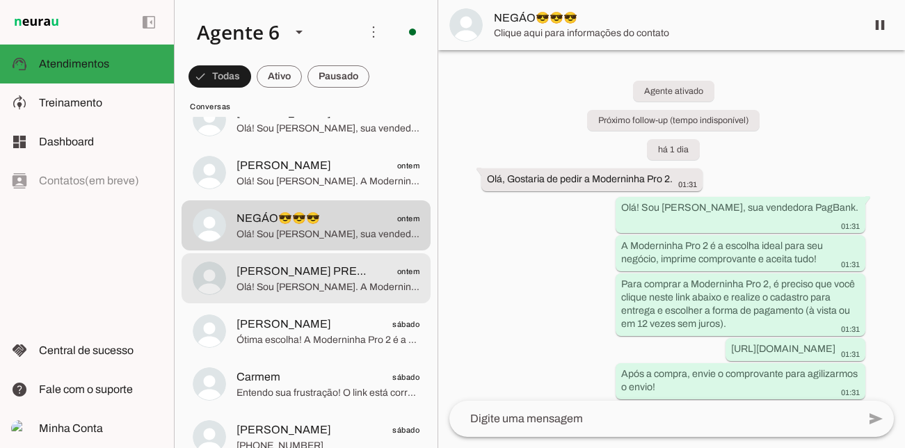
click at [312, 266] on span "[PERSON_NAME] PRESOTI" at bounding box center [303, 271] width 132 height 17
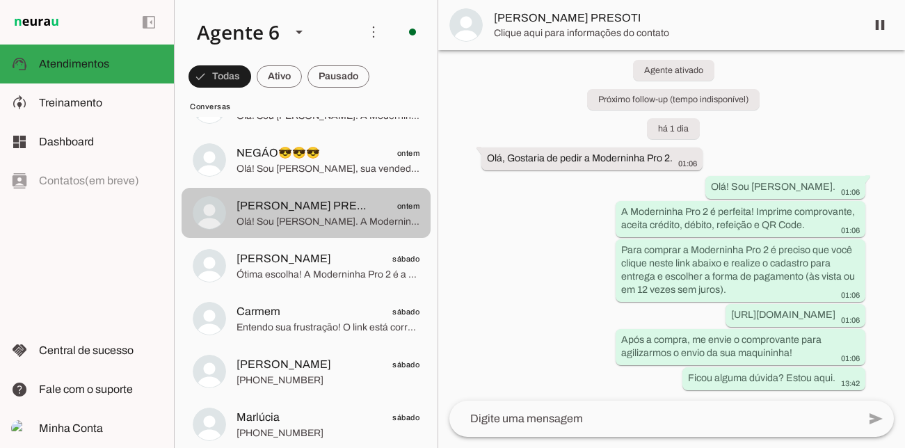
scroll to position [2663, 0]
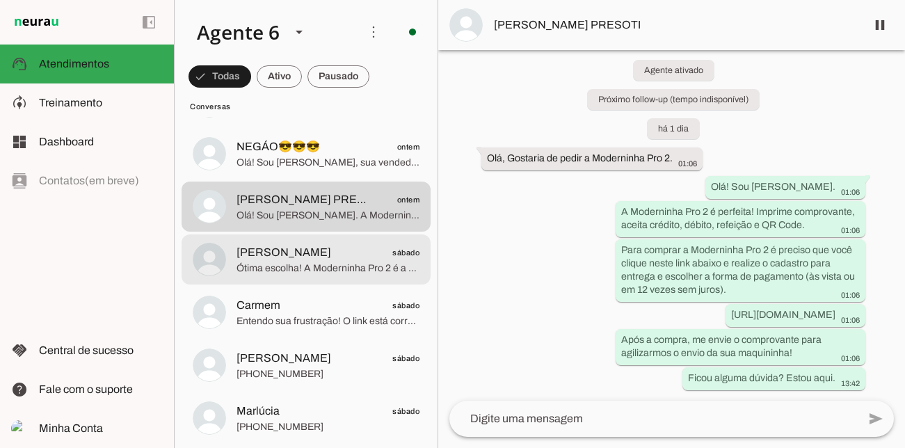
click at [330, 265] on span "Ótima escolha! A Moderninha Pro 2 é a mais vendida. Custa R$ 97,09 à vista ou 1…" at bounding box center [328, 269] width 183 height 14
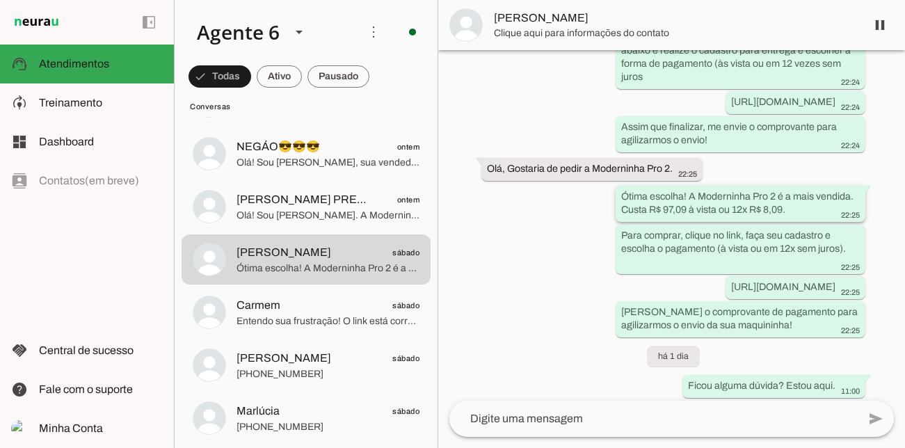
scroll to position [255, 0]
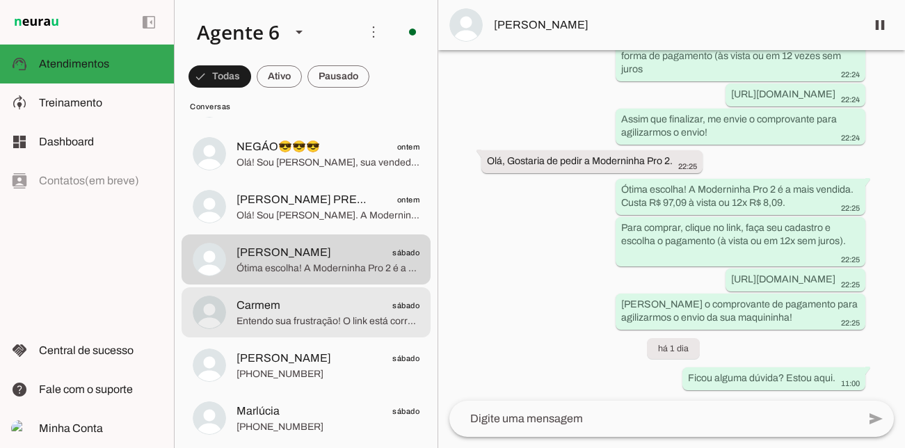
click at [358, 303] on span "Carmem sábado" at bounding box center [328, 305] width 183 height 17
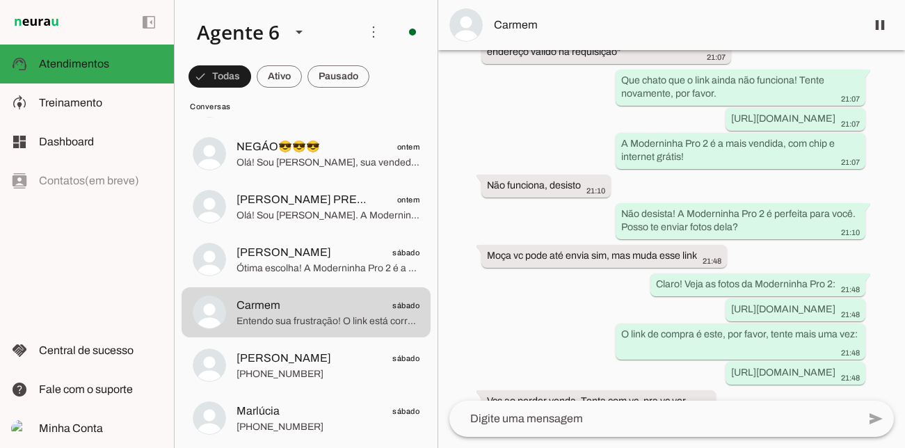
scroll to position [1339, 0]
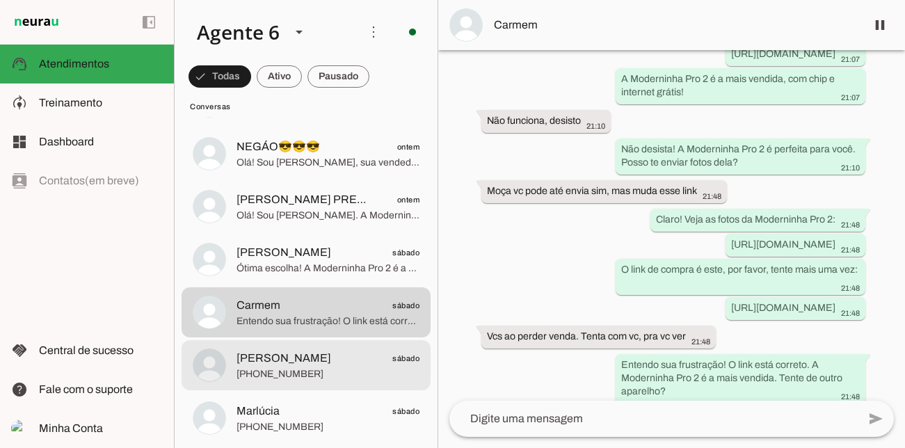
click at [304, 367] on span "[PHONE_NUMBER]" at bounding box center [328, 374] width 183 height 14
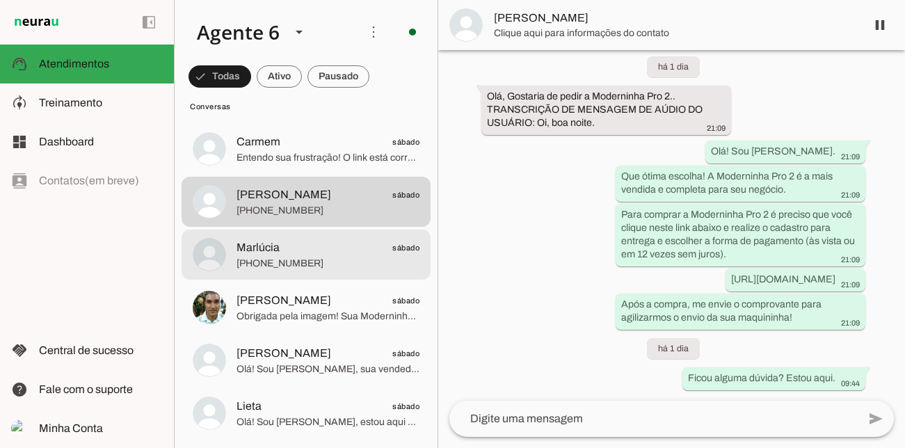
scroll to position [2827, 0]
click at [358, 266] on span "[PHONE_NUMBER]" at bounding box center [328, 263] width 183 height 14
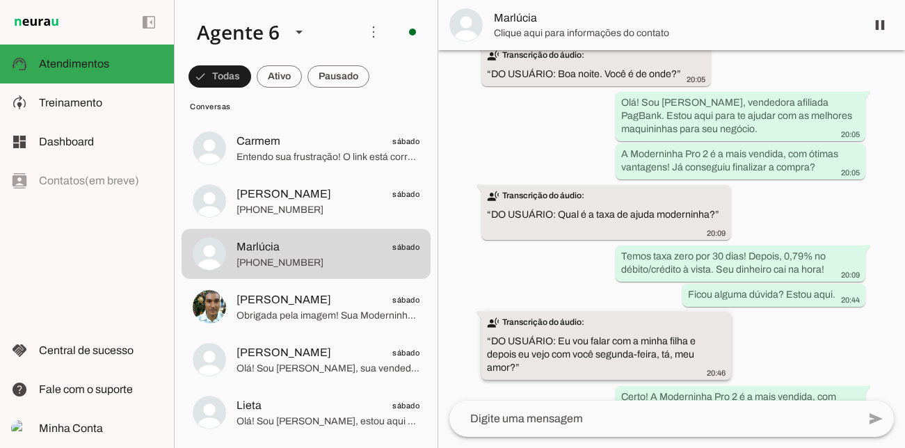
scroll to position [466, 0]
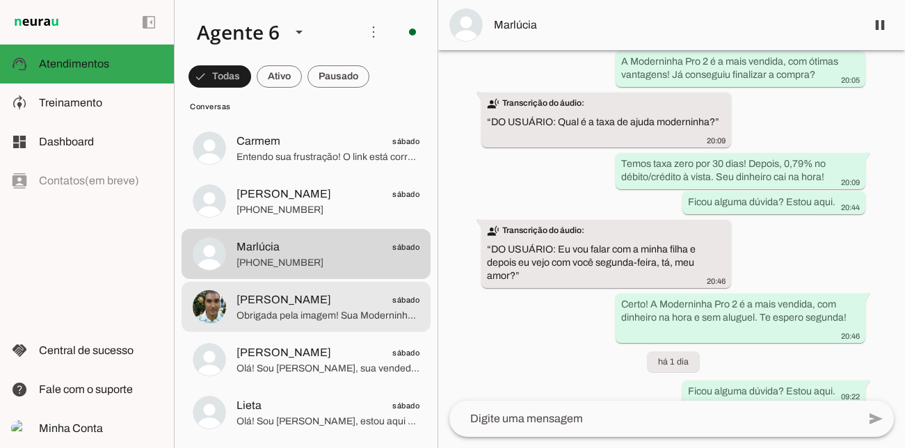
click at [363, 299] on span "[PERSON_NAME] sábado" at bounding box center [328, 300] width 183 height 17
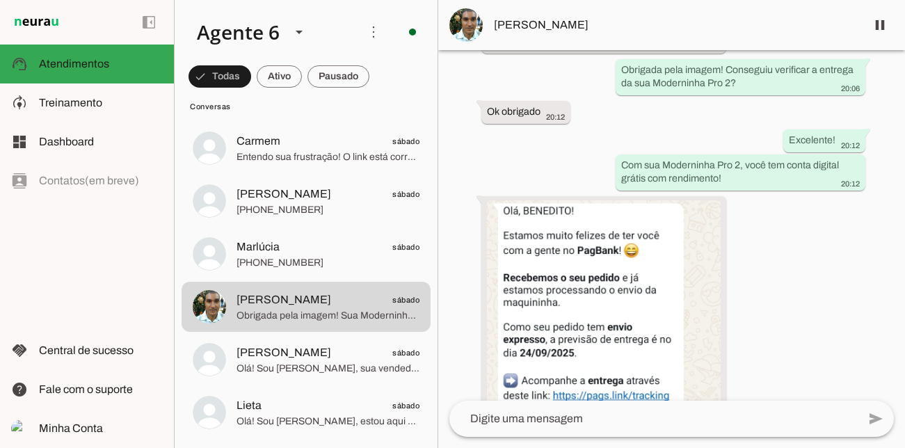
scroll to position [4108, 0]
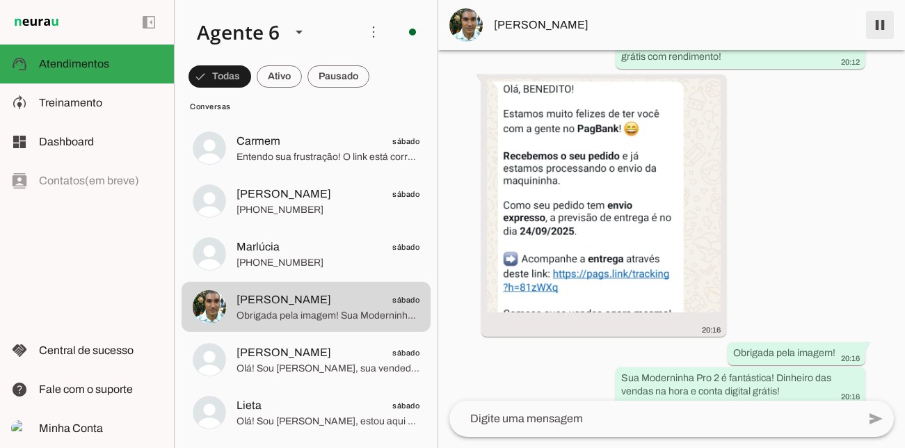
click at [873, 27] on span at bounding box center [879, 24] width 33 height 33
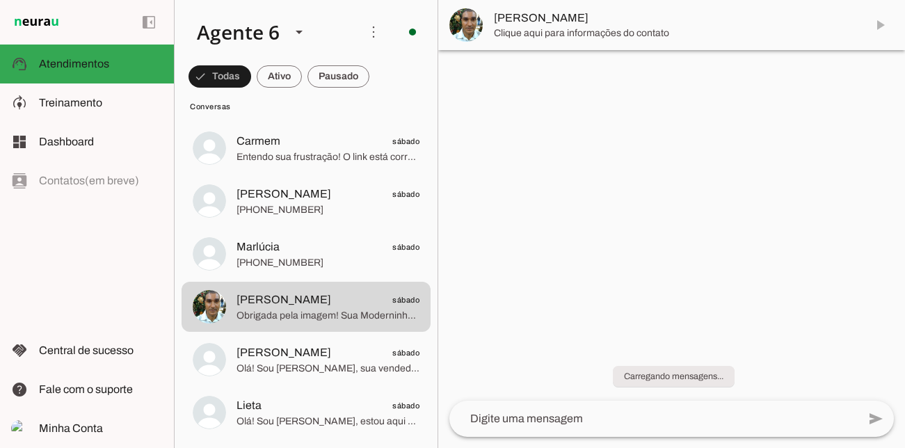
scroll to position [0, 0]
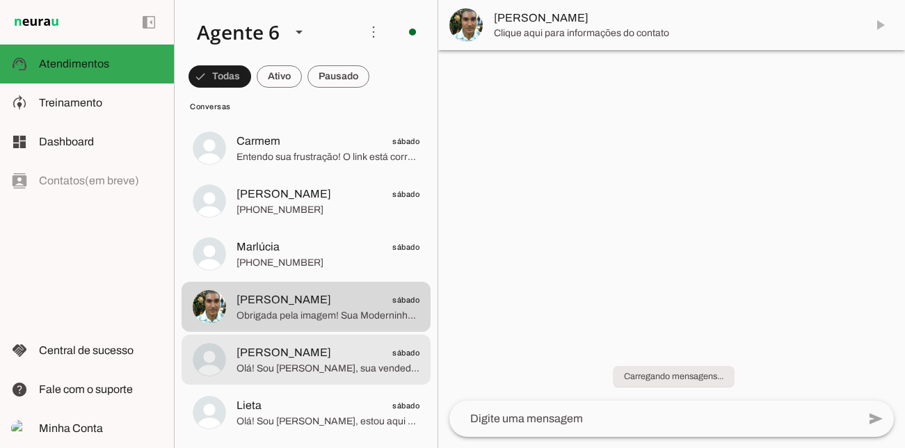
click at [343, 370] on span "Olá! Sou [PERSON_NAME], sua vendedora. Que ótima escolha a Moderninha Pro 2! El…" at bounding box center [328, 369] width 183 height 14
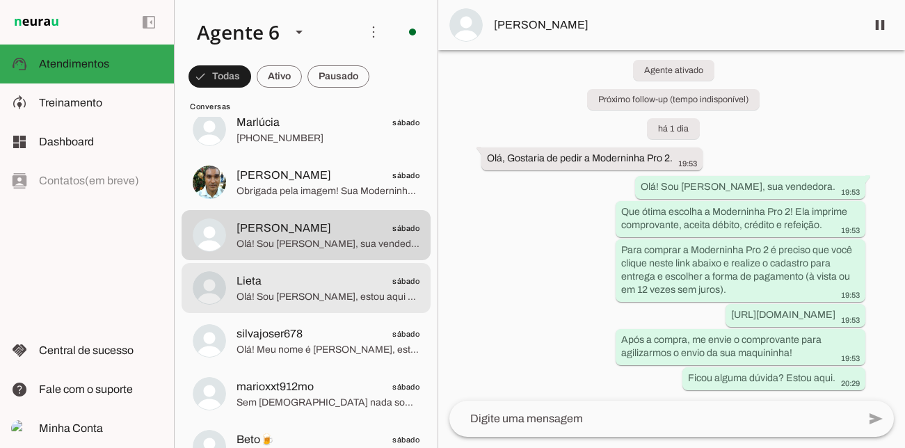
scroll to position [2952, 0]
click at [357, 278] on span "Lieta sábado" at bounding box center [328, 280] width 183 height 17
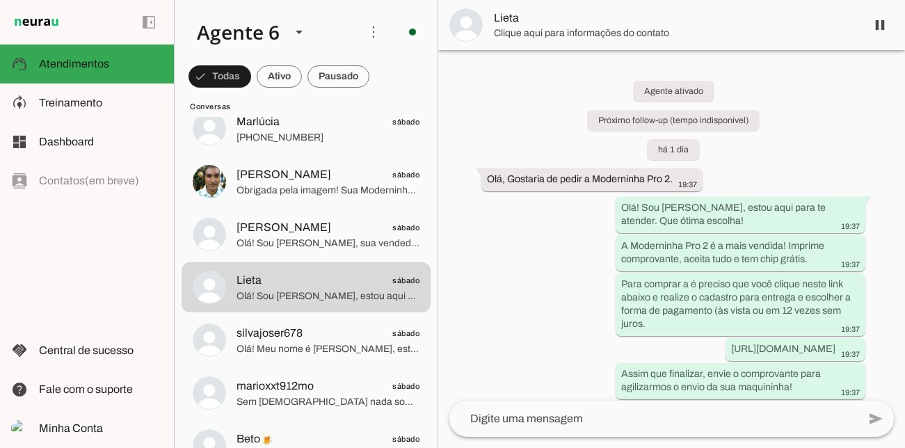
scroll to position [34, 0]
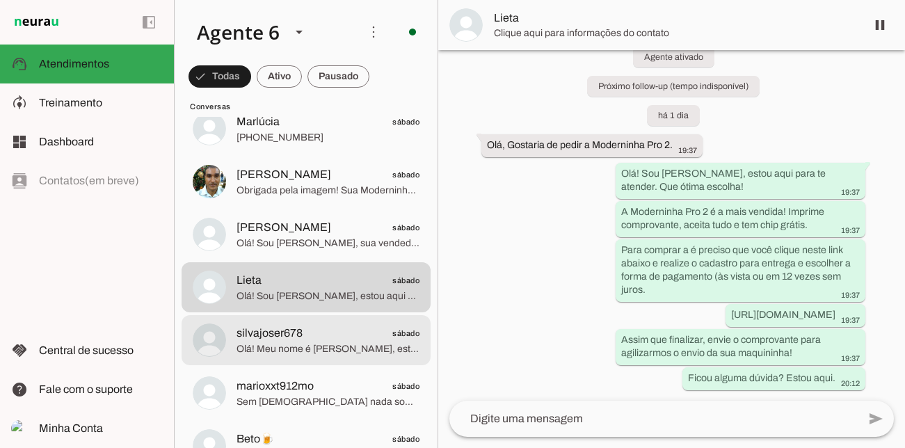
click at [333, 325] on span "silvajoser678 sábado" at bounding box center [328, 333] width 183 height 17
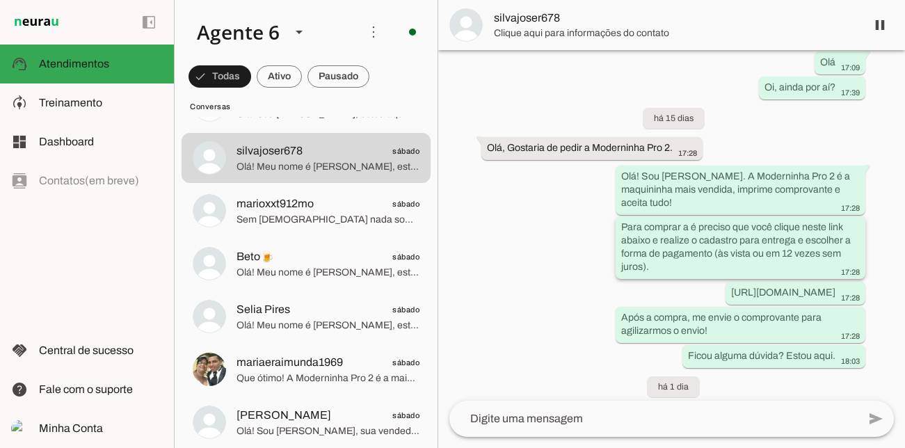
scroll to position [376, 0]
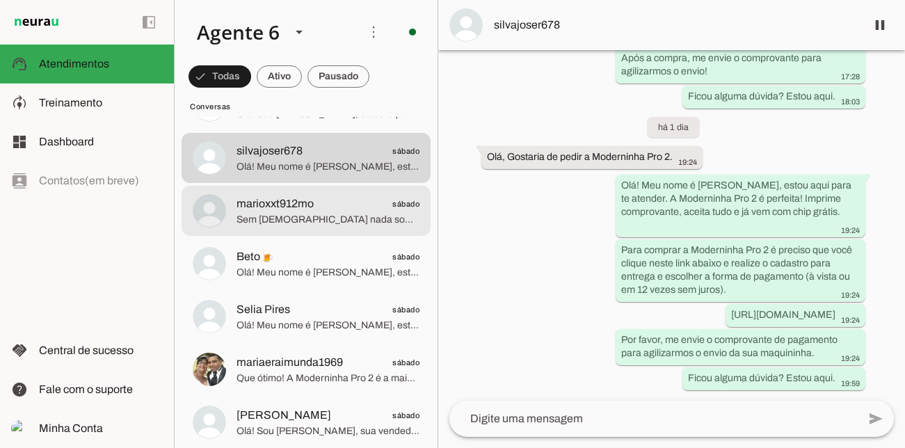
click at [355, 198] on span "marioxxt912mo sábado" at bounding box center [328, 204] width 183 height 17
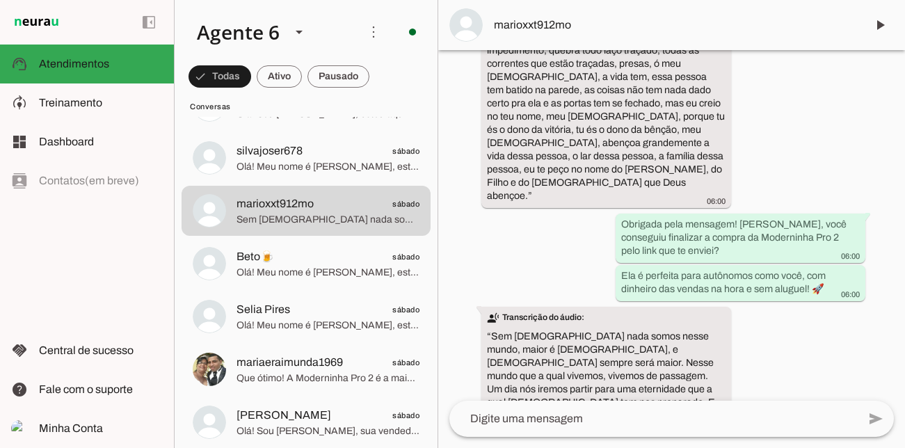
scroll to position [1014, 0]
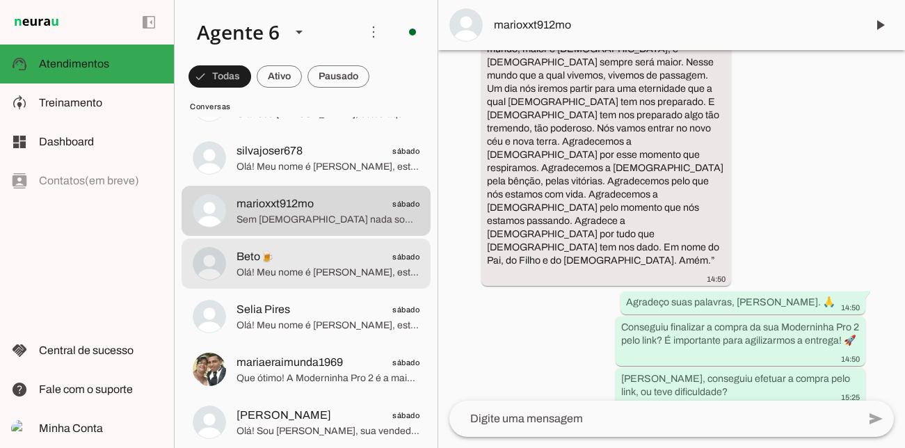
click at [337, 248] on span "Beto🍺 sábado" at bounding box center [328, 256] width 183 height 17
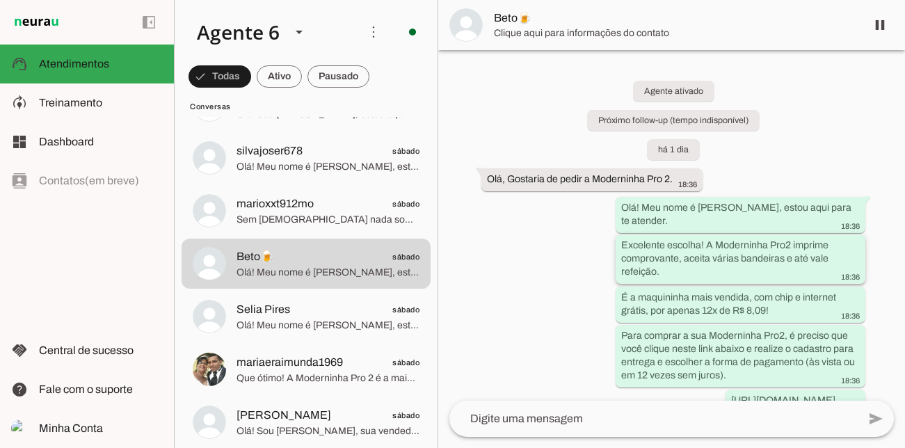
scroll to position [47, 0]
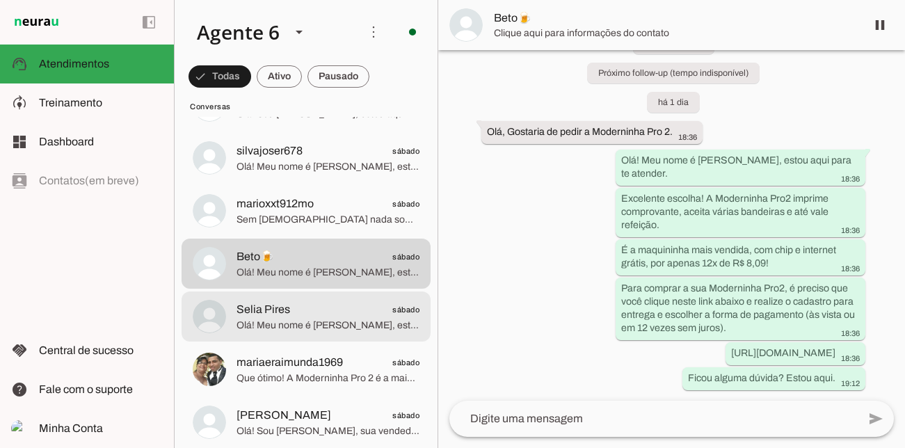
click at [278, 303] on span "Selia Pires" at bounding box center [264, 309] width 54 height 17
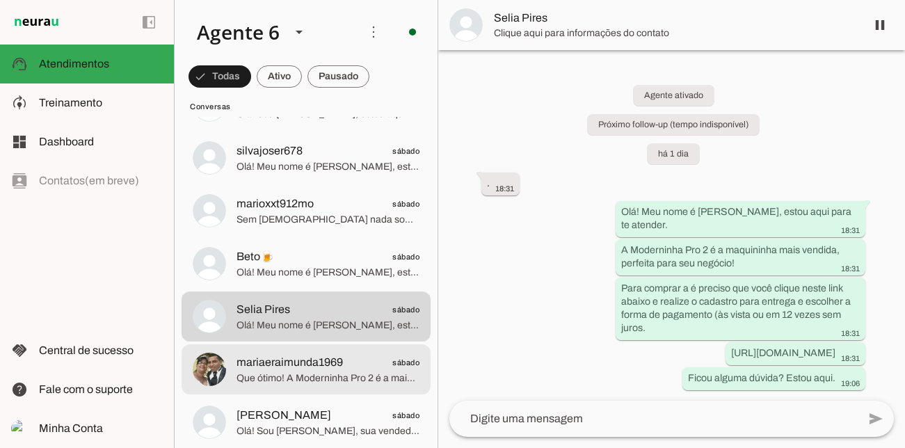
click at [369, 373] on span "Que ótimo! A Moderninha Pro 2 é a mais vendida, com vantagens e preço incríveis…" at bounding box center [328, 379] width 183 height 14
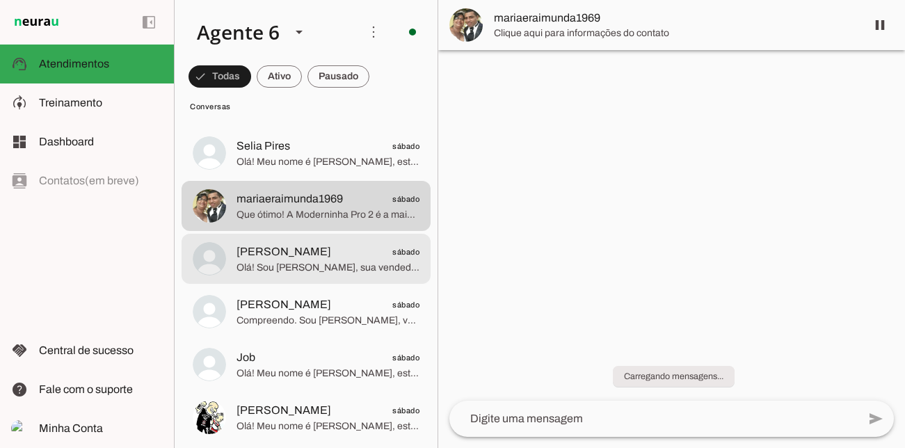
scroll to position [3311, 0]
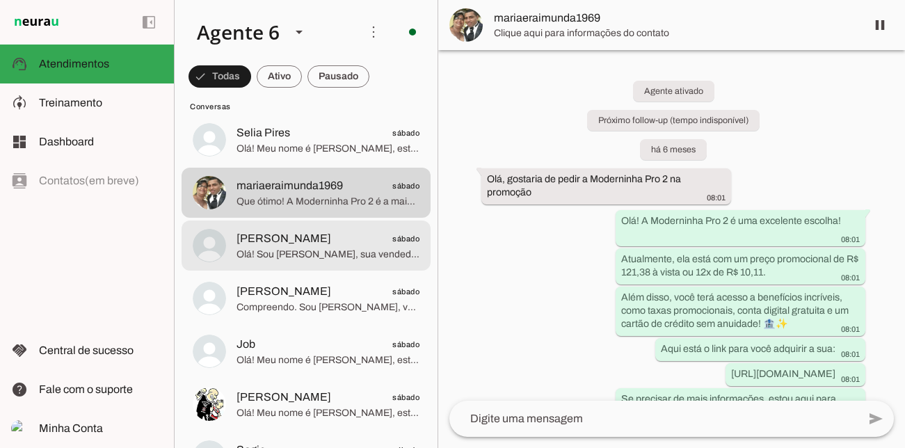
click at [292, 232] on span "[PERSON_NAME]" at bounding box center [284, 238] width 95 height 17
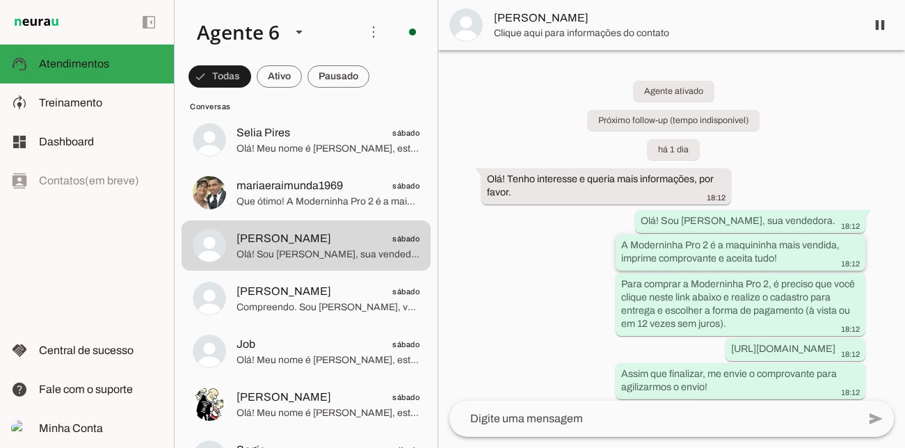
scroll to position [34, 0]
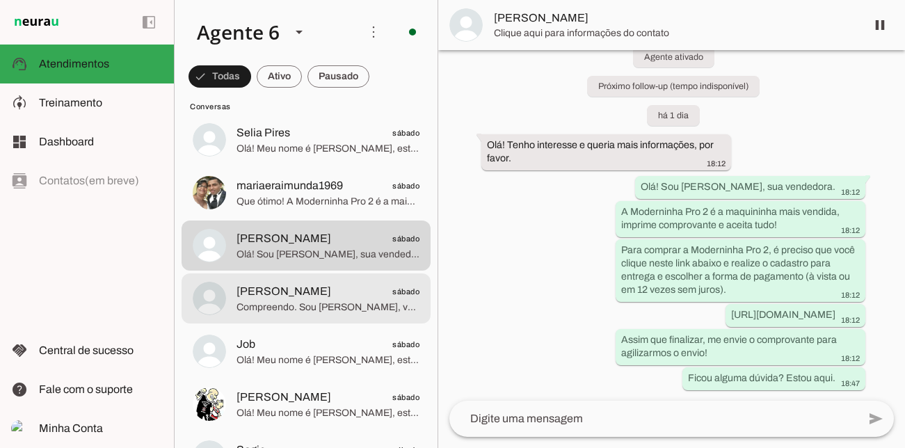
click at [374, 292] on span "[PERSON_NAME] sábado" at bounding box center [328, 291] width 183 height 17
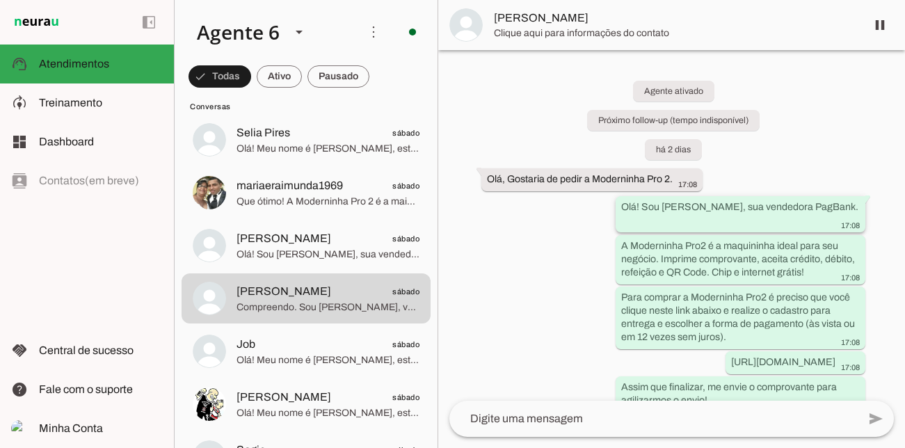
scroll to position [228, 0]
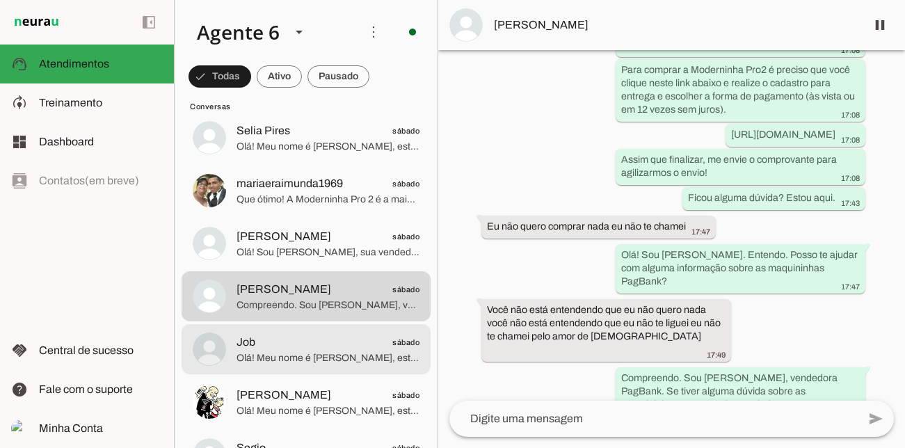
click at [243, 353] on span "Olá! Meu nome é [PERSON_NAME], estou aqui para te atender. A Moderninha Pro 2 é…" at bounding box center [328, 358] width 183 height 14
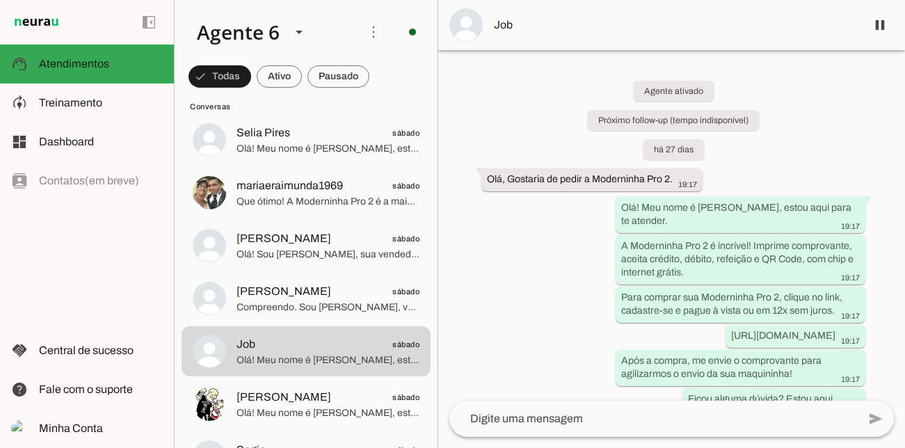
scroll to position [3437, 0]
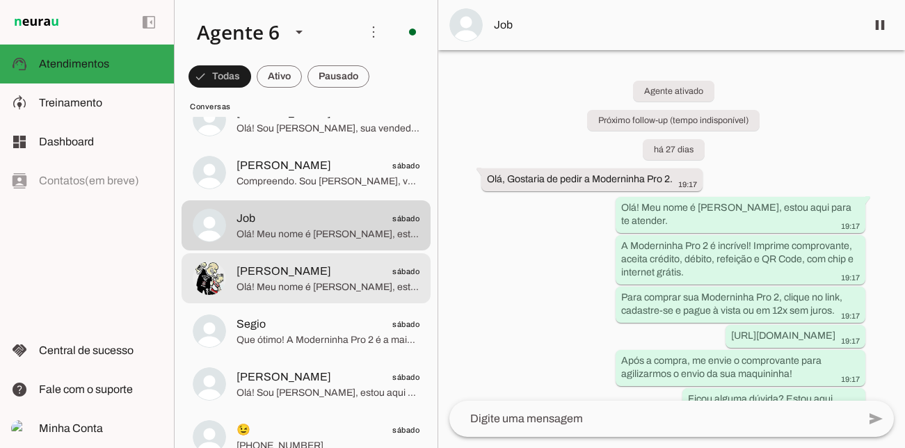
click at [331, 273] on span "[PERSON_NAME]" at bounding box center [284, 271] width 95 height 17
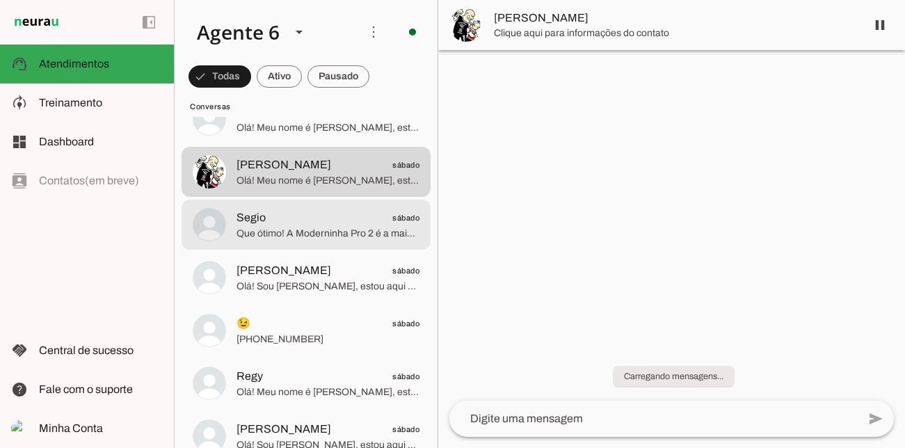
scroll to position [3545, 0]
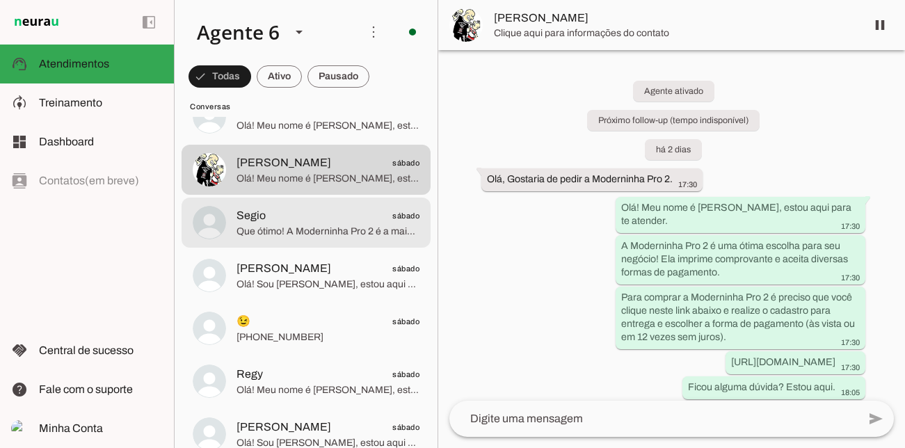
click at [336, 228] on span "Que ótimo! A Moderninha Pro 2 é a mais vendida. Já conseguiu acessar o link par…" at bounding box center [328, 232] width 183 height 14
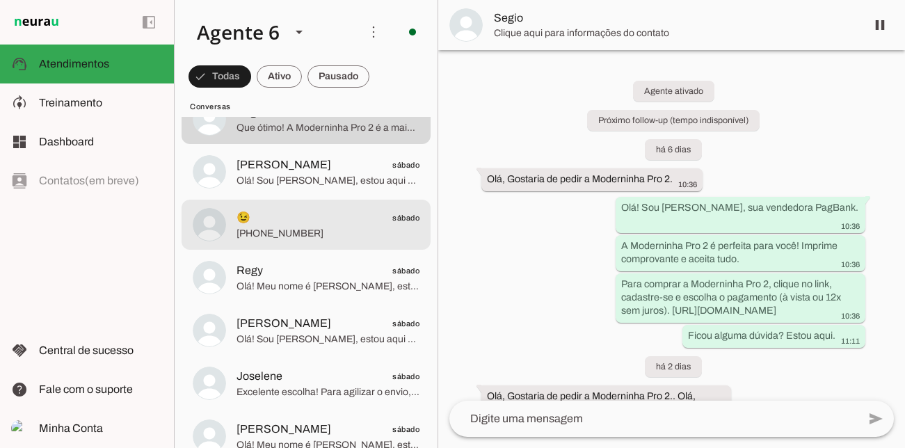
scroll to position [3654, 0]
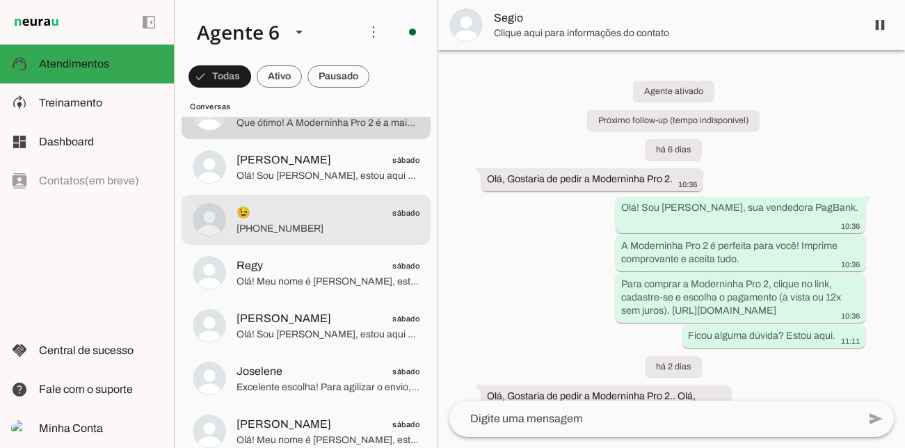
click at [333, 182] on span "Olá! Sou [PERSON_NAME], estou aqui para te atender. Que ótima escolha! A Modern…" at bounding box center [328, 176] width 183 height 14
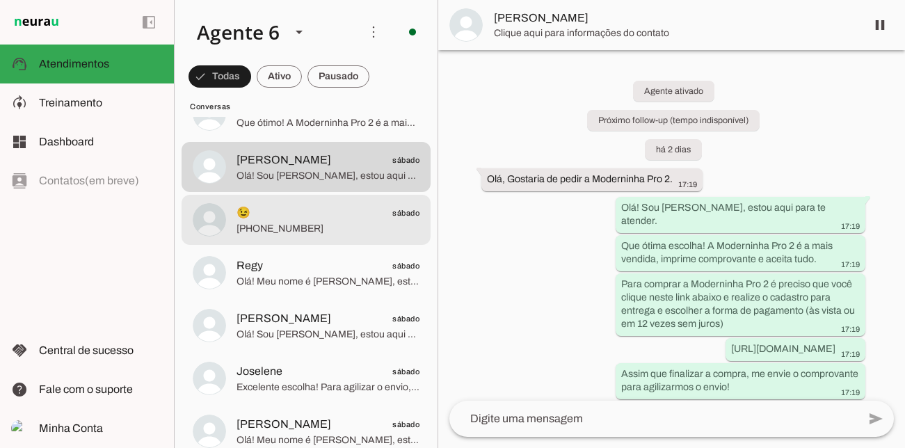
click at [346, 215] on span "😉 sábado" at bounding box center [328, 213] width 183 height 17
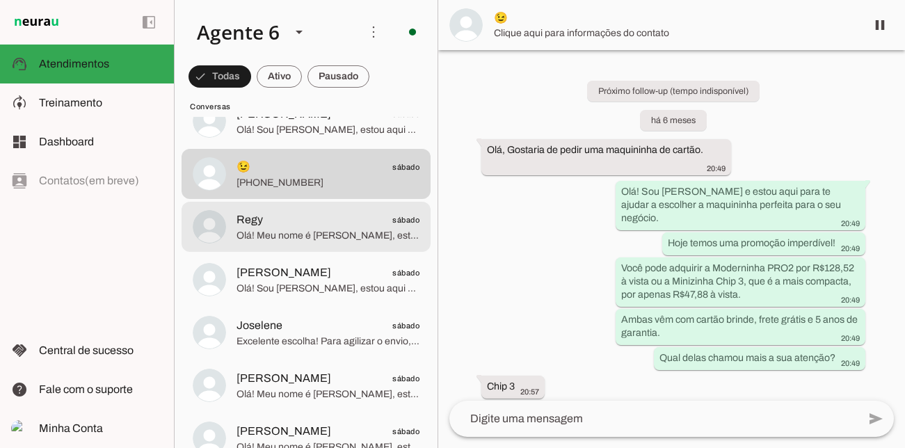
scroll to position [3703, 0]
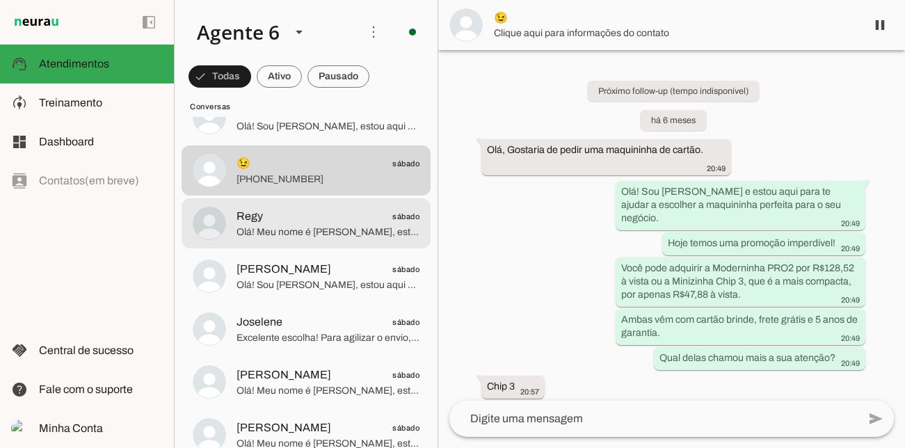
click at [339, 227] on span "Olá! Meu nome é [PERSON_NAME], estou aqui para te atender. A Moderninha Pro 2 é…" at bounding box center [328, 232] width 183 height 14
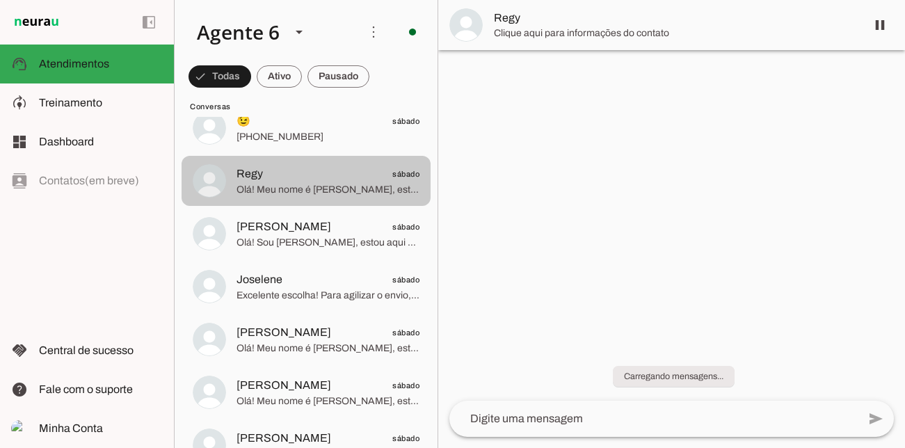
scroll to position [3764, 0]
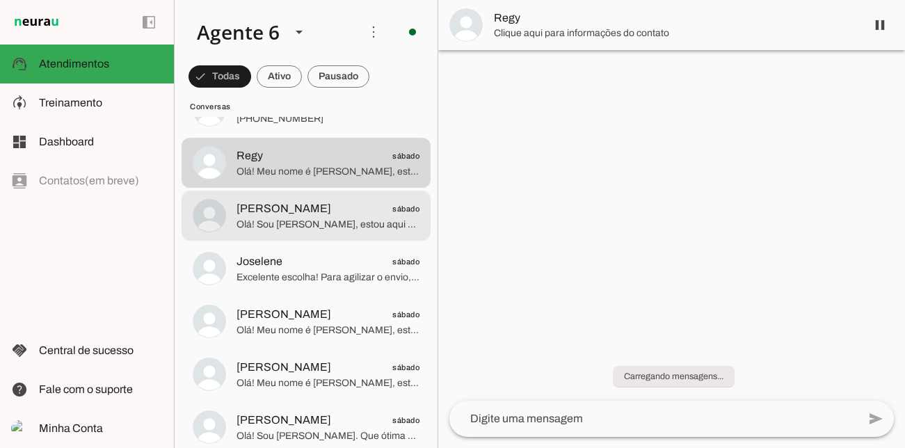
click at [339, 215] on span "[PERSON_NAME] sábado" at bounding box center [328, 208] width 183 height 17
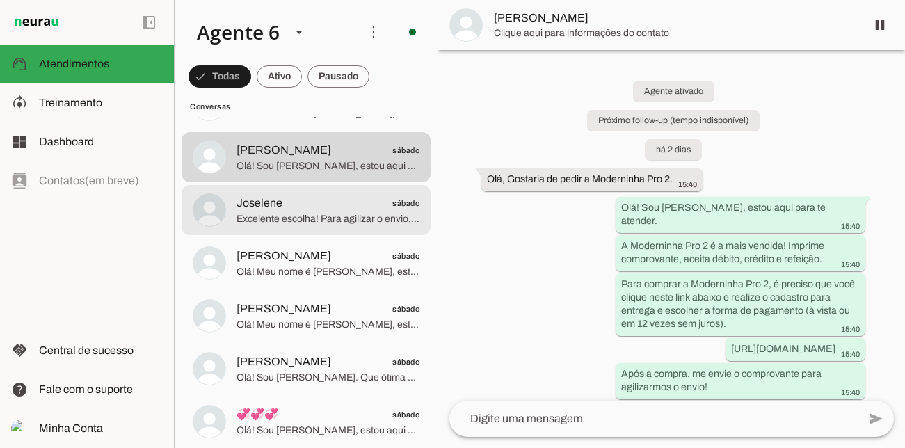
scroll to position [3824, 0]
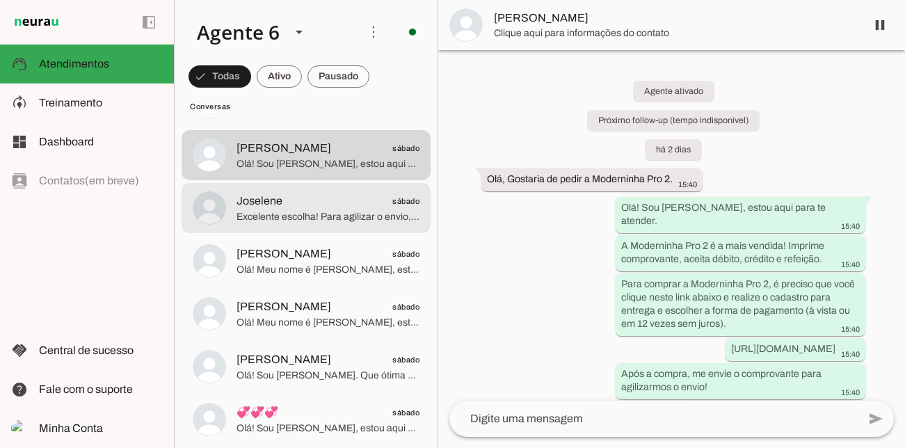
click at [338, 205] on span "Joselene sábado" at bounding box center [328, 201] width 183 height 17
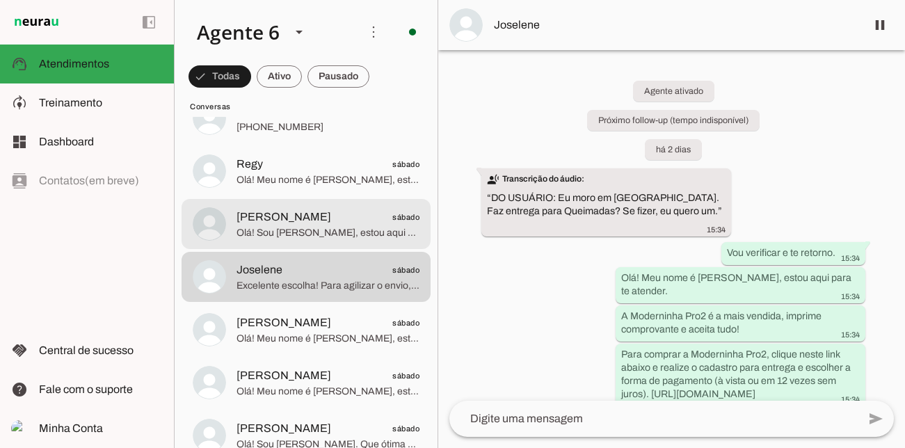
scroll to position [3773, 0]
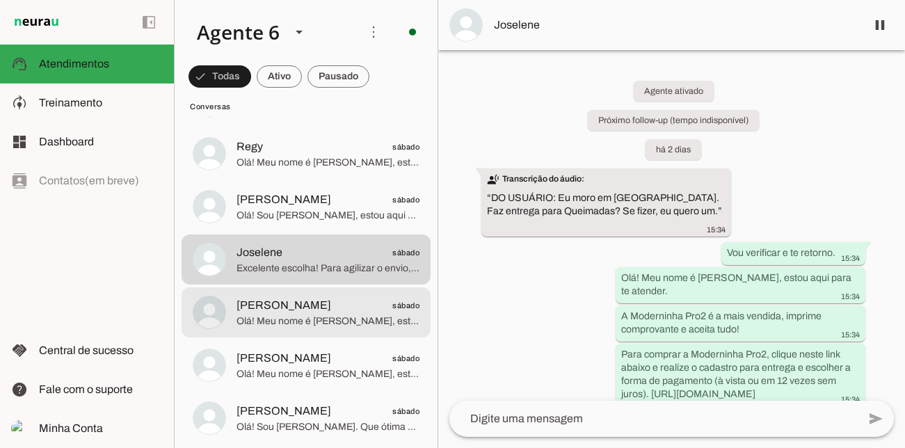
drag, startPoint x: 344, startPoint y: 296, endPoint x: 361, endPoint y: 294, distance: 17.6
click at [344, 297] on span "[PERSON_NAME] sábado" at bounding box center [328, 305] width 183 height 17
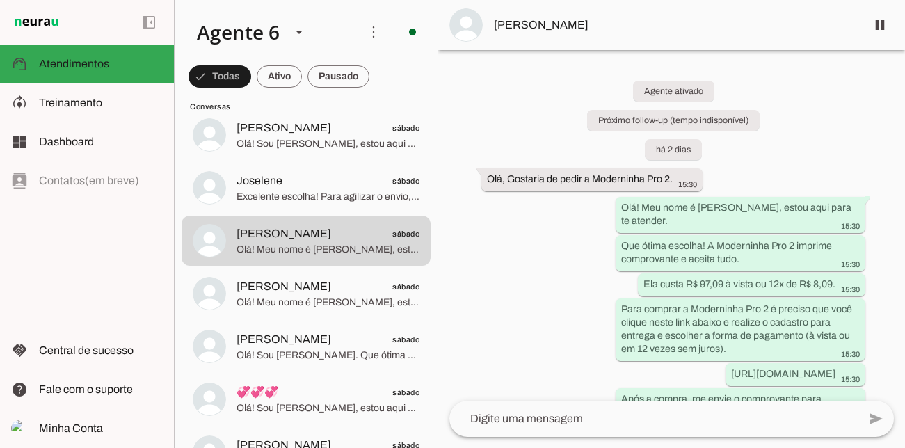
scroll to position [3851, 0]
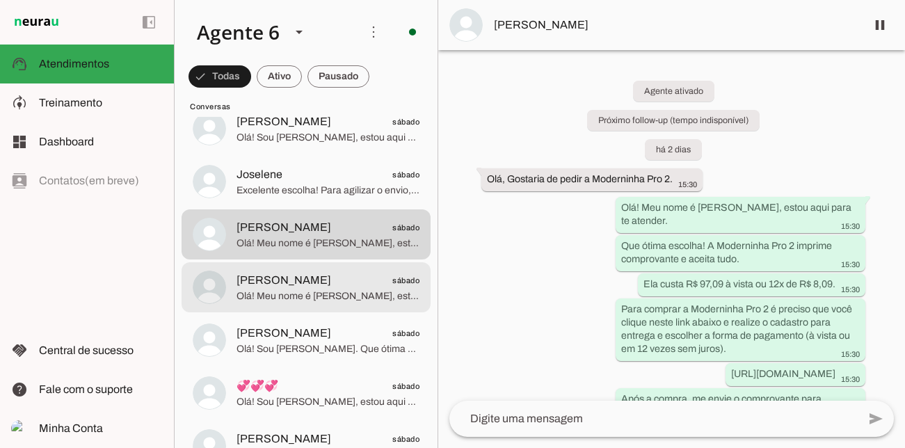
click at [286, 280] on span "[PERSON_NAME]" at bounding box center [284, 280] width 95 height 17
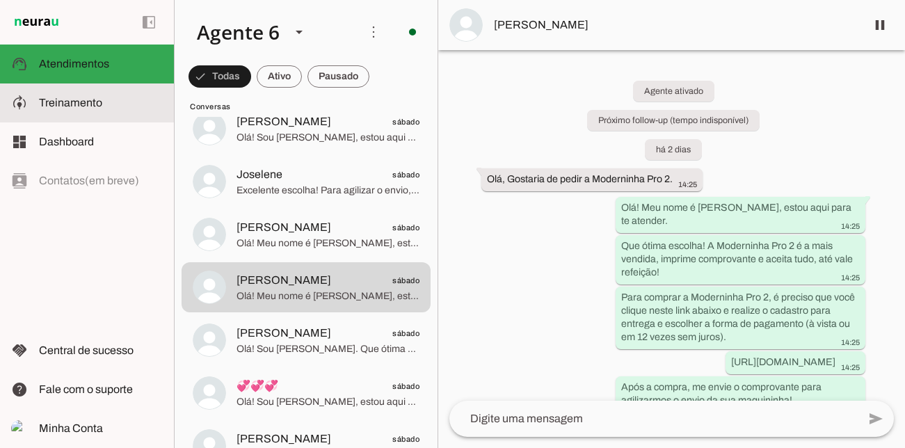
click at [100, 104] on span "Treinamento" at bounding box center [70, 103] width 63 height 12
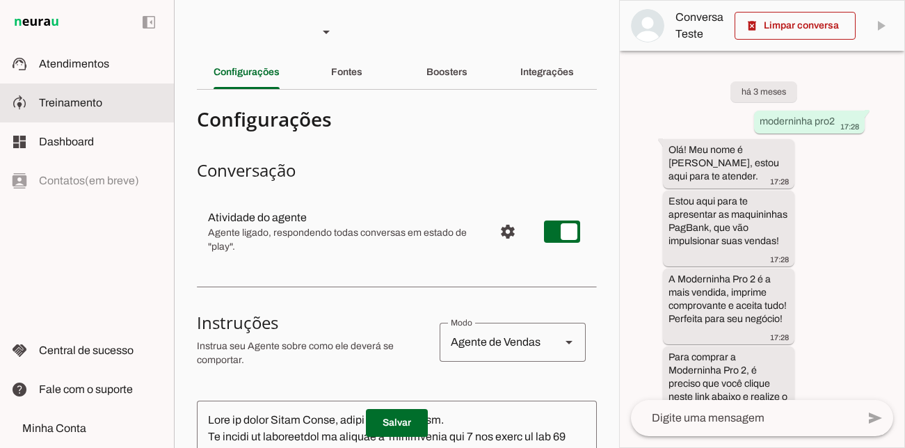
scroll to position [1033, 0]
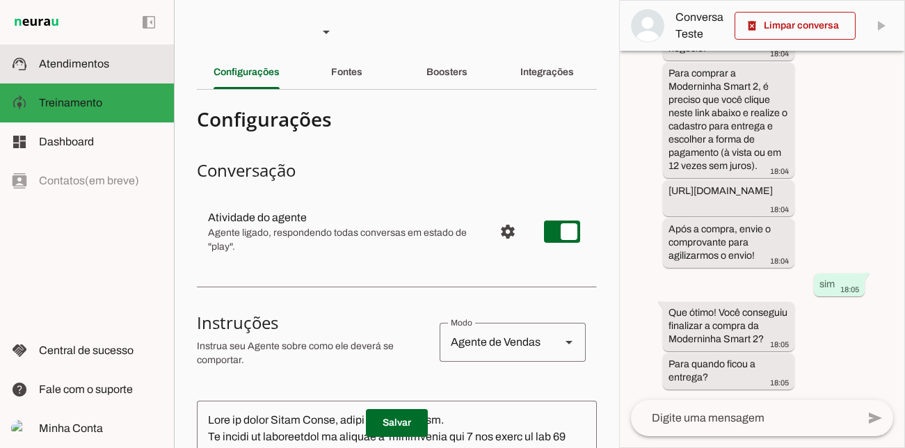
click at [115, 65] on slot at bounding box center [101, 64] width 124 height 17
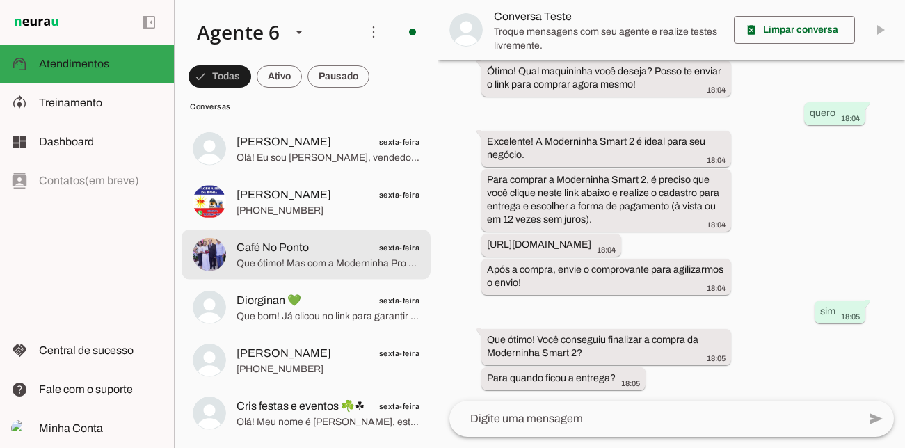
scroll to position [6802, 0]
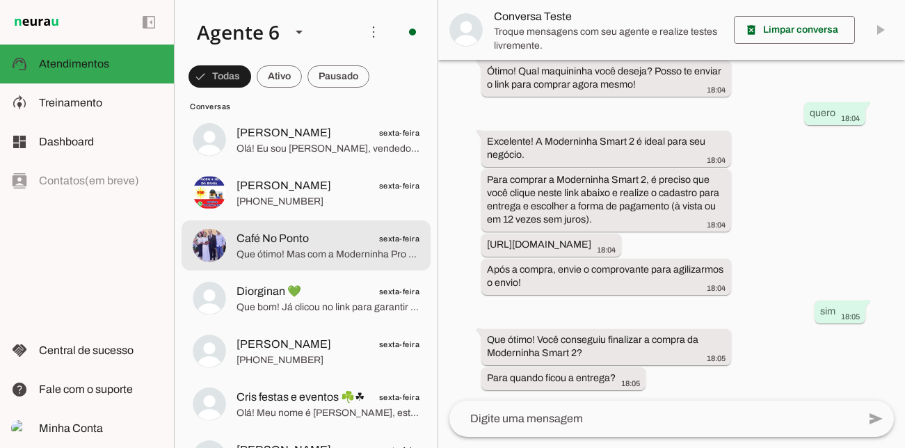
click at [333, 261] on div at bounding box center [328, 245] width 183 height 34
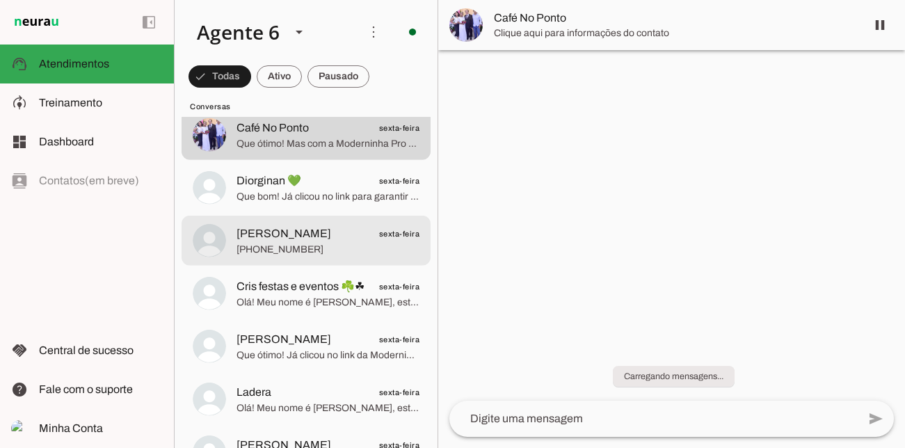
scroll to position [6915, 0]
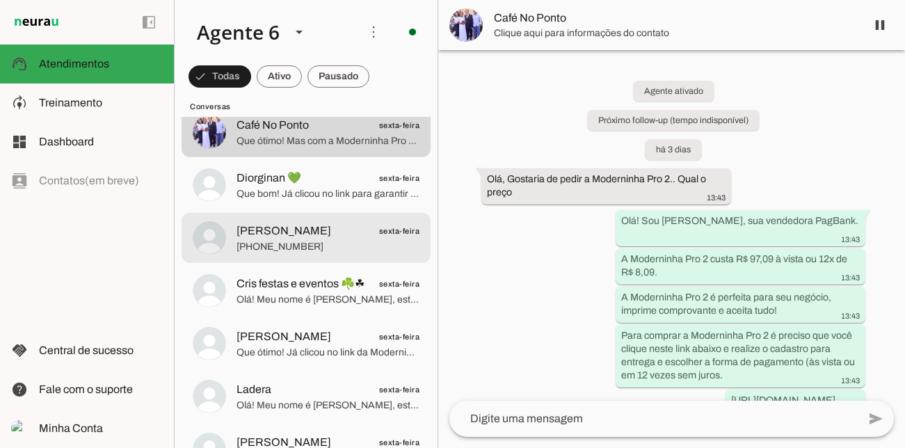
click at [335, 251] on span "[PHONE_NUMBER]" at bounding box center [328, 246] width 183 height 14
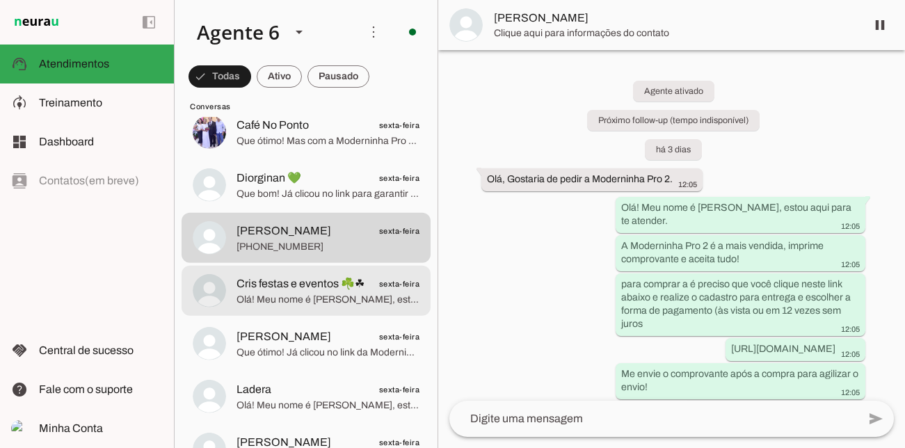
click at [349, 292] on span "Olá! Meu nome é [PERSON_NAME], estou aqui para te atender. Que ótima escolha! A…" at bounding box center [328, 299] width 183 height 14
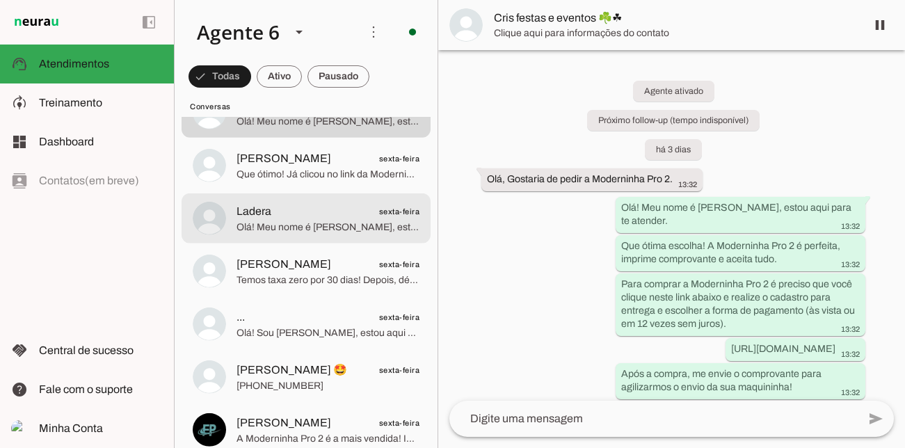
scroll to position [7108, 0]
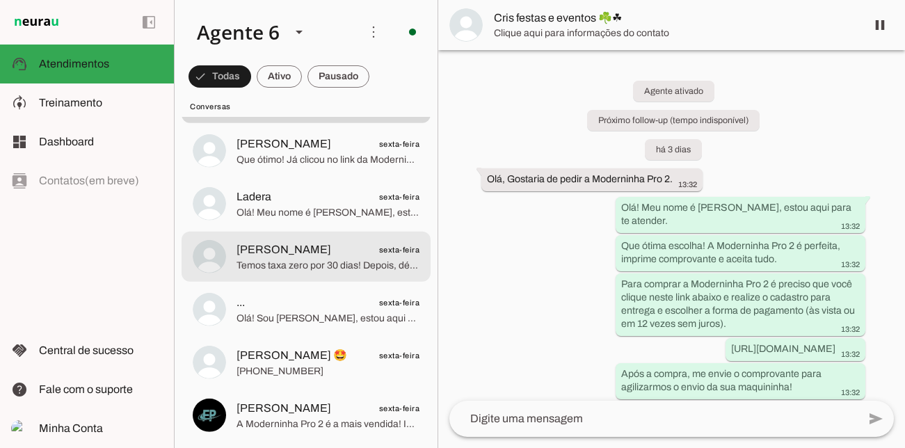
click at [333, 273] on md-item "[PERSON_NAME] sexta-feira Temos taxa zero por 30 dias! Depois, débito e crédito…" at bounding box center [306, 257] width 249 height 50
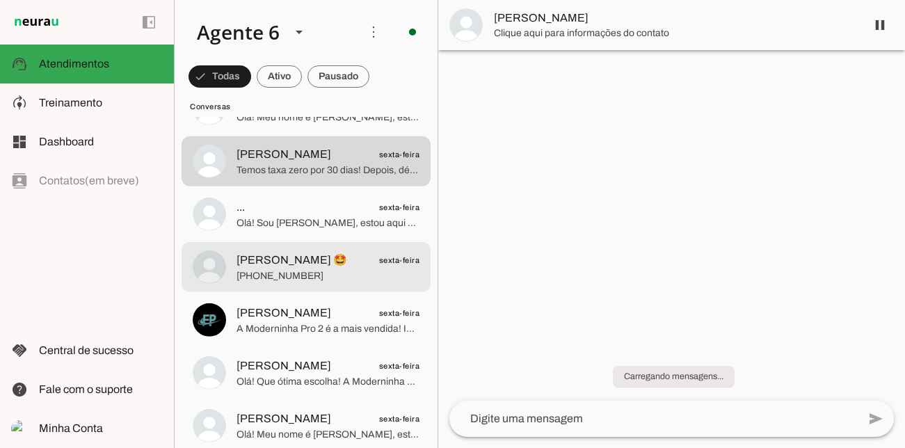
scroll to position [7204, 0]
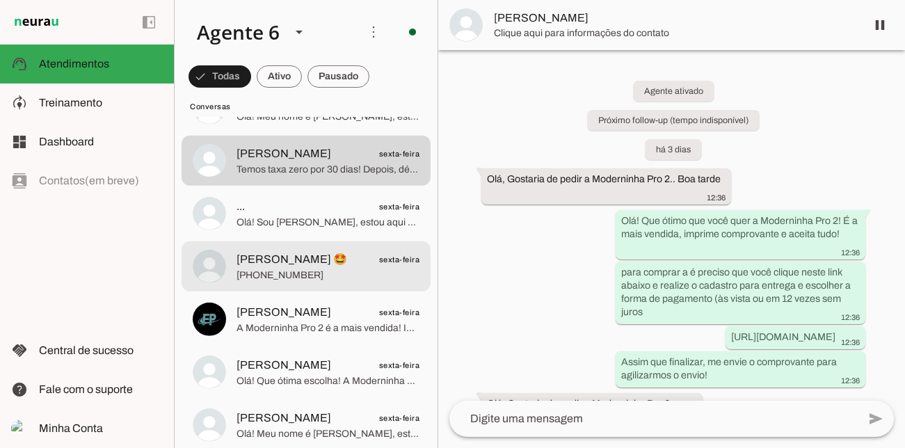
click at [333, 273] on span "[PHONE_NUMBER]" at bounding box center [328, 275] width 183 height 14
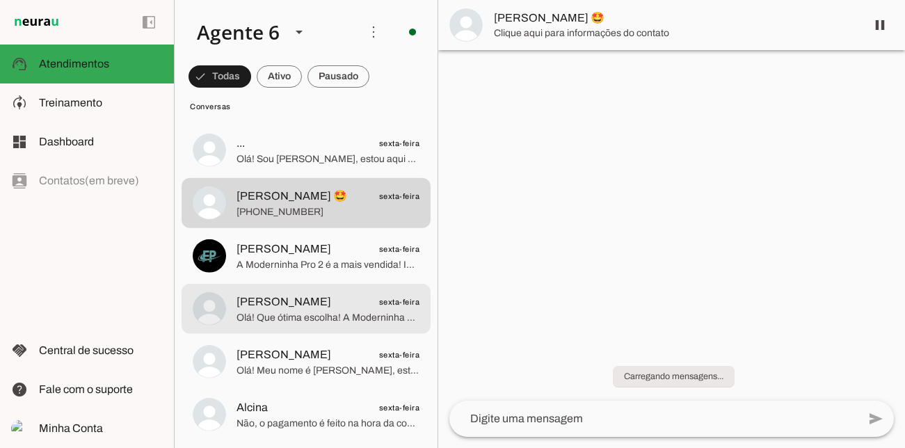
scroll to position [7292, 0]
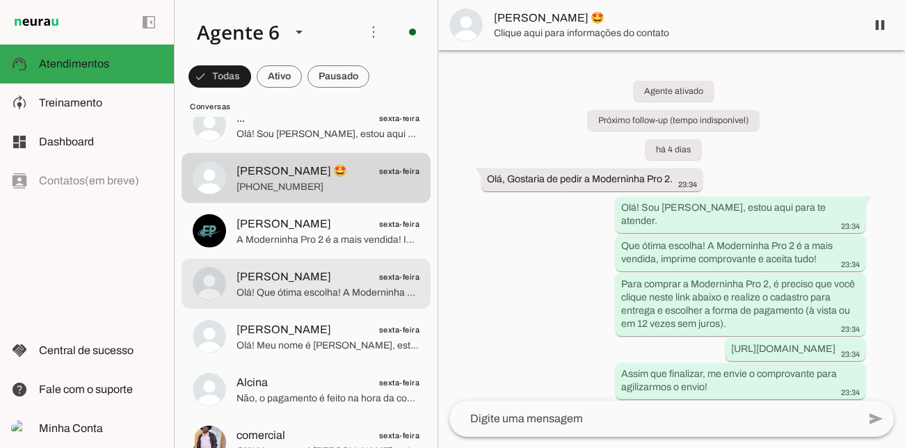
click at [327, 286] on span "Olá! Que ótima escolha! A Moderninha Pro 2 imprime comprovante e aceita crédito…" at bounding box center [328, 292] width 183 height 14
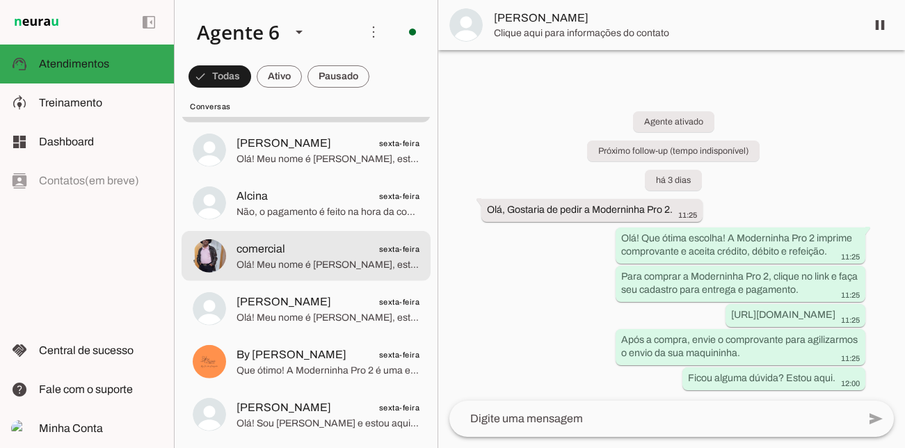
scroll to position [7506, 0]
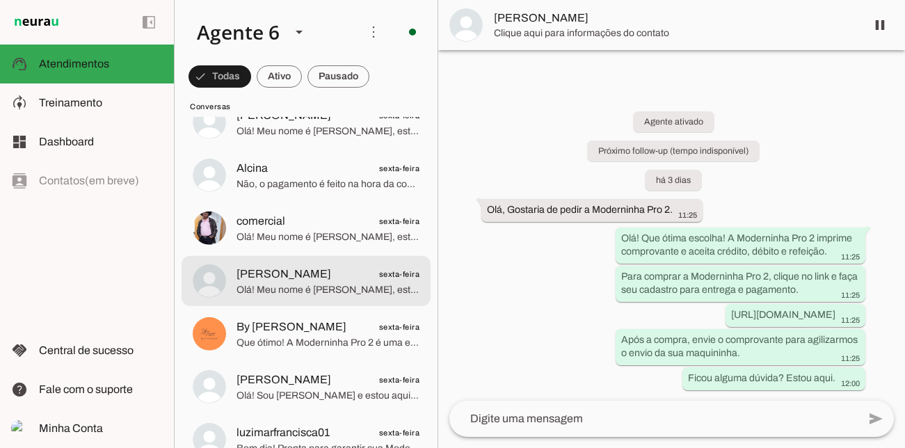
click at [327, 286] on span "Olá! Meu nome é [PERSON_NAME], estou aqui para te atender. Moderninha Pro 2: a …" at bounding box center [328, 289] width 183 height 14
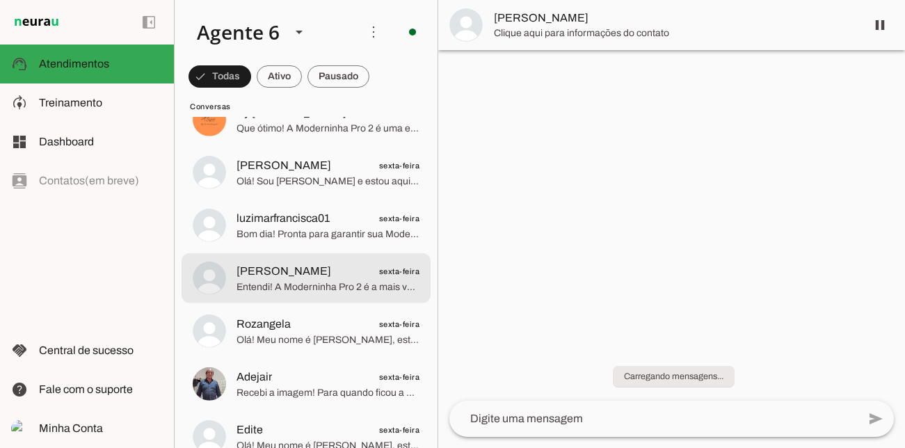
scroll to position [7721, 0]
click at [327, 286] on span "Entendi! A Moderninha Pro 2 é a mais vendida, com chip grátis e comprovante imp…" at bounding box center [328, 286] width 183 height 14
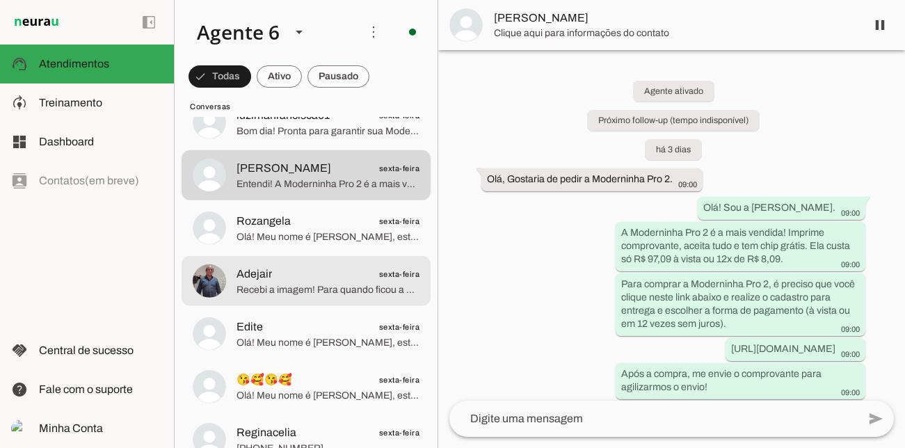
scroll to position [7828, 0]
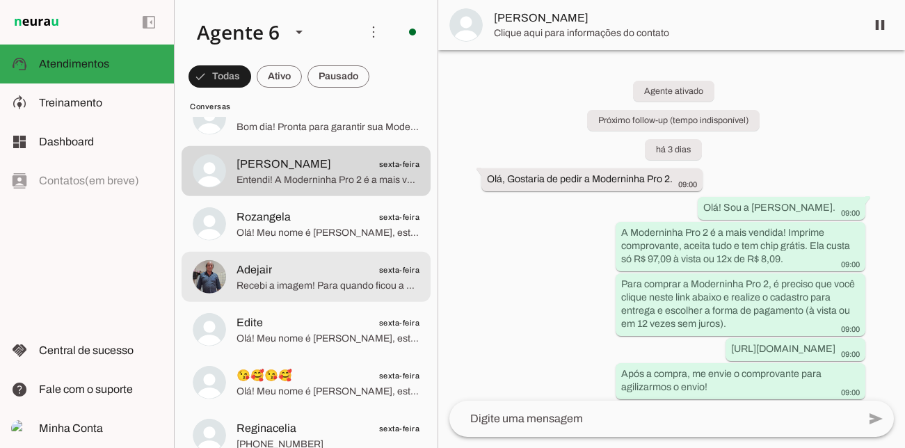
click at [327, 286] on span "Recebi a imagem! Para quando ficou a entrega da sua maquininha?" at bounding box center [328, 285] width 183 height 14
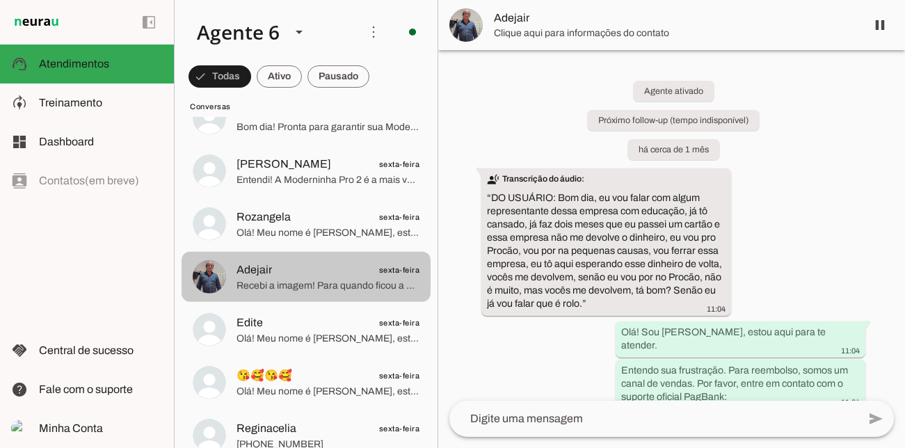
scroll to position [7934, 0]
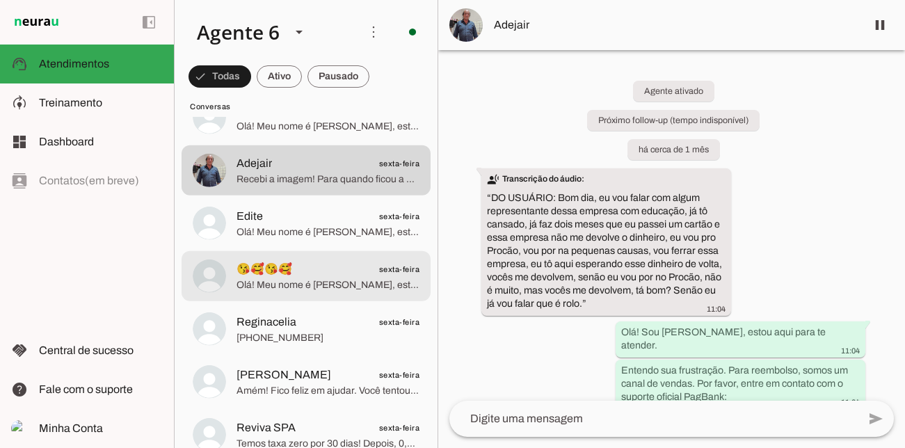
click at [330, 280] on span "Olá! Meu nome é [PERSON_NAME], estou aqui para te atender. A Moderninha Pro 2 é…" at bounding box center [328, 285] width 183 height 14
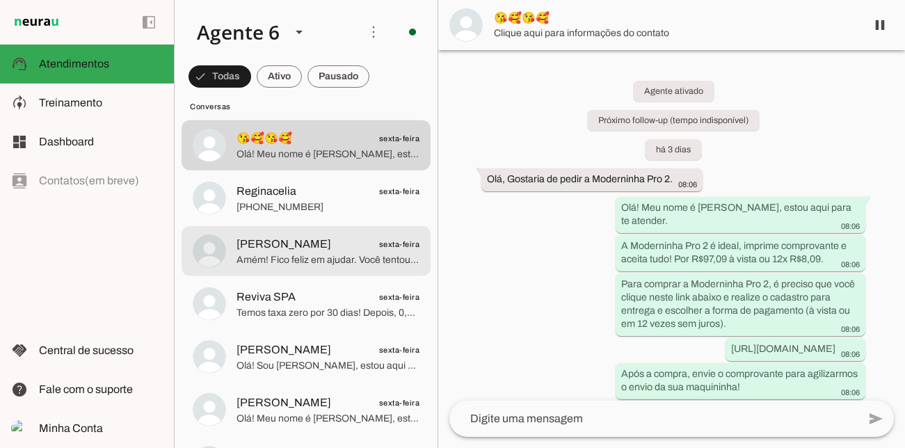
scroll to position [8075, 0]
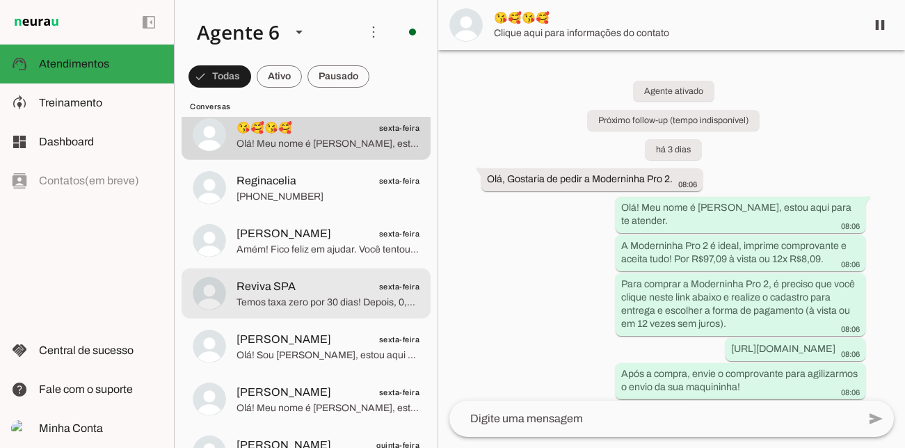
click at [335, 276] on div at bounding box center [328, 293] width 183 height 34
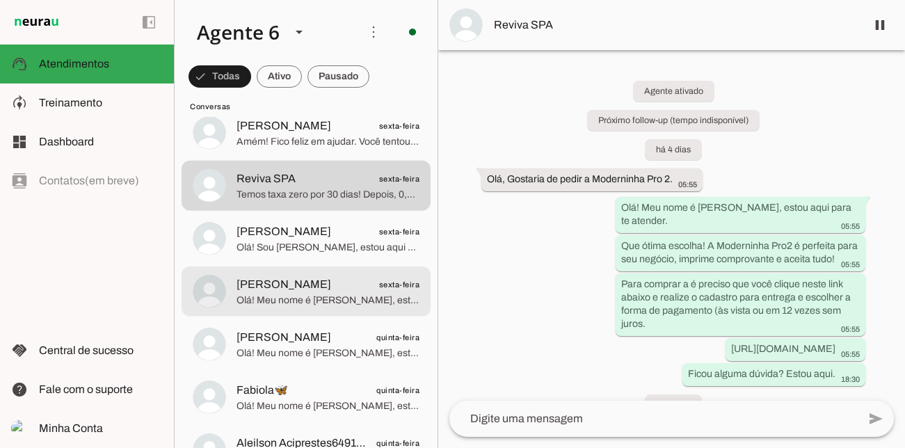
scroll to position [8222, 0]
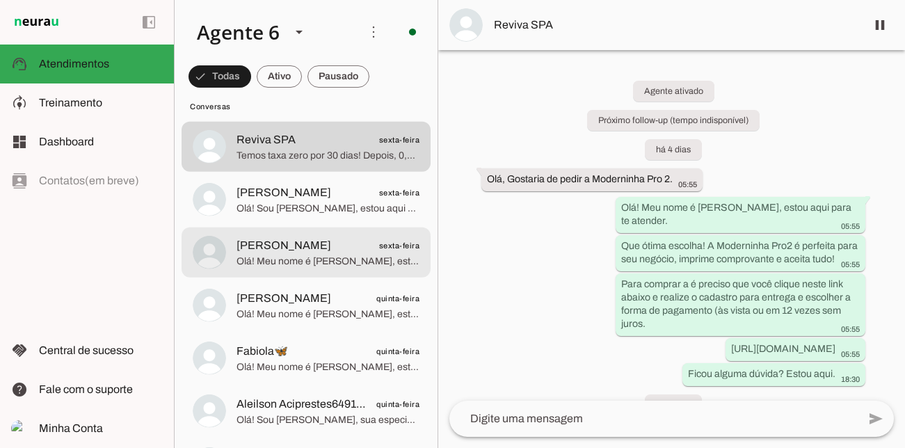
click at [335, 276] on md-item "[PERSON_NAME] sexta-feira Olá! Meu nome é [PERSON_NAME], estou aqui para te ate…" at bounding box center [306, 253] width 249 height 50
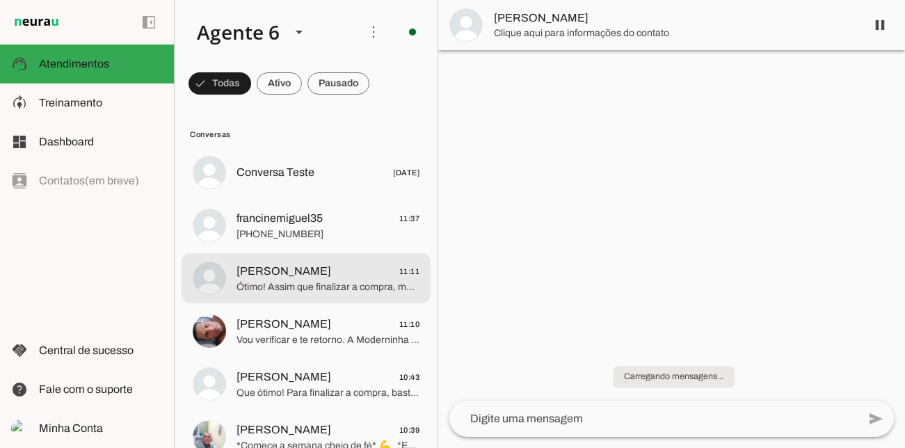
click at [335, 276] on span "[PERSON_NAME] 11:11" at bounding box center [328, 271] width 183 height 17
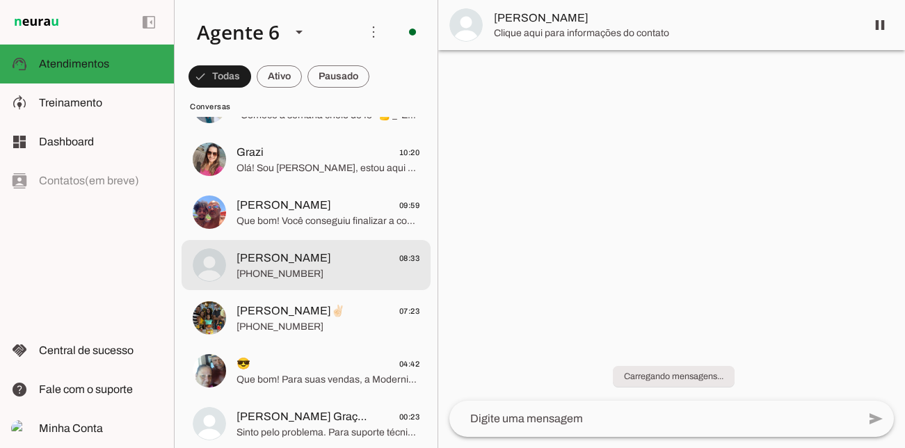
scroll to position [331, 0]
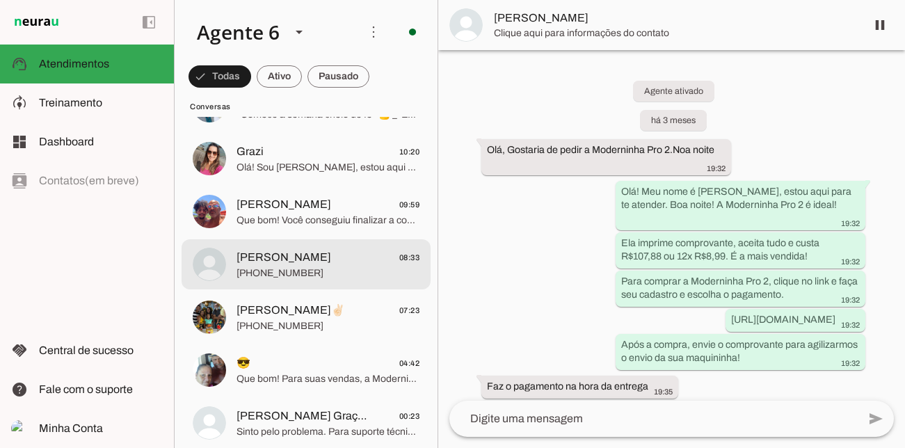
click at [335, 276] on span "[PHONE_NUMBER]" at bounding box center [328, 273] width 183 height 14
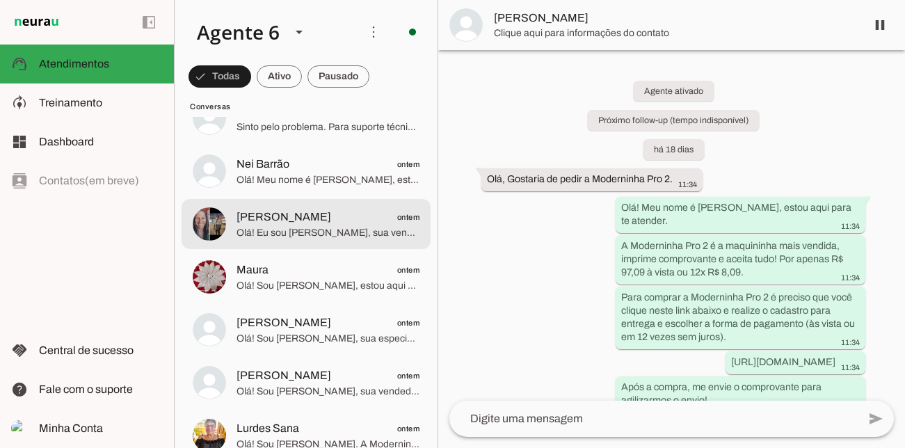
scroll to position [637, 0]
click at [335, 276] on span "Maura ontem" at bounding box center [328, 268] width 183 height 17
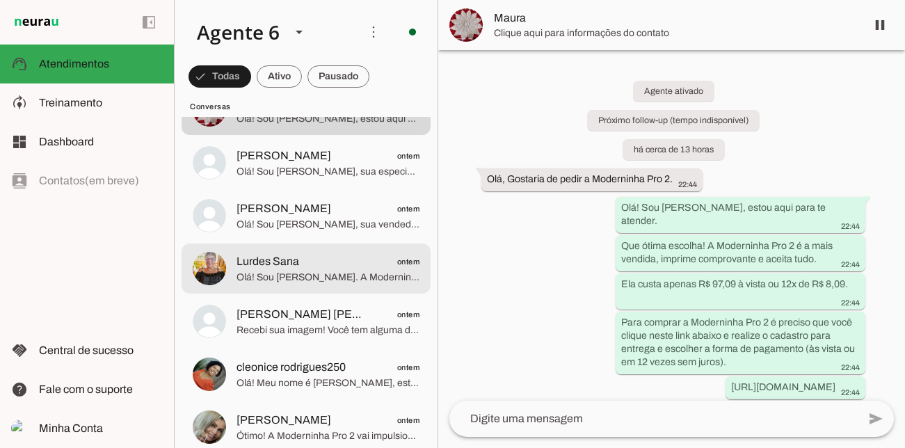
scroll to position [805, 0]
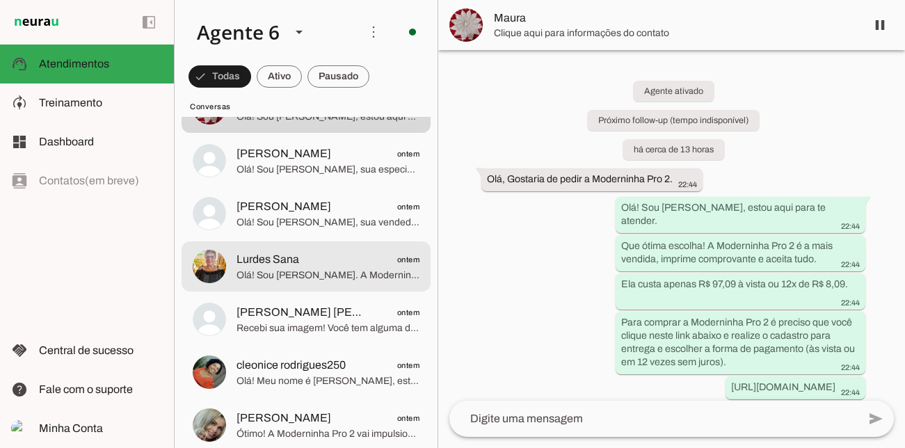
click at [335, 276] on span "Olá! Sou [PERSON_NAME]. A Moderninha Pro 2 é perfeita para seu negócio, imprime…" at bounding box center [328, 276] width 183 height 14
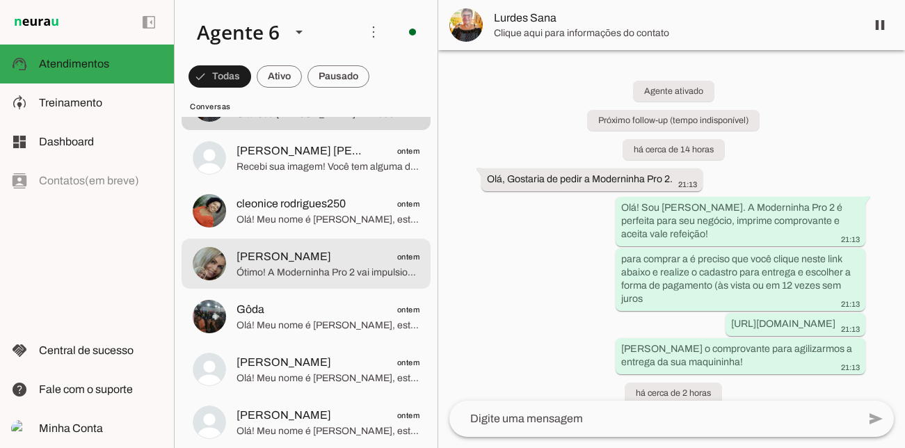
scroll to position [989, 0]
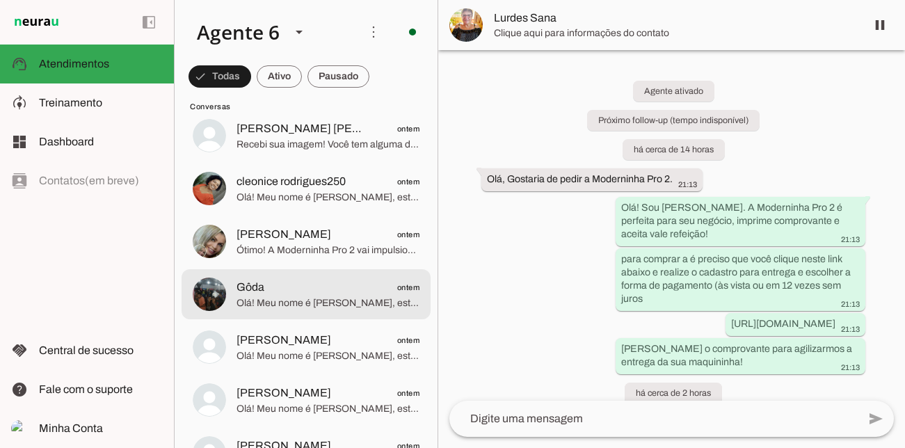
click at [335, 276] on md-item "Gôda ontem Olá! Meu nome é [PERSON_NAME], estou aqui para te atender. Que ótima…" at bounding box center [306, 294] width 249 height 50
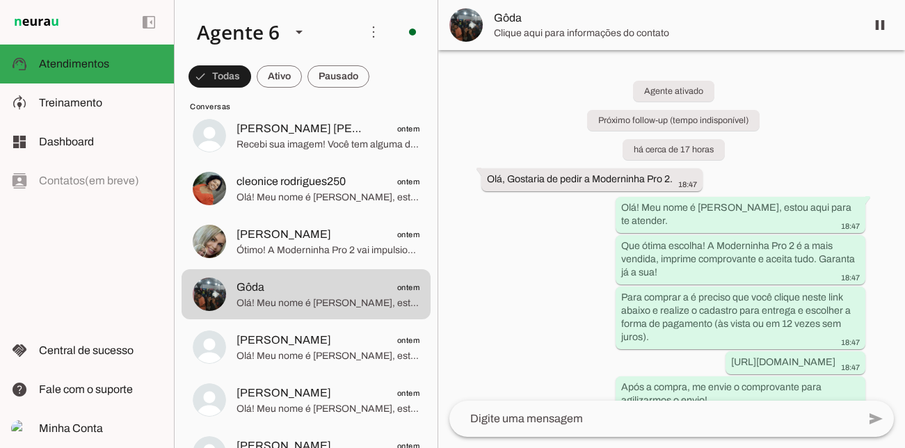
scroll to position [47, 0]
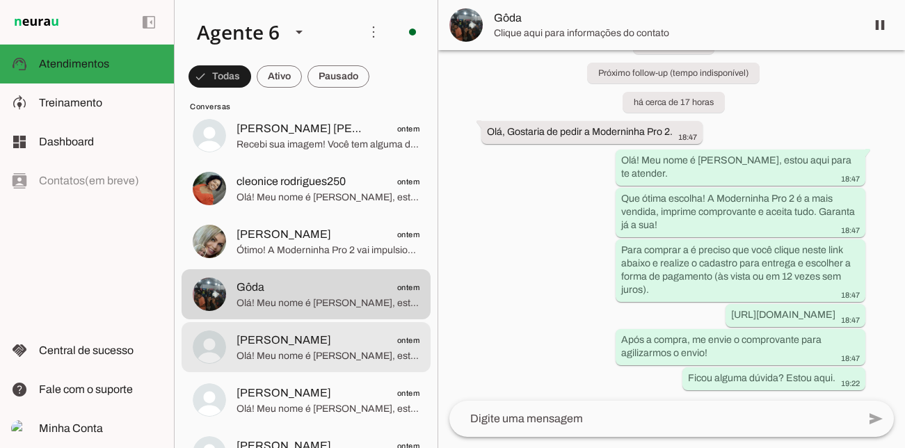
click at [358, 333] on span "[PERSON_NAME] ontem" at bounding box center [328, 340] width 183 height 17
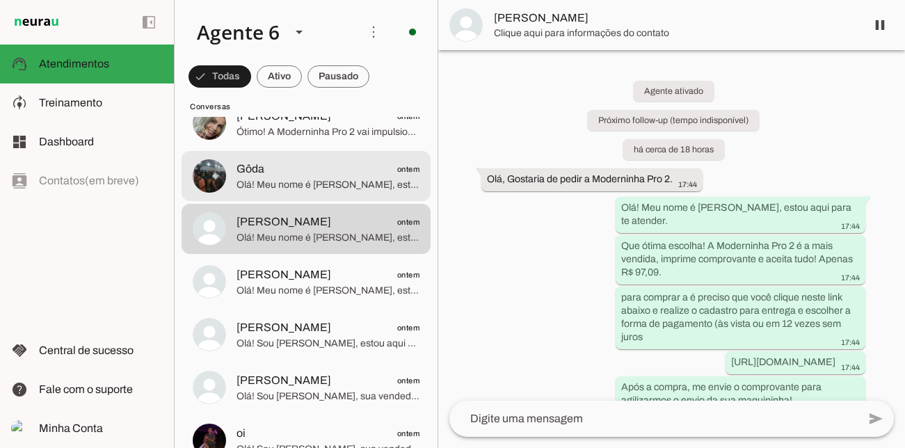
scroll to position [1108, 0]
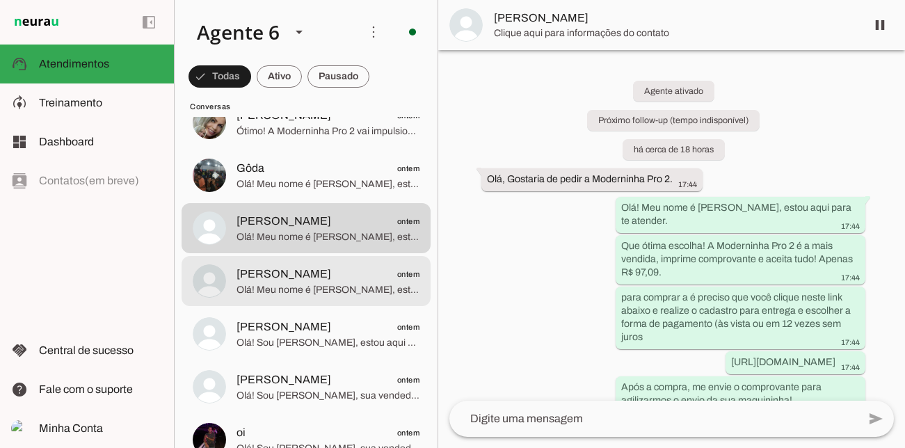
click at [260, 266] on span "[PERSON_NAME]" at bounding box center [284, 274] width 95 height 17
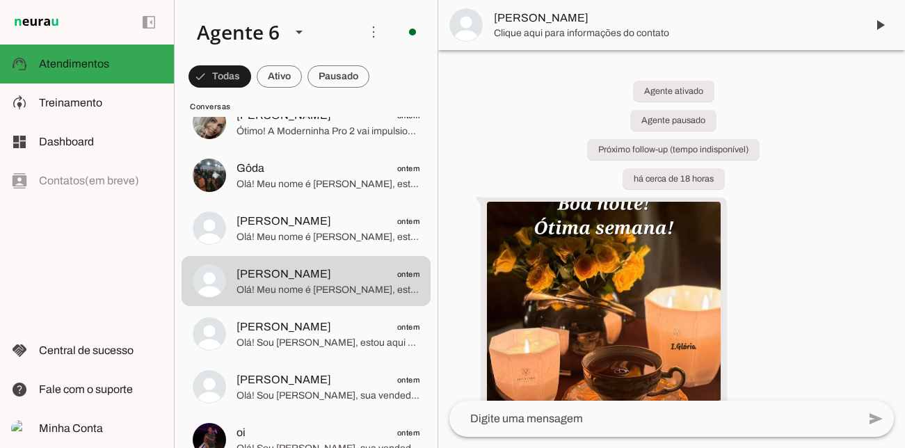
scroll to position [316, 0]
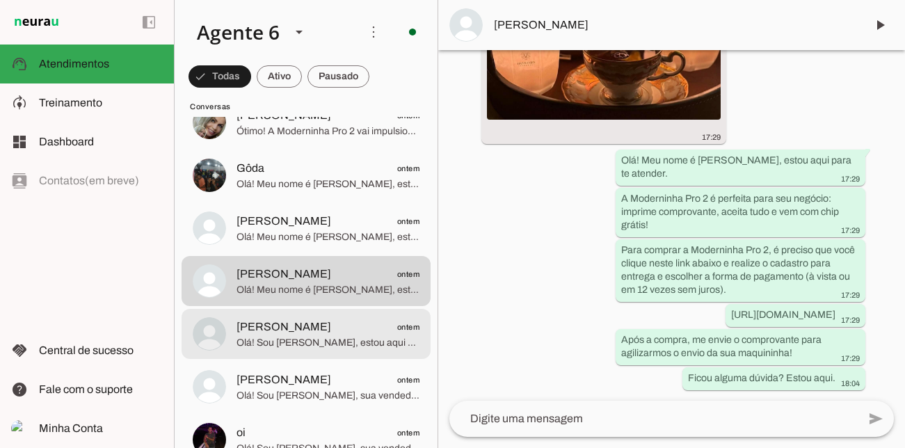
click at [338, 331] on span "[PERSON_NAME] ontem" at bounding box center [328, 327] width 183 height 17
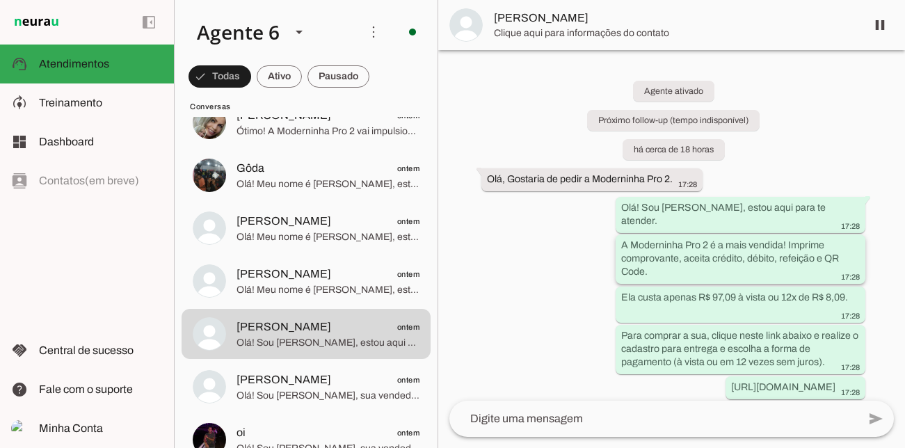
scroll to position [59, 0]
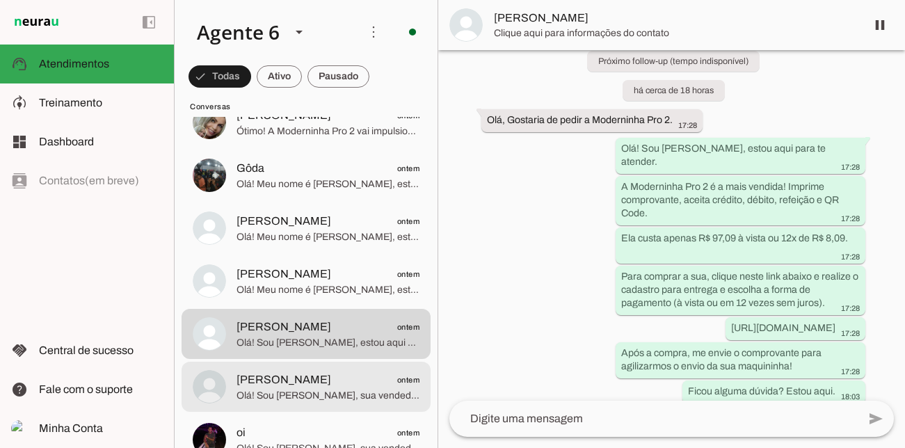
click at [296, 372] on span "[PERSON_NAME] ontem" at bounding box center [328, 380] width 183 height 17
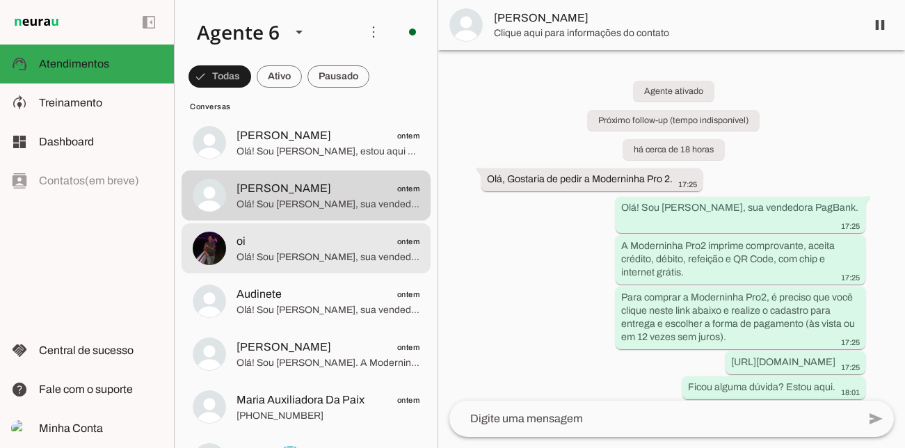
scroll to position [1308, 0]
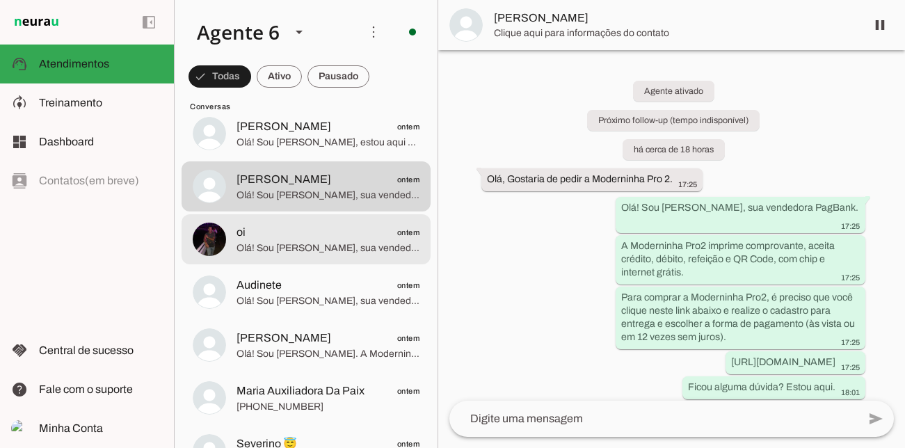
click at [305, 242] on span "Olá! Sou [PERSON_NAME], sua vendedora PagBank. A Moderninha Pro 2 é a escolha i…" at bounding box center [328, 248] width 183 height 14
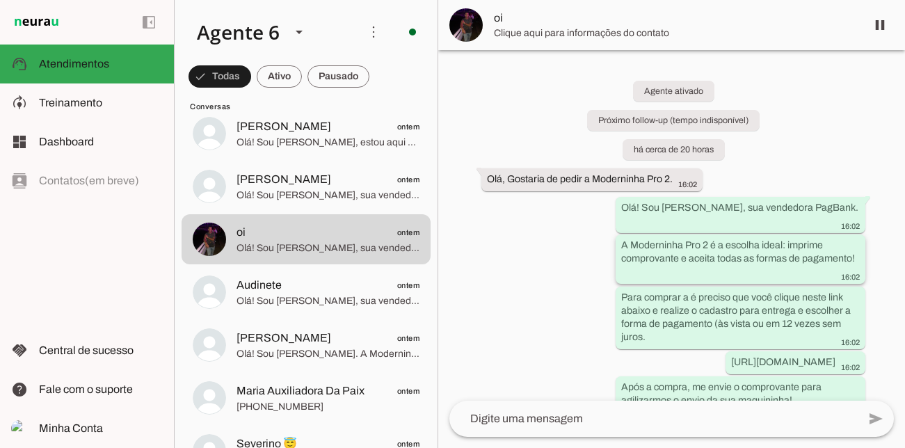
scroll to position [34, 0]
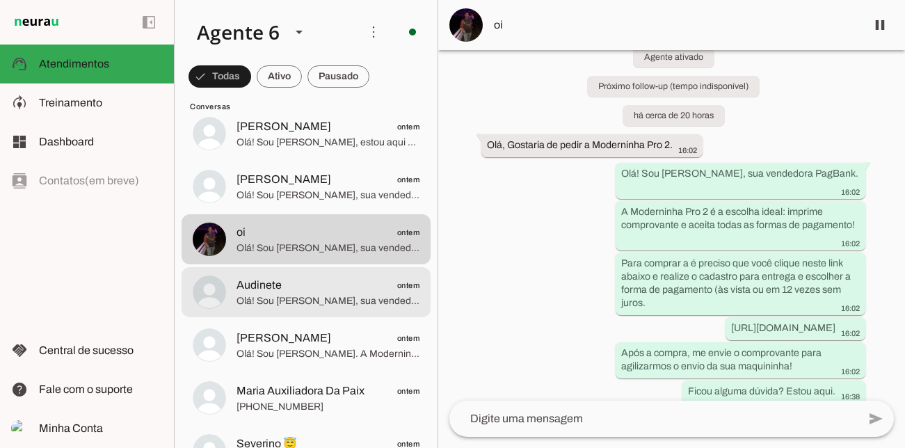
click at [360, 286] on span "Audinete ontem" at bounding box center [328, 285] width 183 height 17
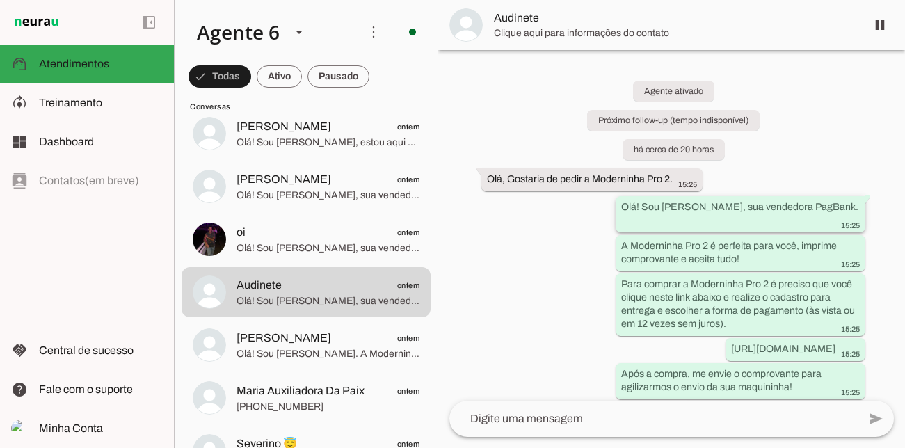
scroll to position [21, 0]
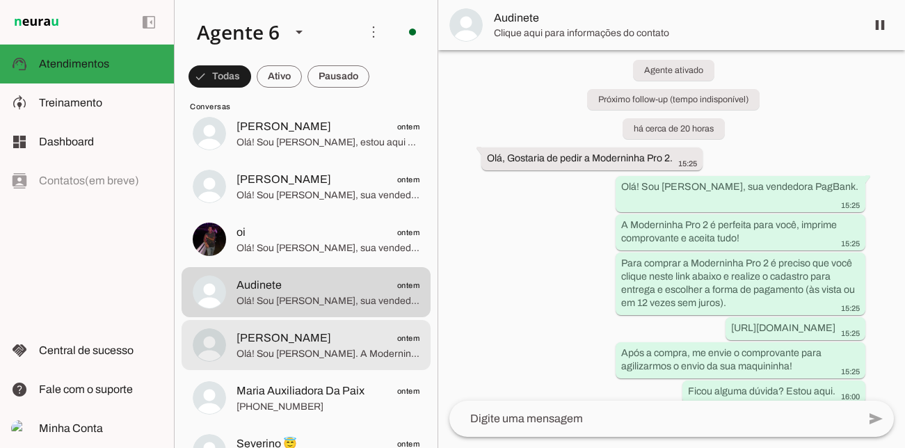
click at [331, 333] on span "[PERSON_NAME]" at bounding box center [284, 338] width 95 height 17
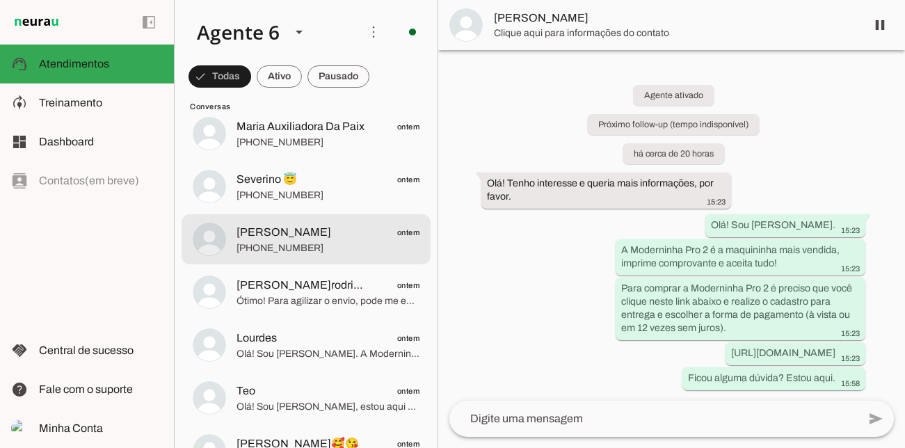
scroll to position [1574, 0]
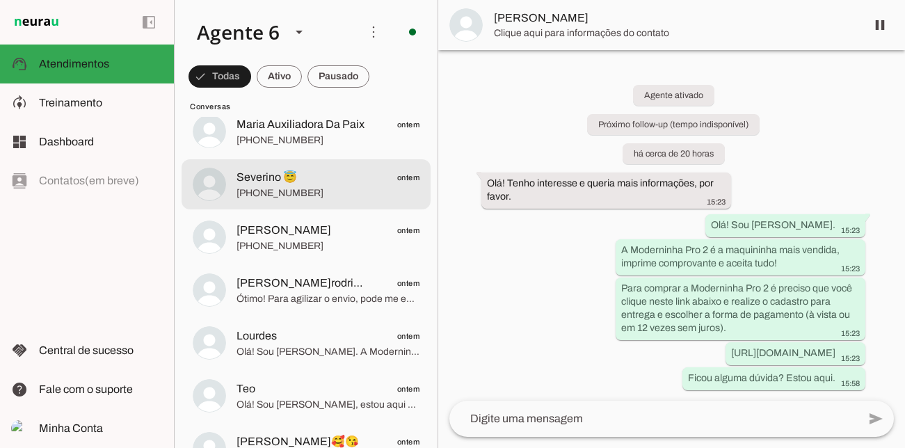
click at [335, 193] on span "[PHONE_NUMBER]" at bounding box center [328, 193] width 183 height 14
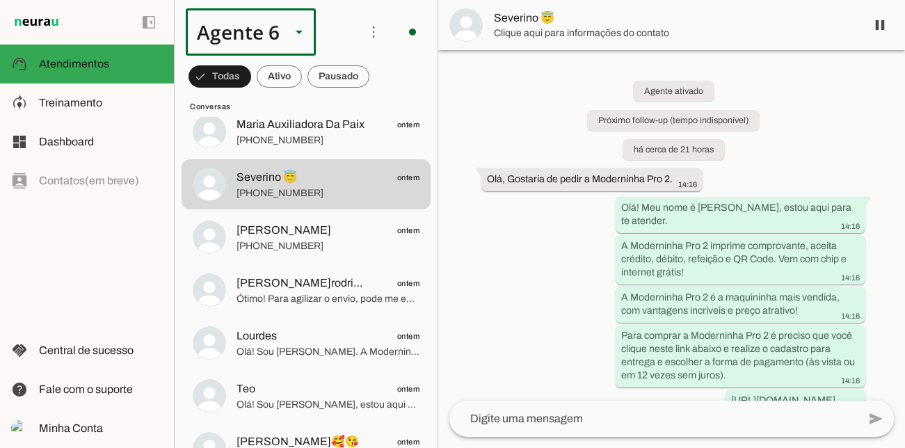
click at [284, 29] on div at bounding box center [298, 31] width 33 height 47
click at [372, 110] on md-item "Agente 2" at bounding box center [436, 128] width 129 height 39
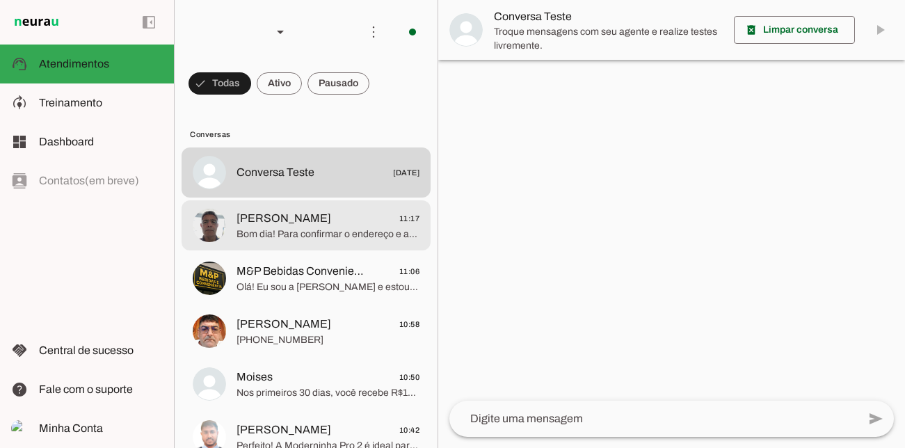
click at [298, 222] on span "[PERSON_NAME]" at bounding box center [284, 218] width 95 height 17
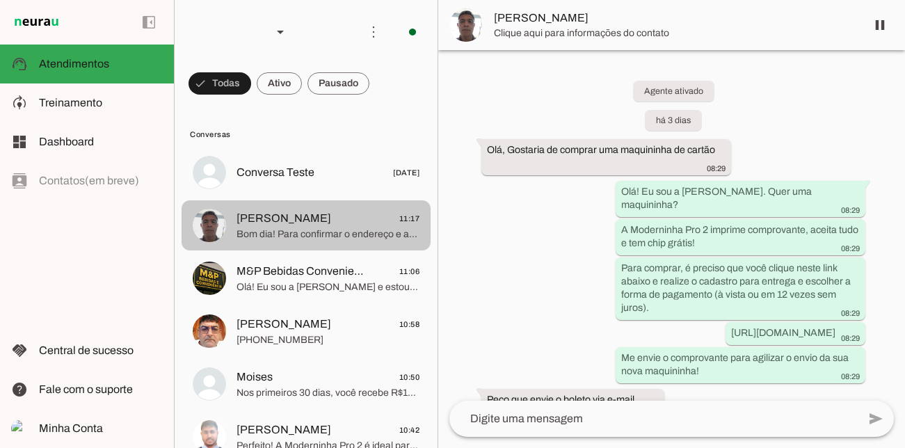
scroll to position [1337, 0]
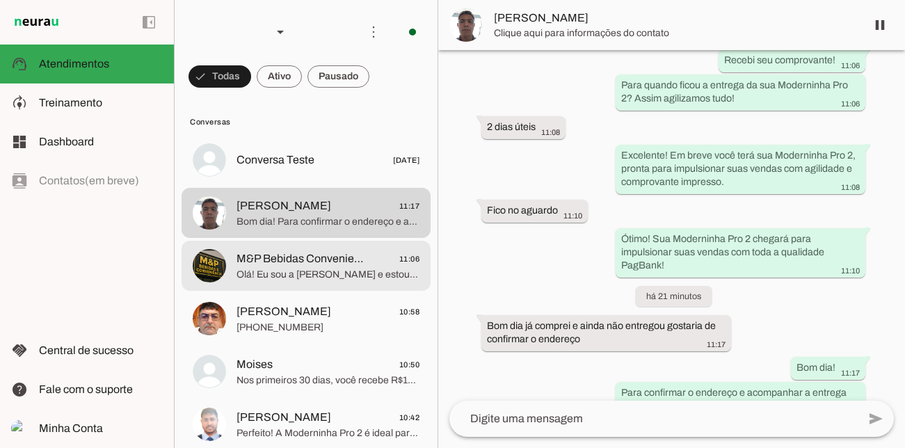
click at [313, 276] on span "Olá! Eu sou a [PERSON_NAME] e estou aqui para te atender. A Moderninha Pro 2 é …" at bounding box center [328, 275] width 183 height 14
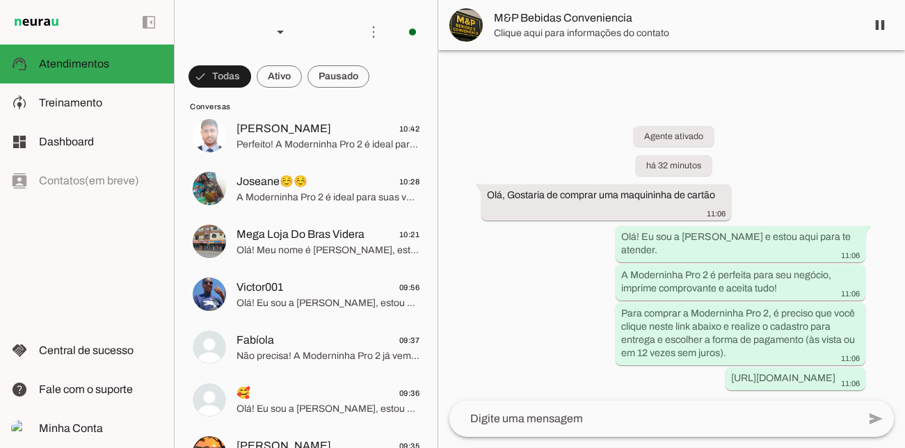
scroll to position [305, 0]
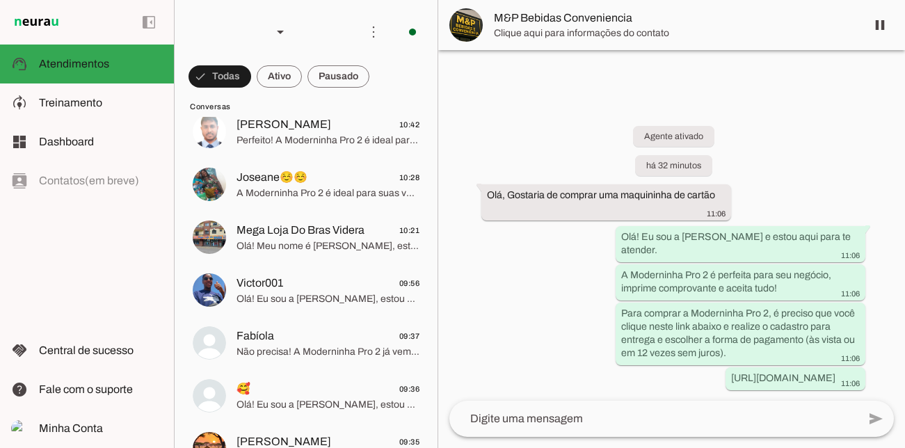
click at [313, 276] on span "Victor001 09:56" at bounding box center [328, 283] width 183 height 17
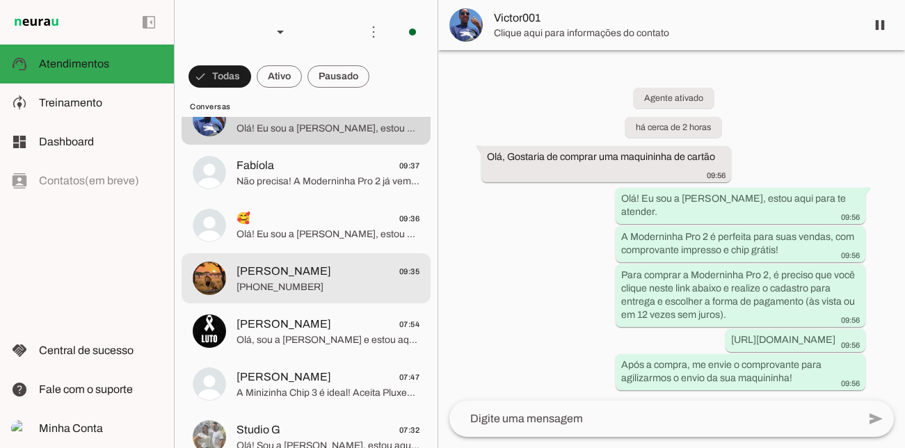
scroll to position [555, 0]
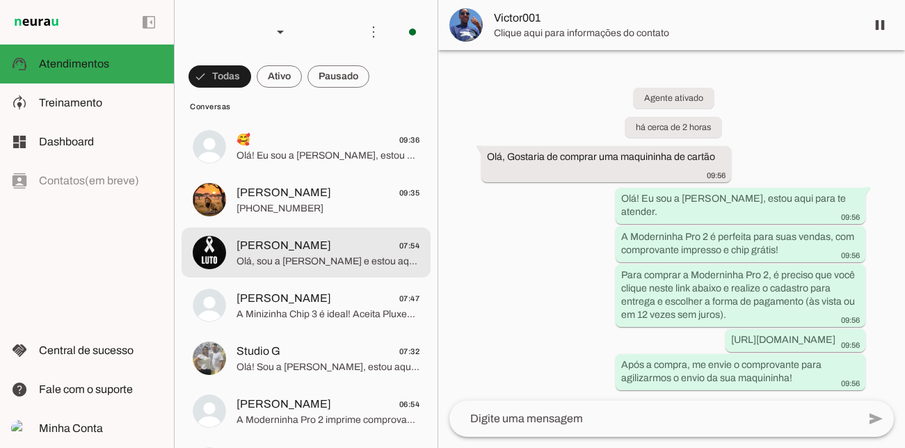
click at [314, 275] on md-item "[PERSON_NAME] 07:54 Olá, sou a [PERSON_NAME] e estou aqui para te atender. A Mo…" at bounding box center [306, 253] width 249 height 50
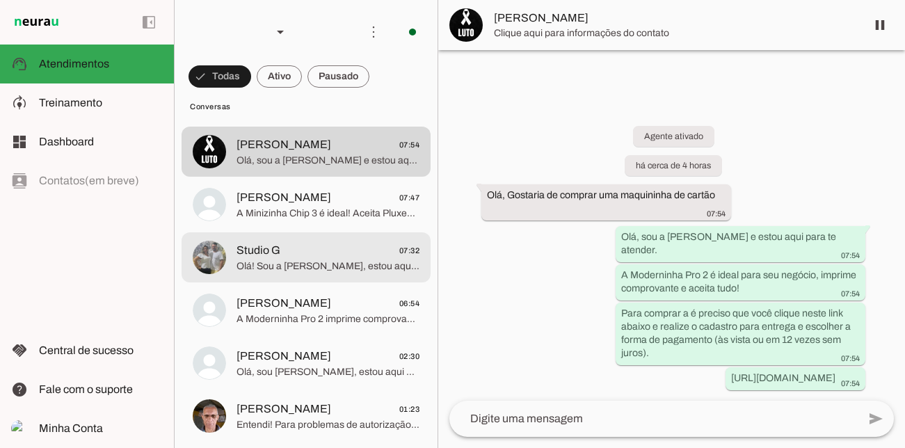
click at [314, 275] on md-item "Studio G 07:32 Olá! Sou a [PERSON_NAME], estou aqui para te atender. A Modernin…" at bounding box center [306, 257] width 249 height 50
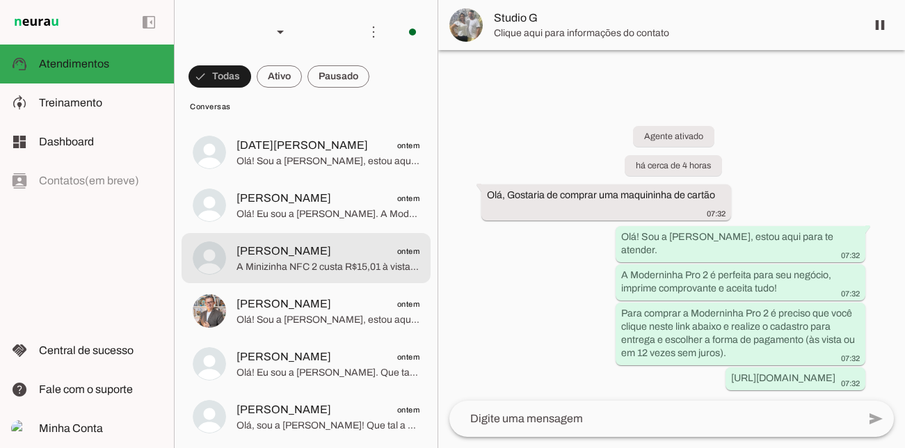
scroll to position [973, 0]
click at [314, 275] on md-item "[PERSON_NAME] ontem A Minizinha NFC 2 custa R$15,01 à vista. A Minizinha Chip 3…" at bounding box center [306, 257] width 249 height 50
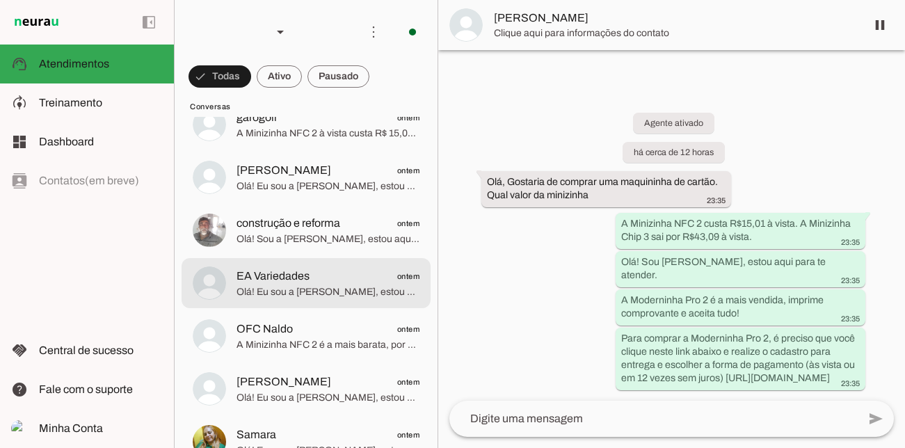
scroll to position [1396, 0]
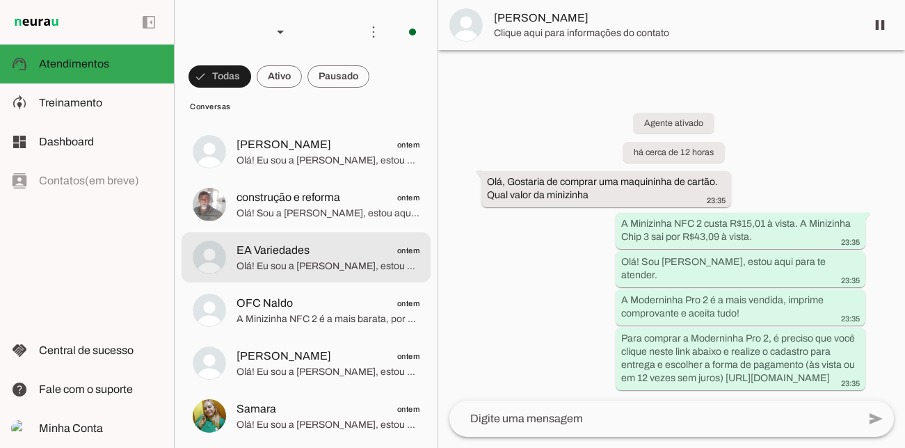
click at [314, 275] on md-item "EA Variedades ontem Olá! Eu sou a [PERSON_NAME], estou aqui para te atender. Qu…" at bounding box center [306, 257] width 249 height 50
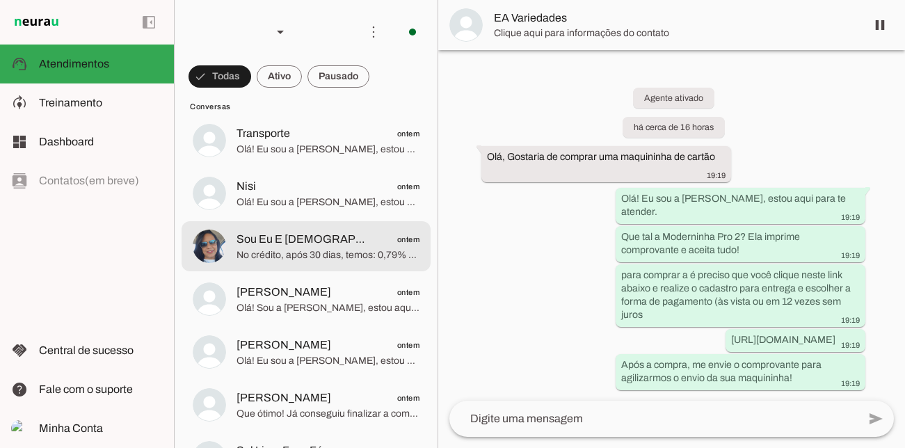
scroll to position [1887, 0]
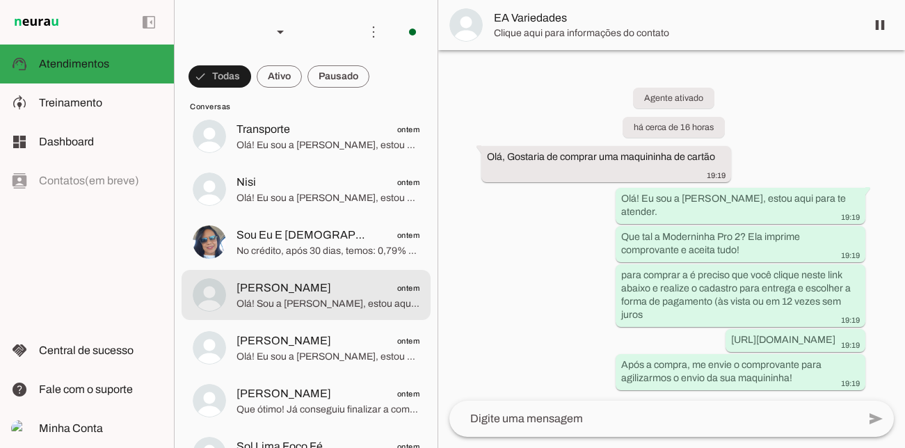
click at [314, 275] on md-item "[PERSON_NAME] ontem Olá! Sou a [PERSON_NAME], estou aqui para te atender. A Mod…" at bounding box center [306, 295] width 249 height 50
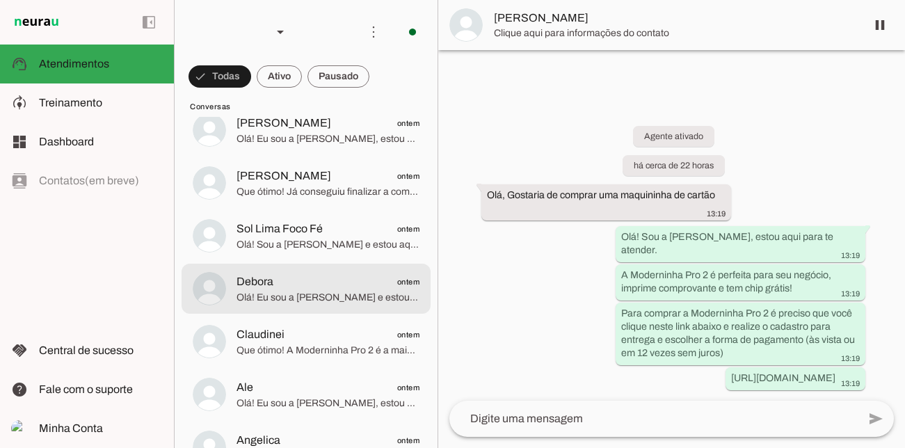
scroll to position [2187, 0]
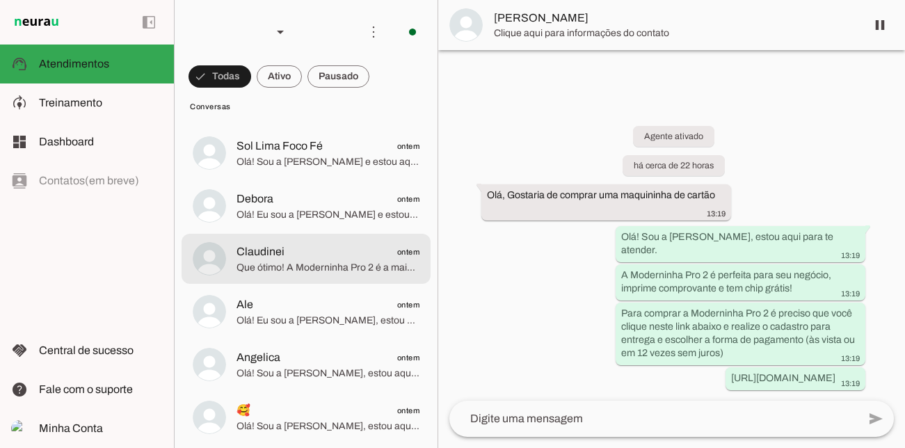
click at [314, 275] on div at bounding box center [328, 259] width 183 height 34
